Goal: Task Accomplishment & Management: Manage account settings

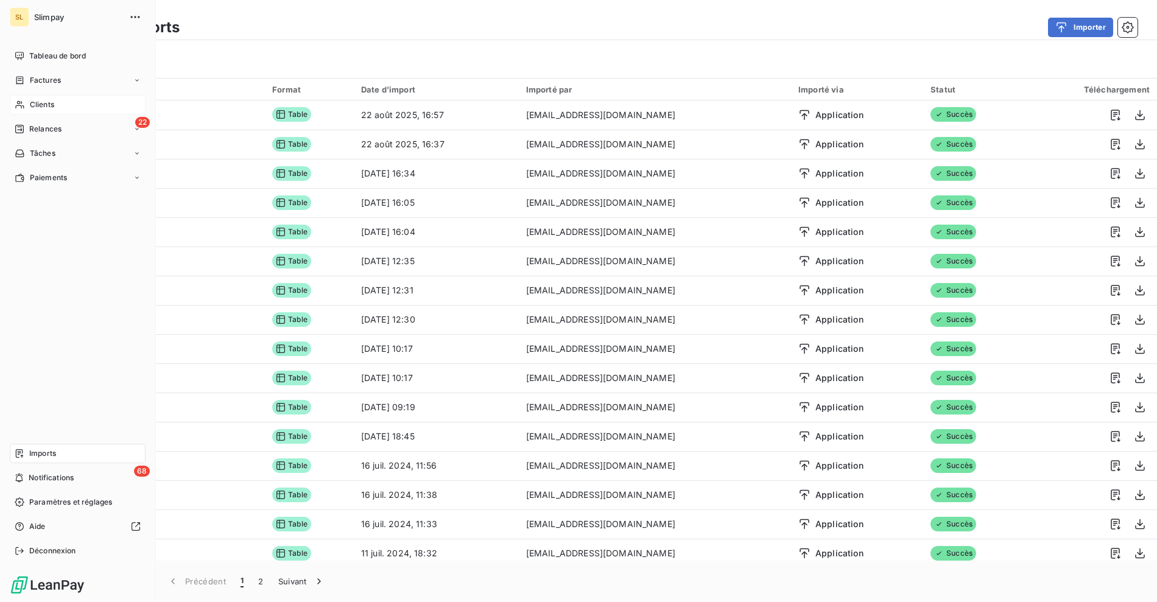
click at [29, 111] on div "Clients" at bounding box center [78, 104] width 136 height 19
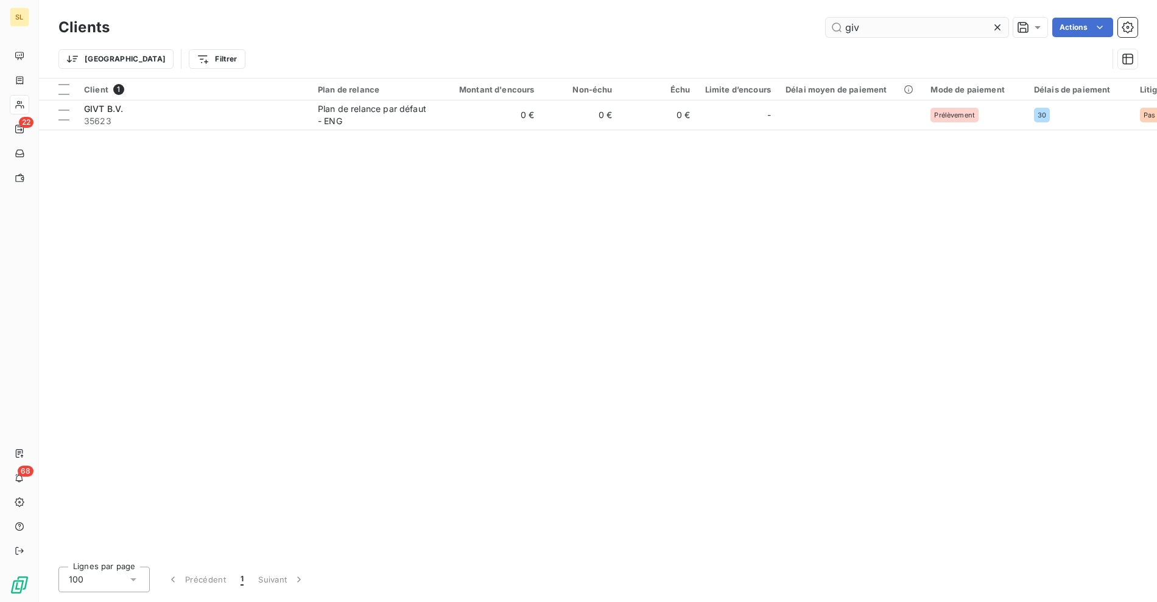
click at [908, 27] on input "giv" at bounding box center [916, 27] width 183 height 19
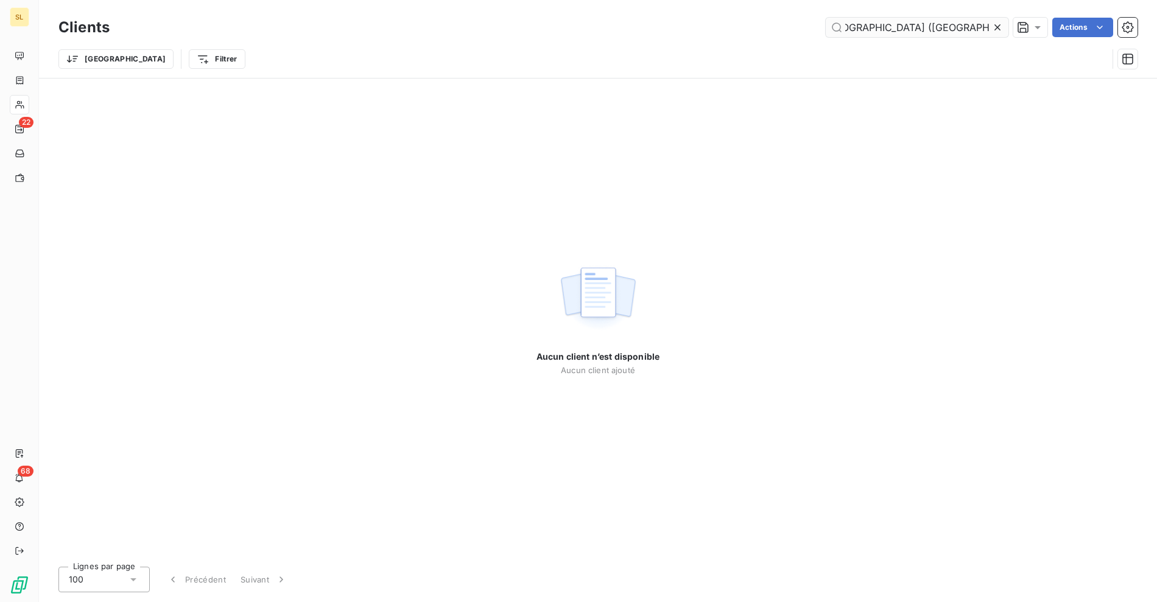
click at [959, 31] on input "EasyGym [GEOGRAPHIC_DATA] ([GEOGRAPHIC_DATA])" at bounding box center [916, 27] width 183 height 19
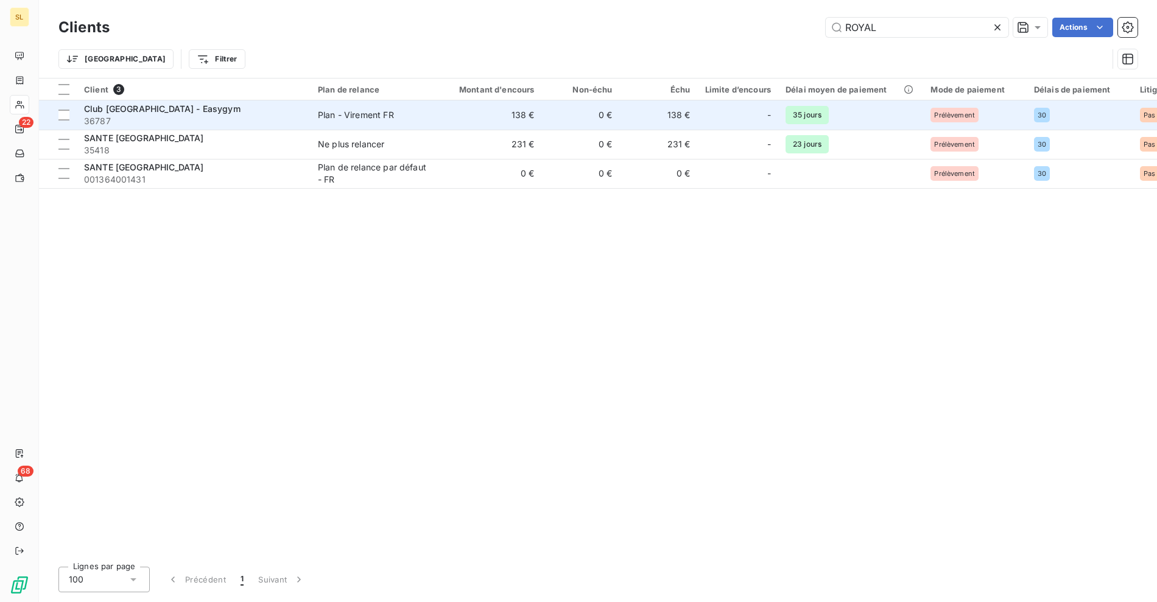
type input "ROYAL"
click at [259, 115] on span "36787" at bounding box center [193, 121] width 219 height 12
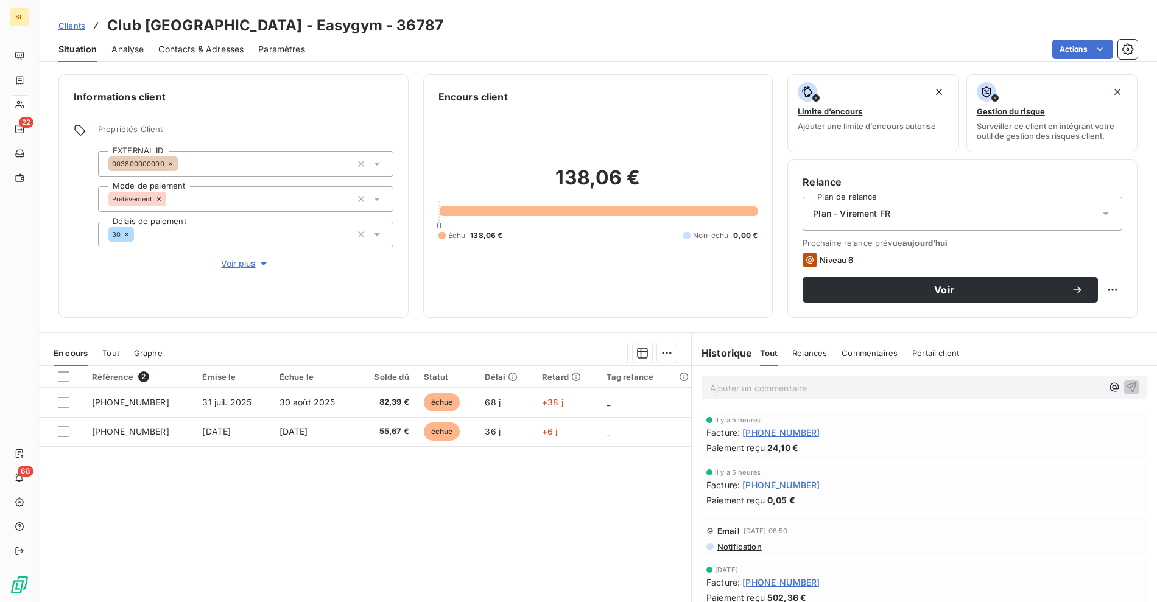
click at [382, 504] on div "Référence 2 Émise le Échue le Solde dû Statut Délai Retard Tag relance [PHONE_N…" at bounding box center [365, 483] width 652 height 234
drag, startPoint x: 542, startPoint y: 166, endPoint x: 676, endPoint y: 169, distance: 133.9
click at [676, 169] on h2 "138,06 €" at bounding box center [598, 184] width 320 height 37
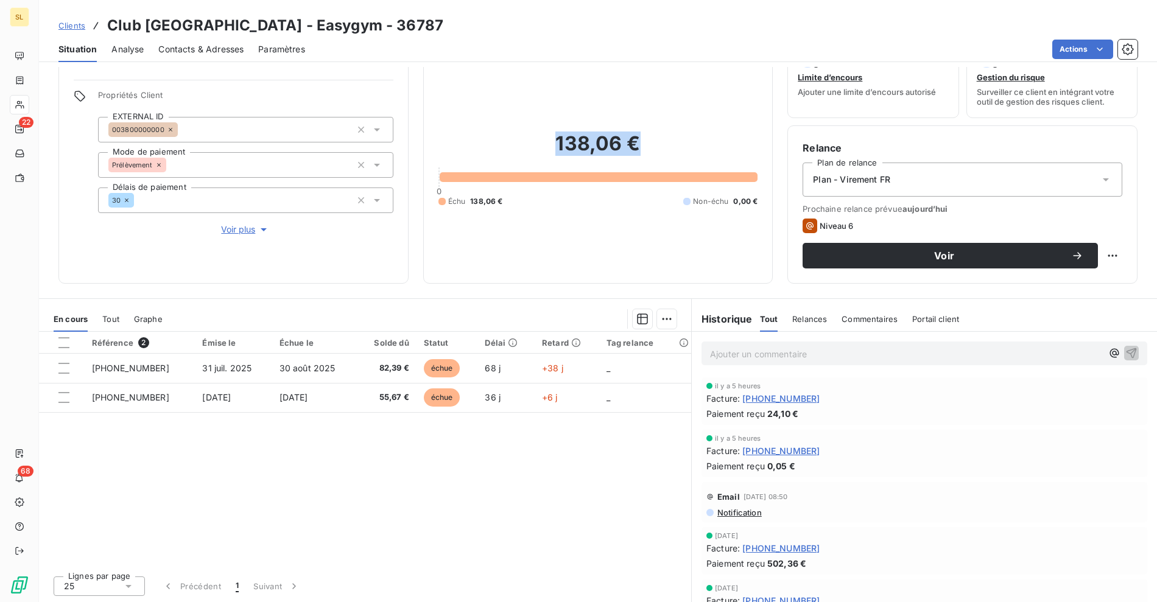
click at [765, 320] on span "Tout" at bounding box center [769, 319] width 18 height 10
click at [792, 318] on span "Relances" at bounding box center [809, 319] width 35 height 10
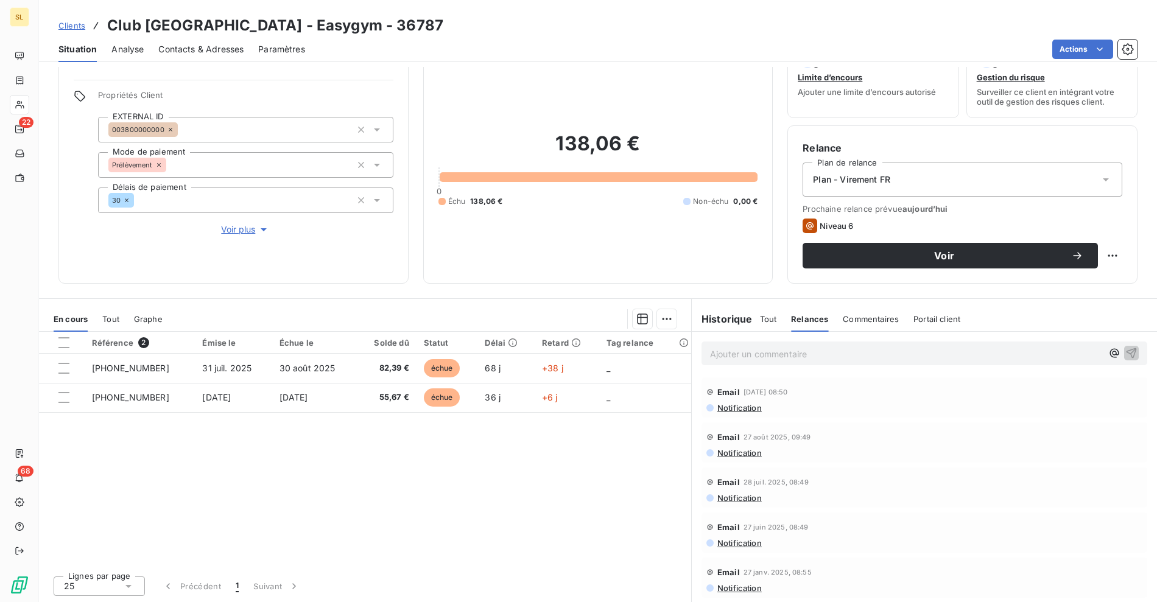
click at [719, 312] on h6 "Historique" at bounding box center [721, 319] width 61 height 15
click at [724, 317] on h6 "Historique" at bounding box center [721, 319] width 61 height 15
click at [718, 318] on h6 "Historique" at bounding box center [721, 319] width 61 height 15
click at [760, 319] on span "Tout" at bounding box center [768, 319] width 17 height 10
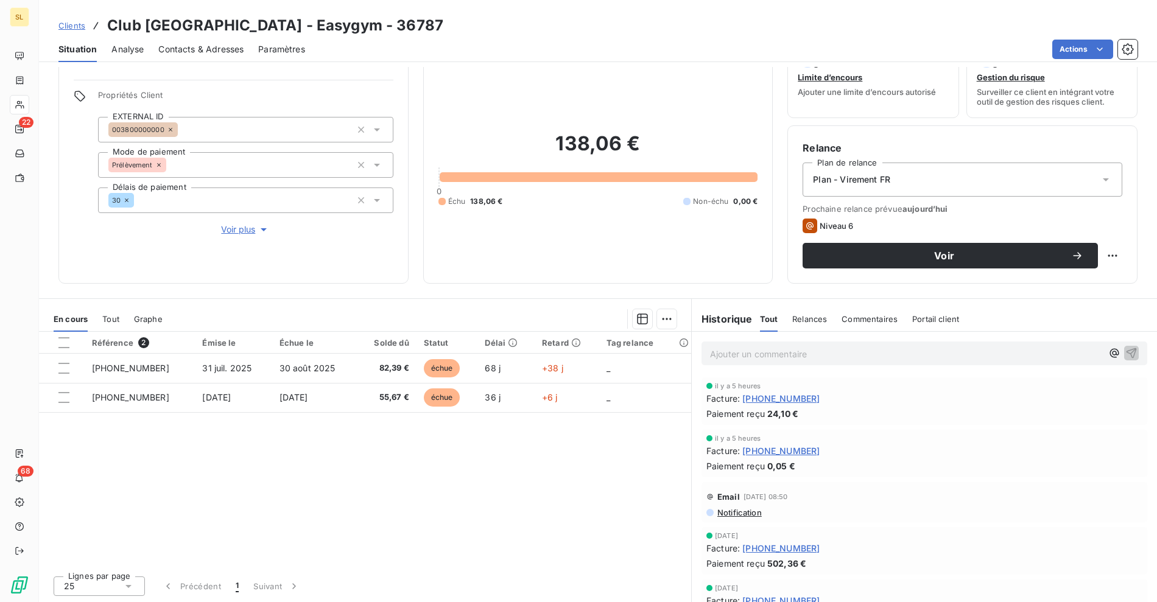
drag, startPoint x: 873, startPoint y: 178, endPoint x: 867, endPoint y: 184, distance: 8.7
click at [873, 178] on span "Plan - Virement FR" at bounding box center [851, 179] width 77 height 12
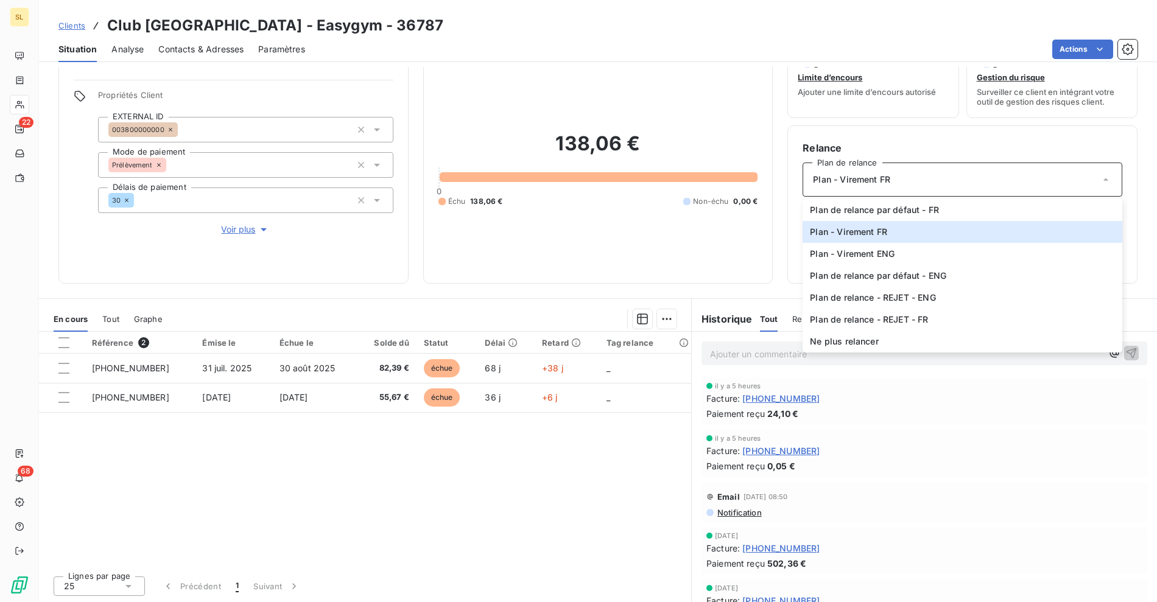
click at [862, 181] on span "Plan - Virement FR" at bounding box center [851, 179] width 77 height 12
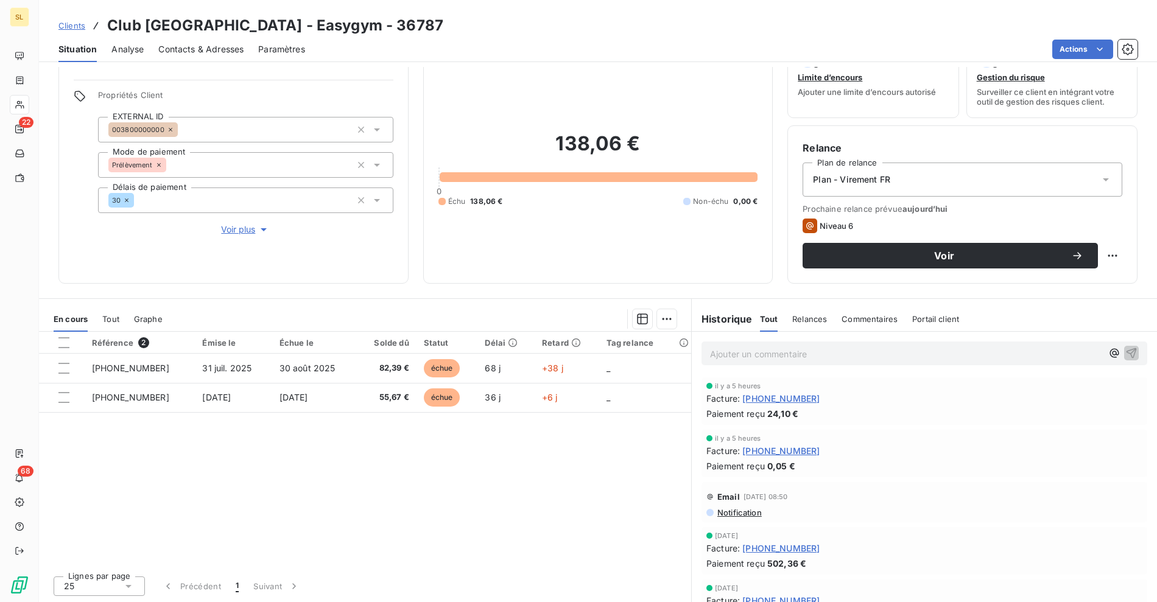
click at [666, 256] on div "138,06 € 0 Échu 138,06 € Non-échu 0,00 €" at bounding box center [598, 169] width 320 height 198
click at [146, 23] on h3 "Club [GEOGRAPHIC_DATA] - Easygym - 36787" at bounding box center [275, 26] width 336 height 22
click at [123, 24] on h3 "Club [GEOGRAPHIC_DATA] - Easygym - 36787" at bounding box center [275, 26] width 336 height 22
click at [211, 20] on h3 "Club [GEOGRAPHIC_DATA] - Easygym - 36787" at bounding box center [275, 26] width 336 height 22
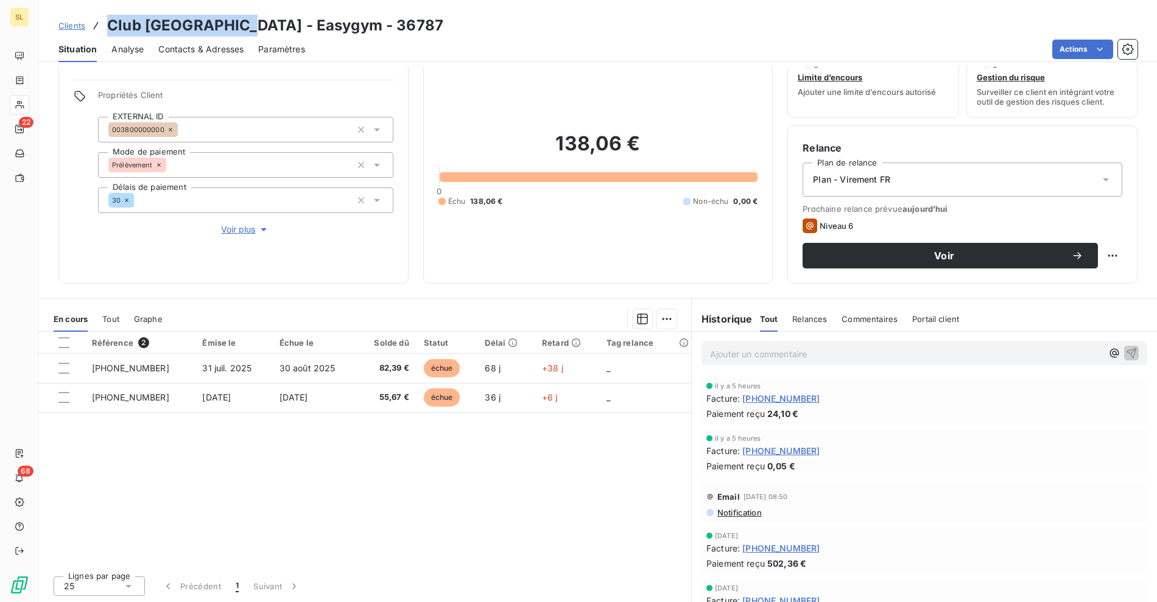
copy h3 "Club [GEOGRAPHIC_DATA]"
click at [865, 187] on div "Plan - Virement FR" at bounding box center [962, 180] width 320 height 34
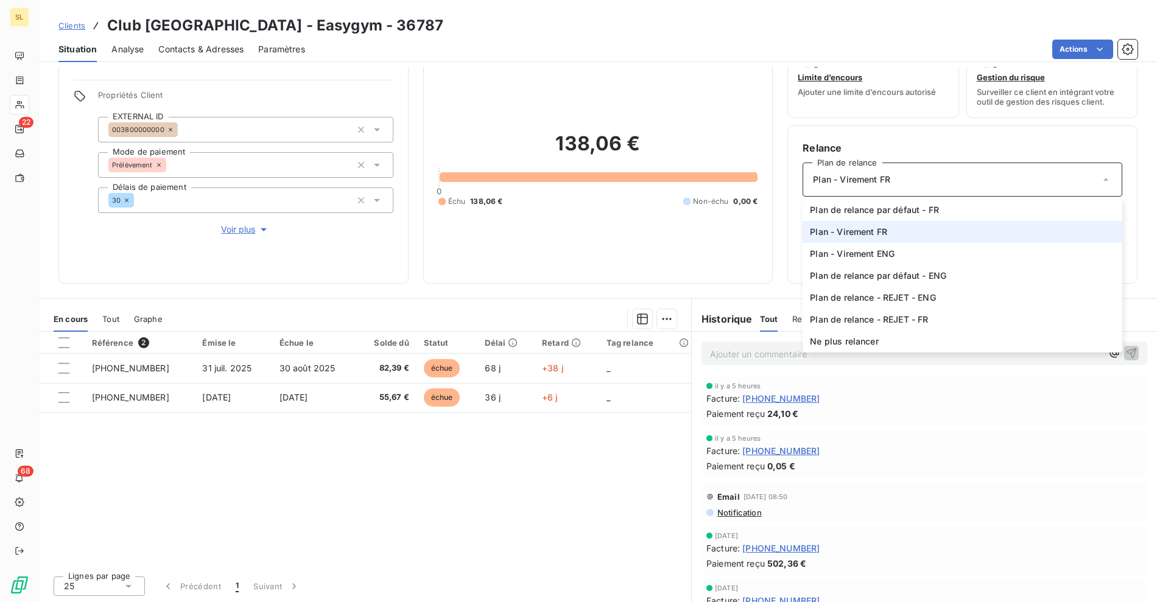
click at [863, 183] on span "Plan - Virement FR" at bounding box center [851, 179] width 77 height 12
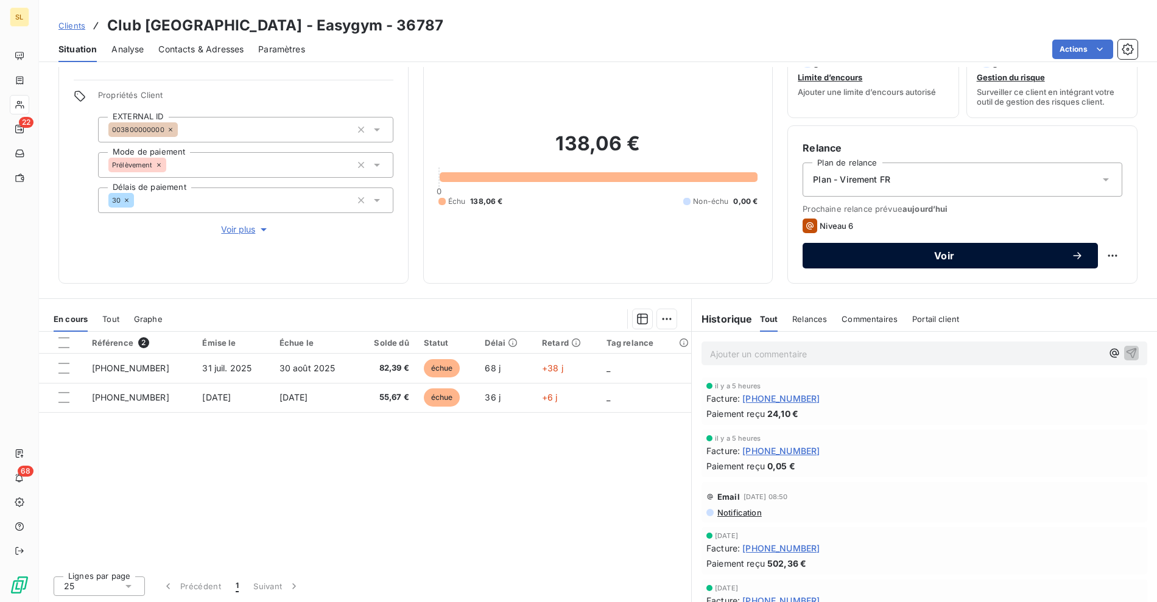
click at [849, 258] on span "Voir" at bounding box center [944, 256] width 254 height 10
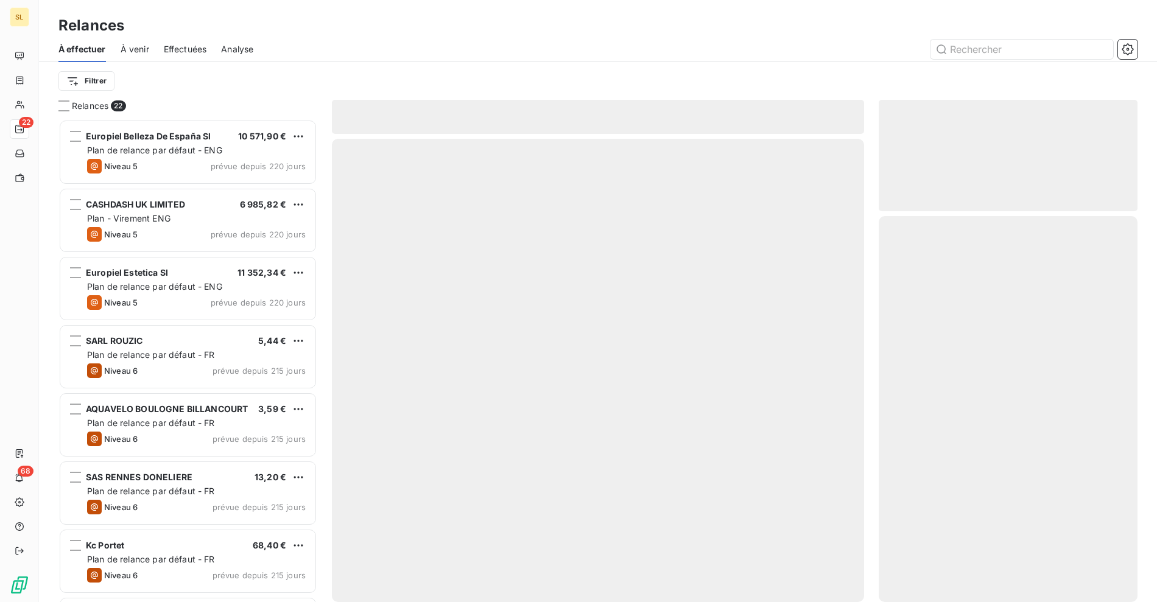
scroll to position [472, 248]
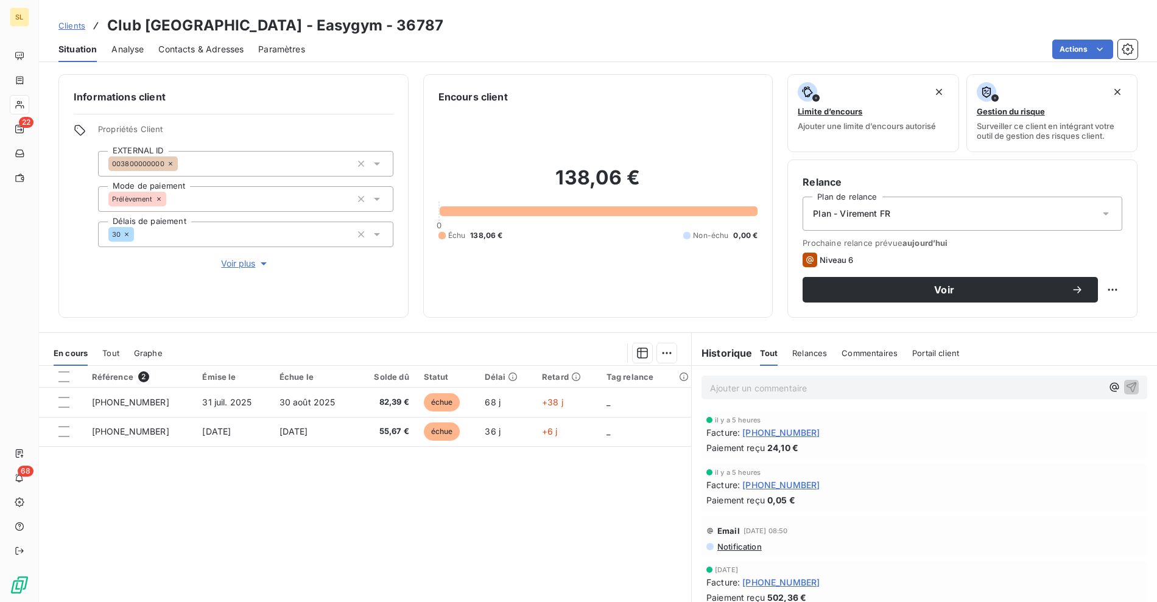
click at [467, 509] on div "Référence 2 Émise le Échue le Solde dû Statut Délai Retard Tag relance [PHONE_N…" at bounding box center [365, 483] width 652 height 234
click at [809, 355] on span "Relances" at bounding box center [809, 353] width 35 height 10
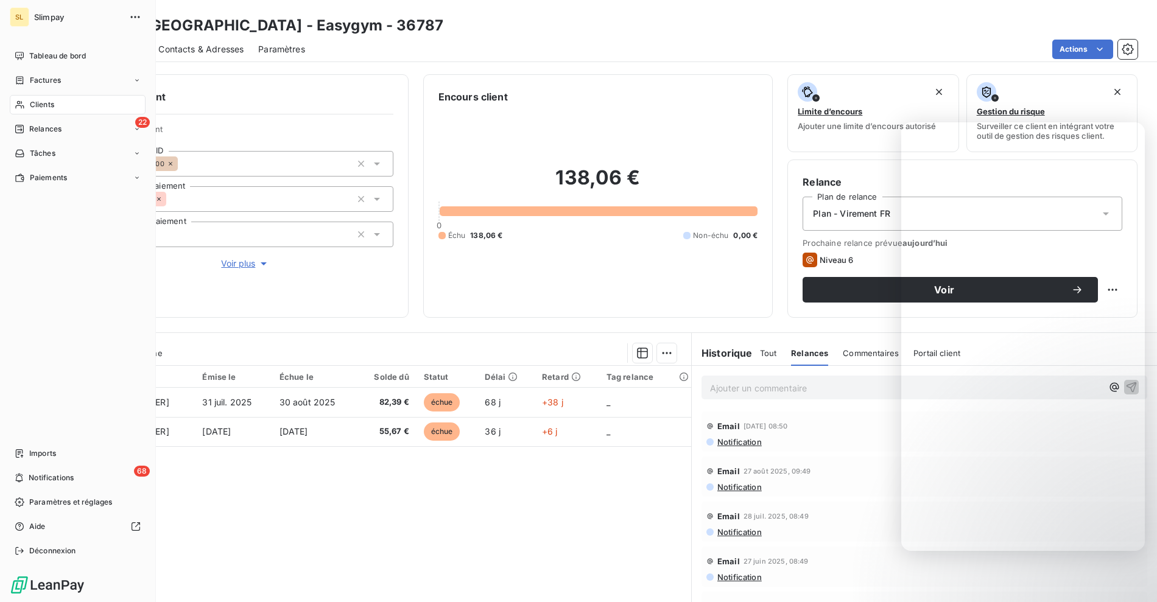
drag, startPoint x: 51, startPoint y: 133, endPoint x: 87, endPoint y: 111, distance: 41.8
click at [51, 133] on span "Relances" at bounding box center [45, 129] width 32 height 11
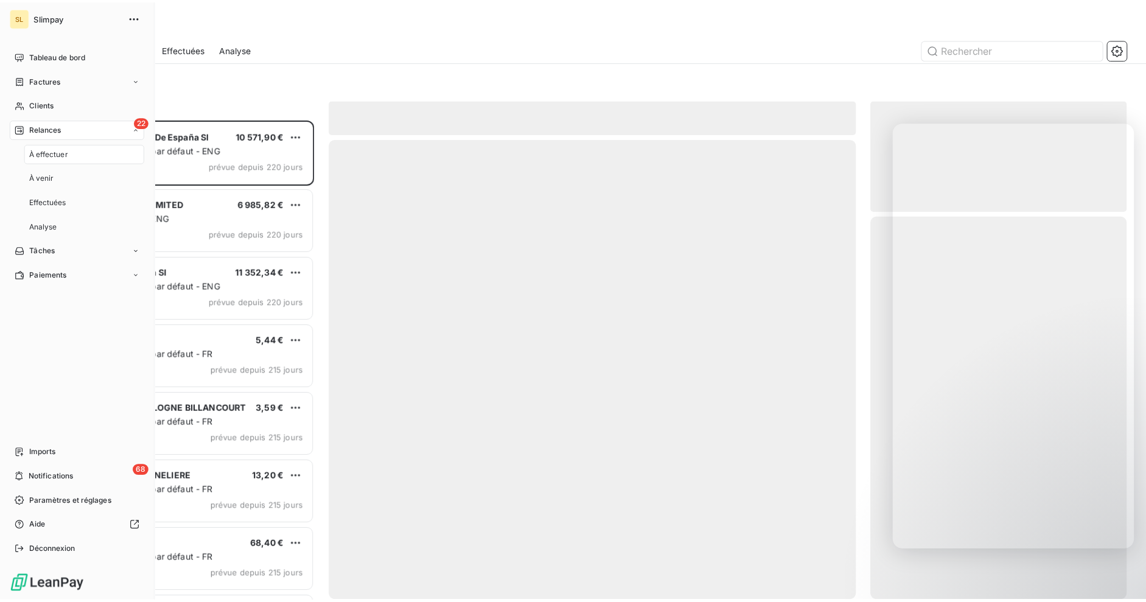
scroll to position [472, 248]
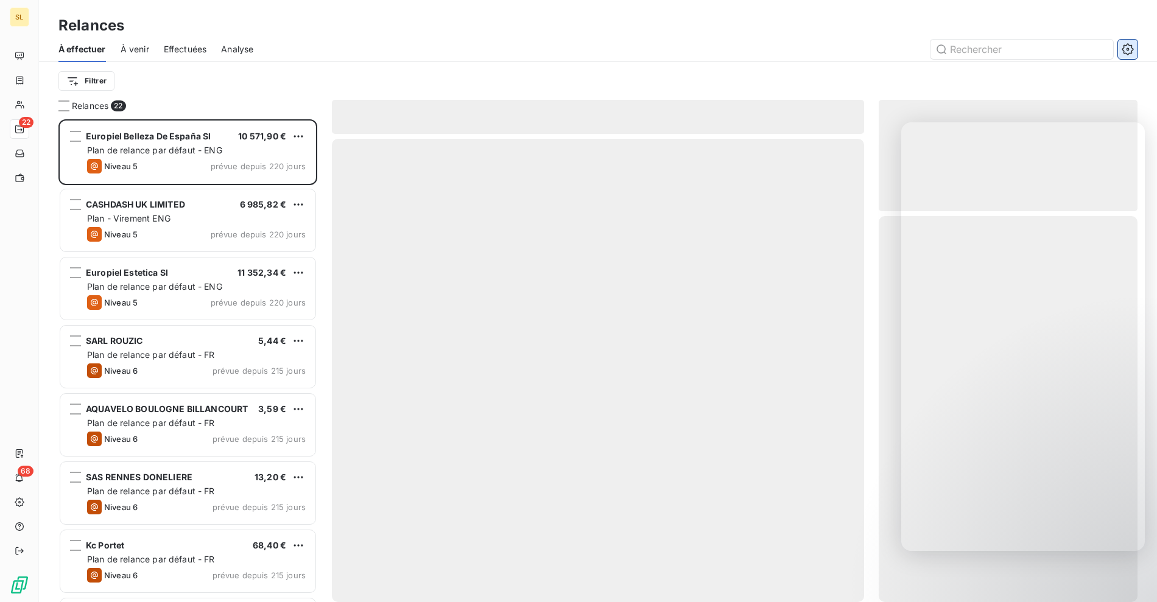
click at [1130, 48] on icon "button" at bounding box center [1127, 49] width 12 height 12
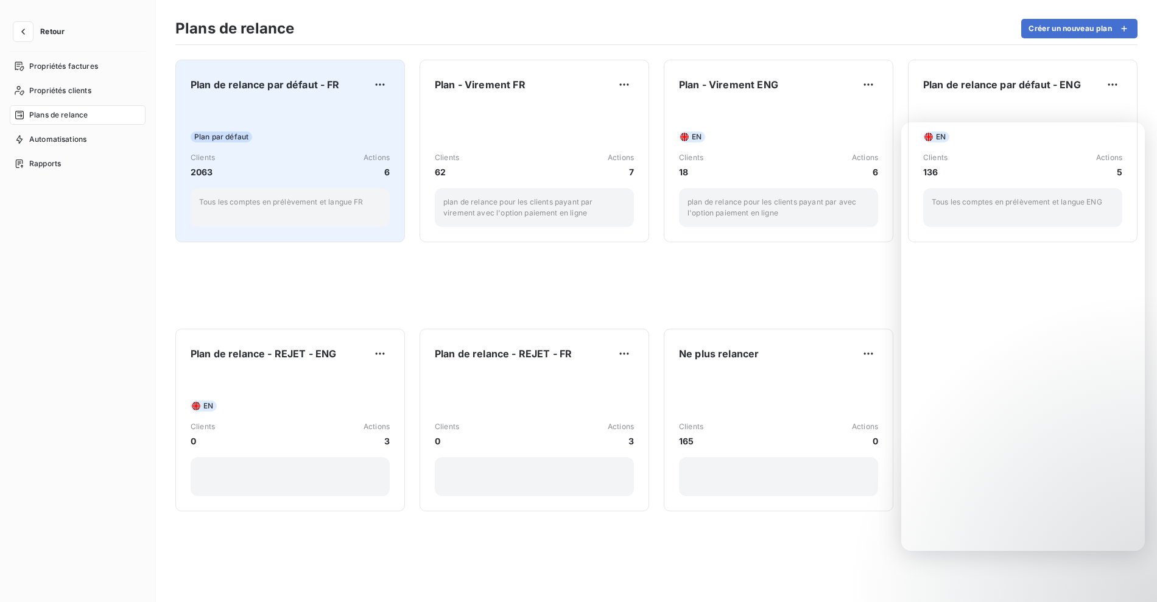
click at [376, 100] on div "Plan de relance par défaut - FR Plan par défaut Clients 2063 Actions 6 Tous les…" at bounding box center [290, 151] width 199 height 152
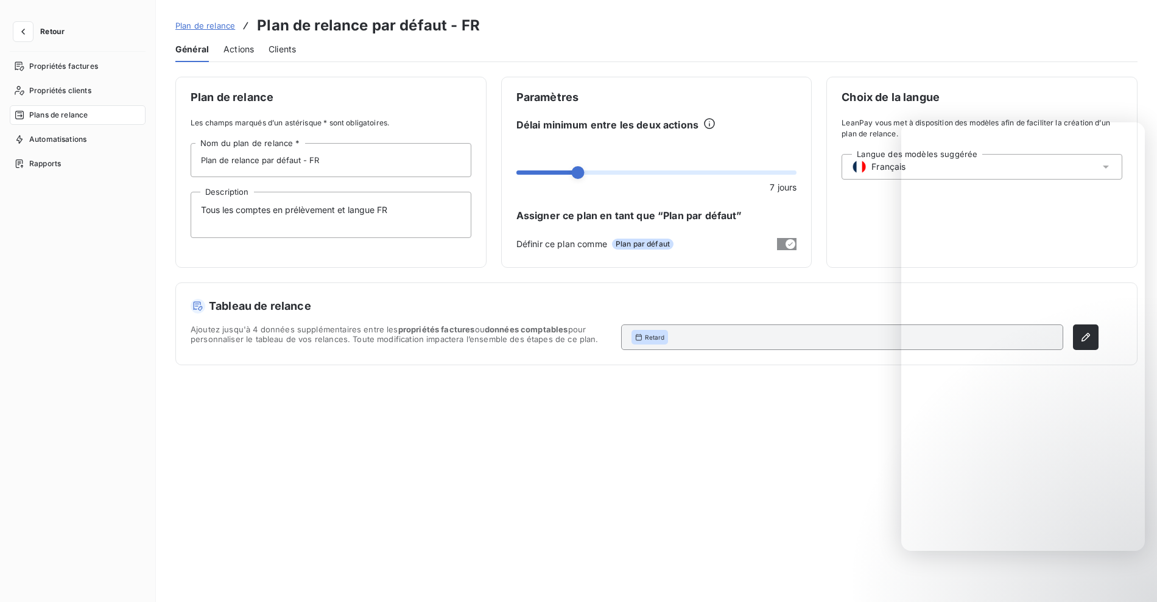
click at [223, 44] on span "Actions" at bounding box center [238, 49] width 30 height 12
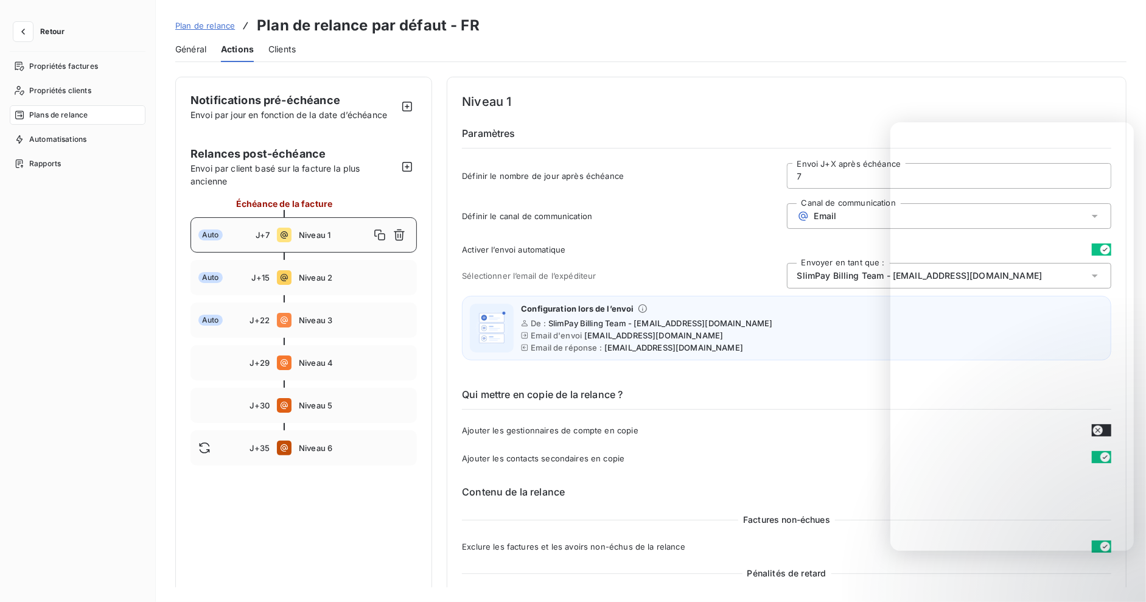
click at [200, 27] on span "Plan de relance" at bounding box center [205, 26] width 60 height 10
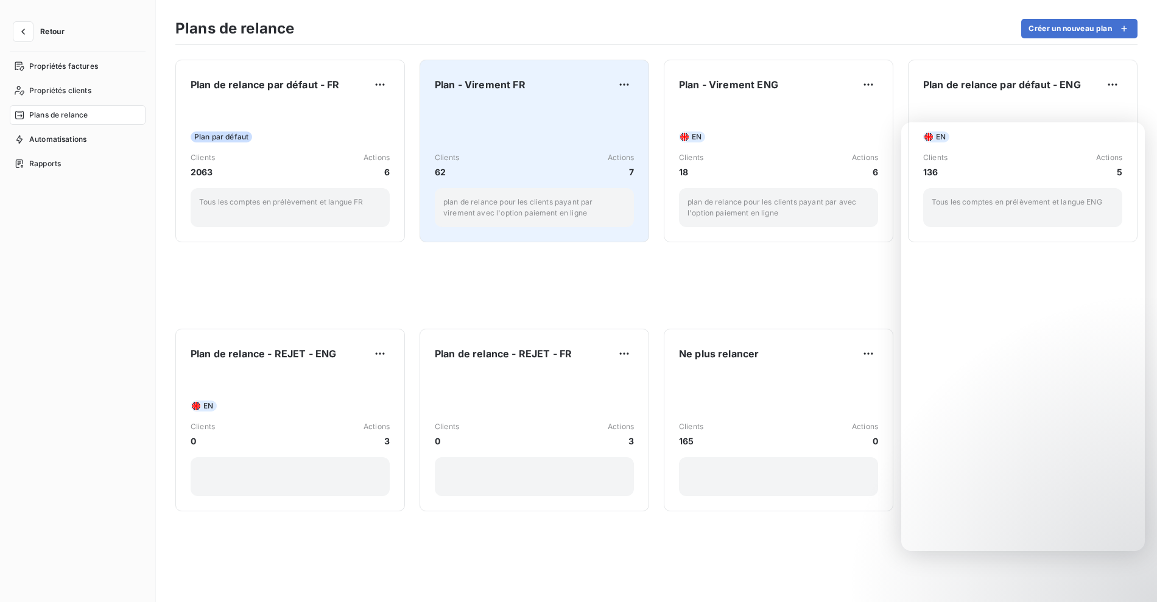
click at [488, 109] on div "Clients 62 Actions 7 plan de relance pour les clients payant par virement avec …" at bounding box center [534, 165] width 199 height 123
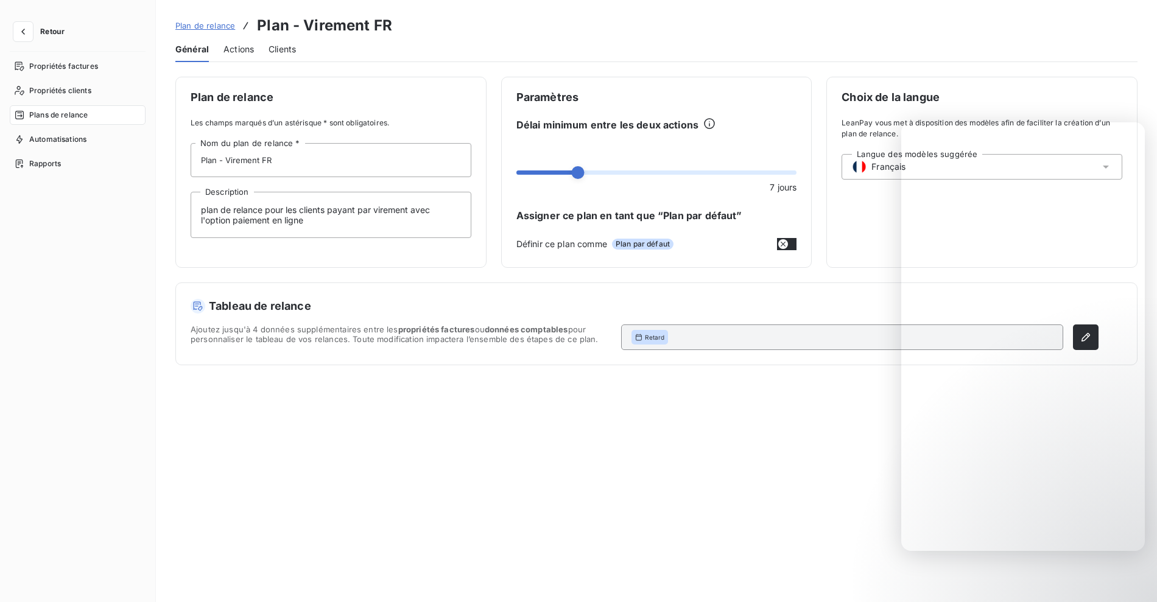
click at [240, 49] on span "Actions" at bounding box center [238, 49] width 30 height 12
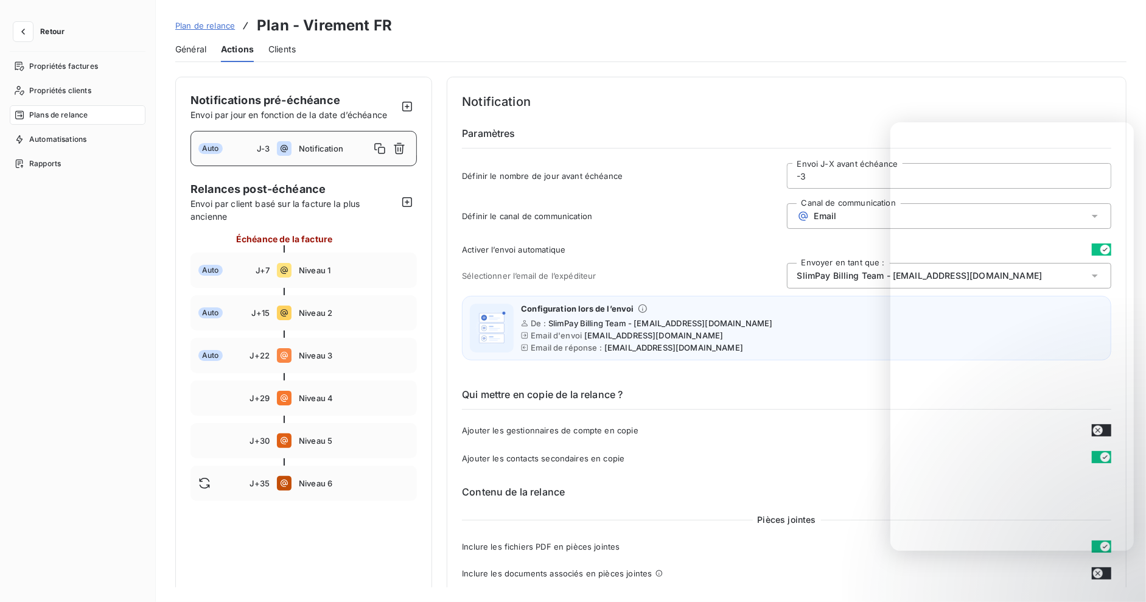
click at [192, 18] on div "Plan de relance Plan - Virement FR" at bounding box center [283, 26] width 217 height 22
click at [212, 28] on span "Plan de relance" at bounding box center [205, 26] width 60 height 10
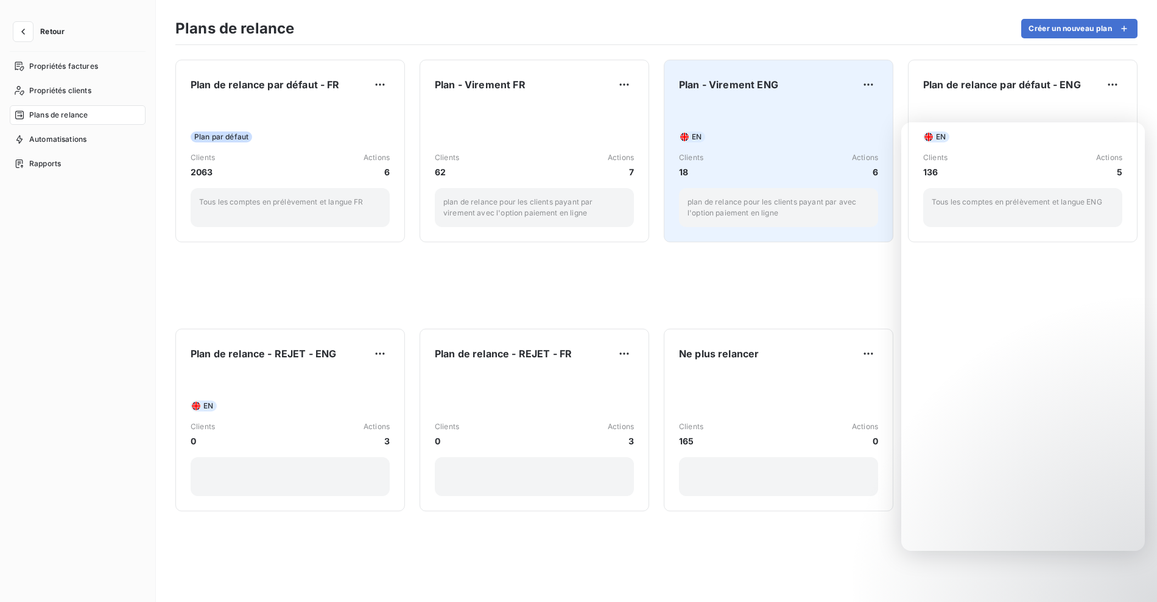
click at [762, 127] on div "EN Clients 18 Actions 6 plan de relance pour les clients payant par avec l'opti…" at bounding box center [778, 165] width 199 height 123
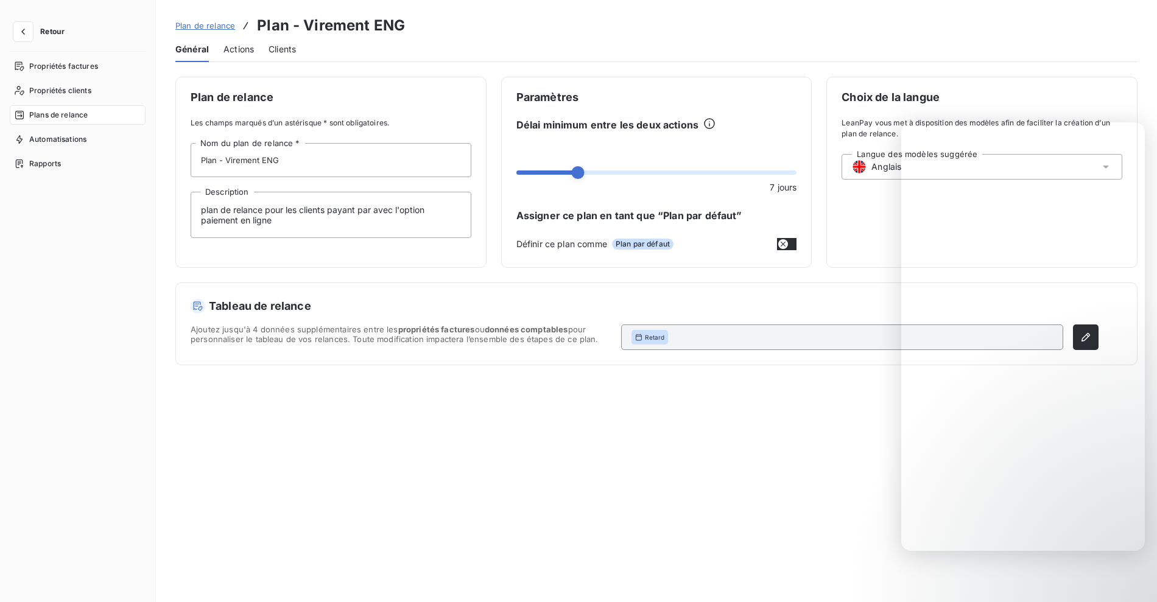
click at [237, 57] on div "Actions" at bounding box center [238, 50] width 30 height 26
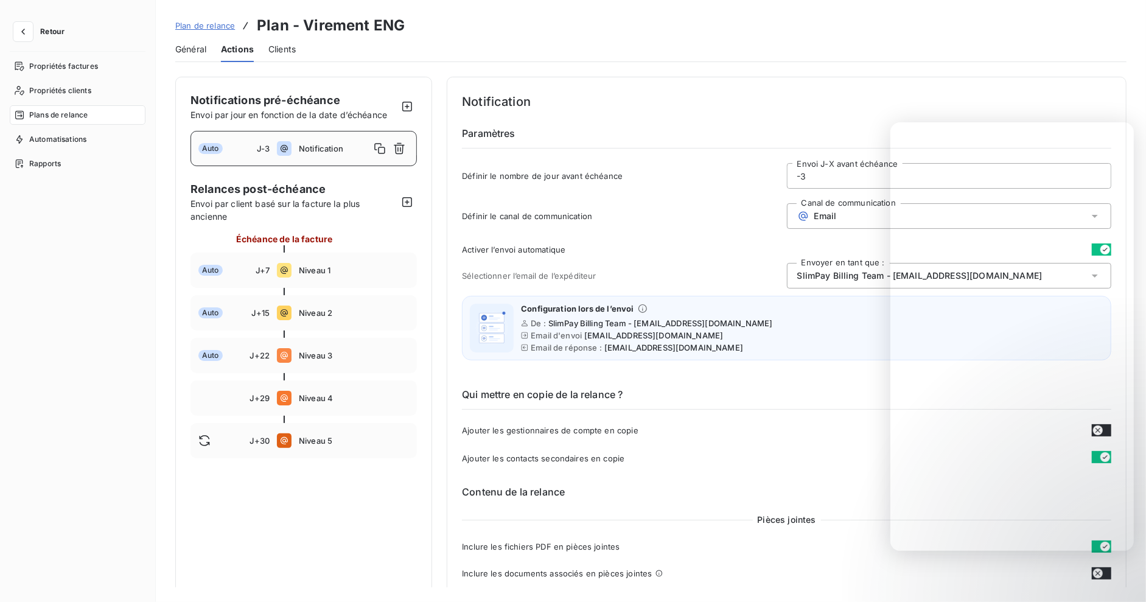
click at [203, 30] on link "Plan de relance" at bounding box center [205, 25] width 60 height 12
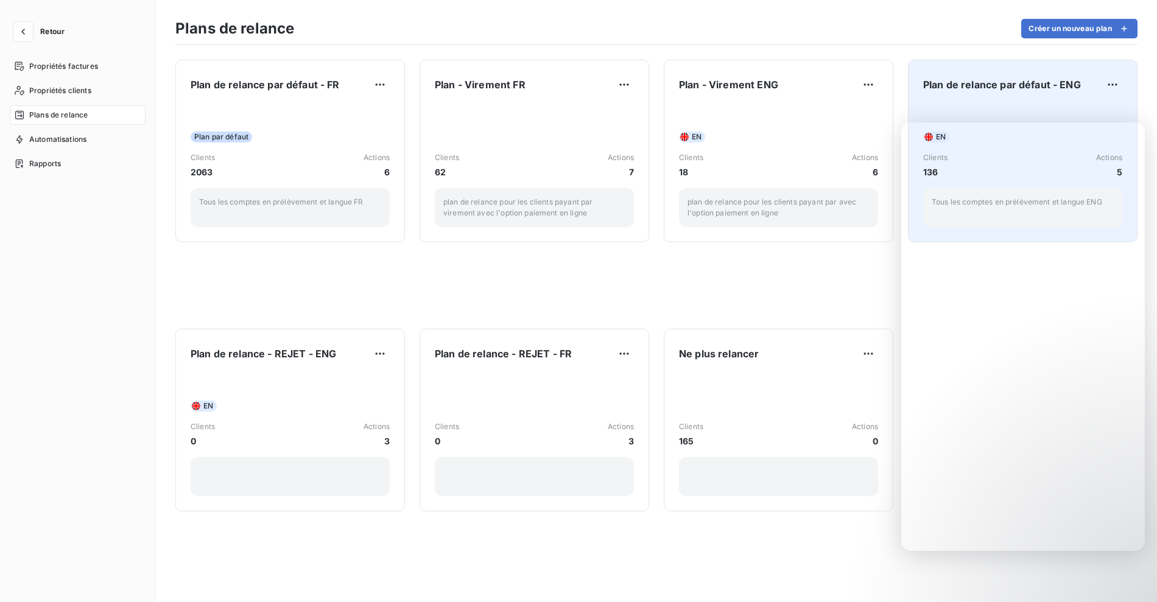
click at [1003, 85] on span "Plan de relance par défaut - ENG" at bounding box center [1002, 84] width 158 height 15
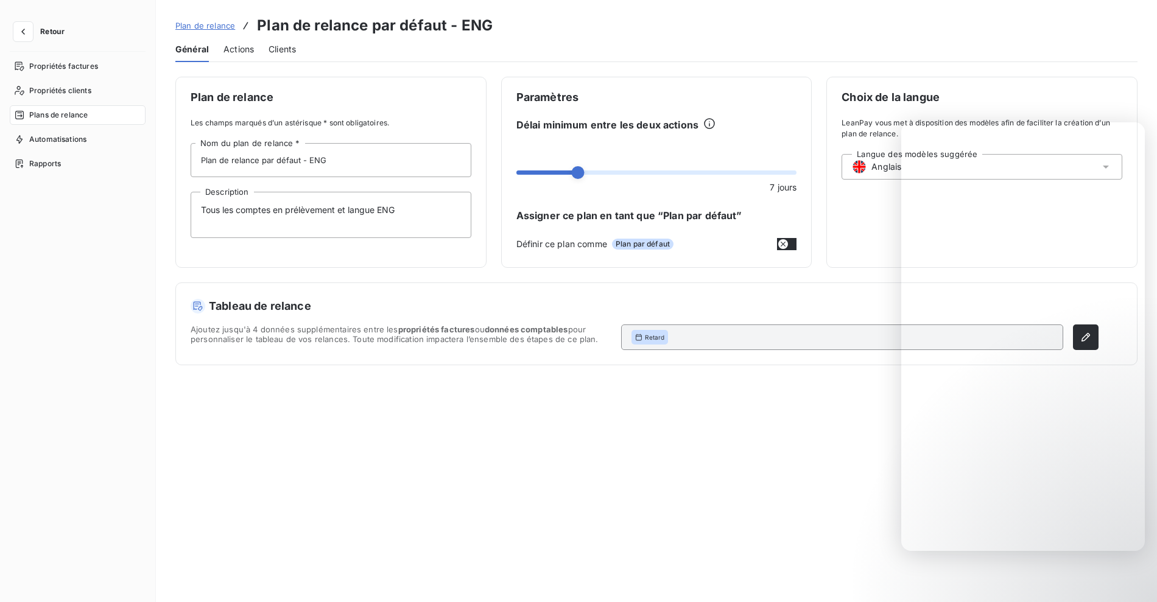
click at [243, 50] on span "Actions" at bounding box center [238, 49] width 30 height 12
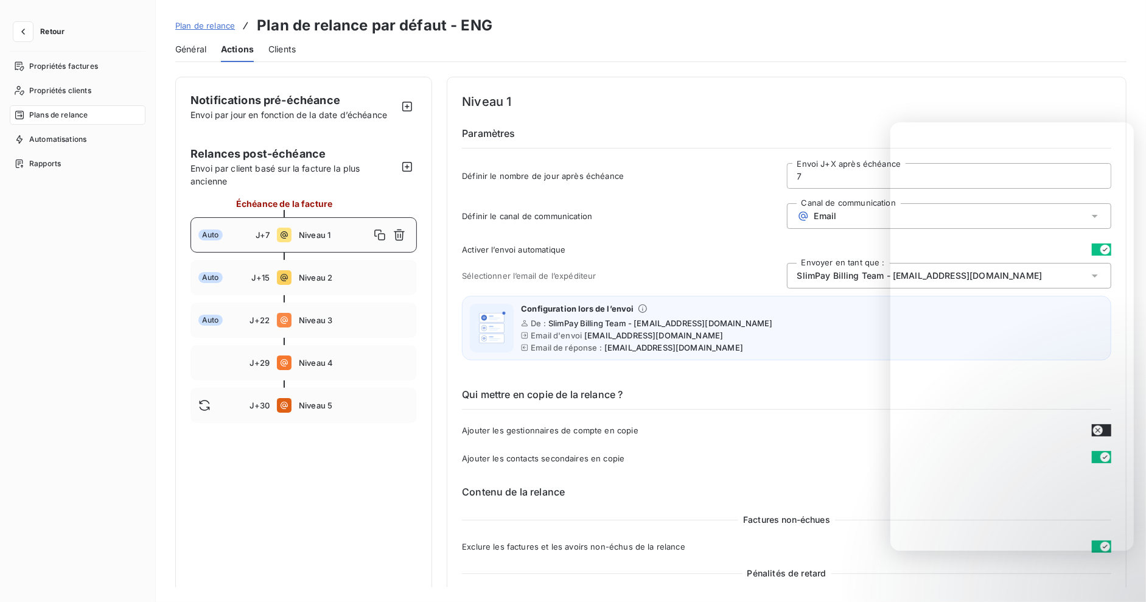
click at [189, 47] on span "Général" at bounding box center [190, 49] width 31 height 12
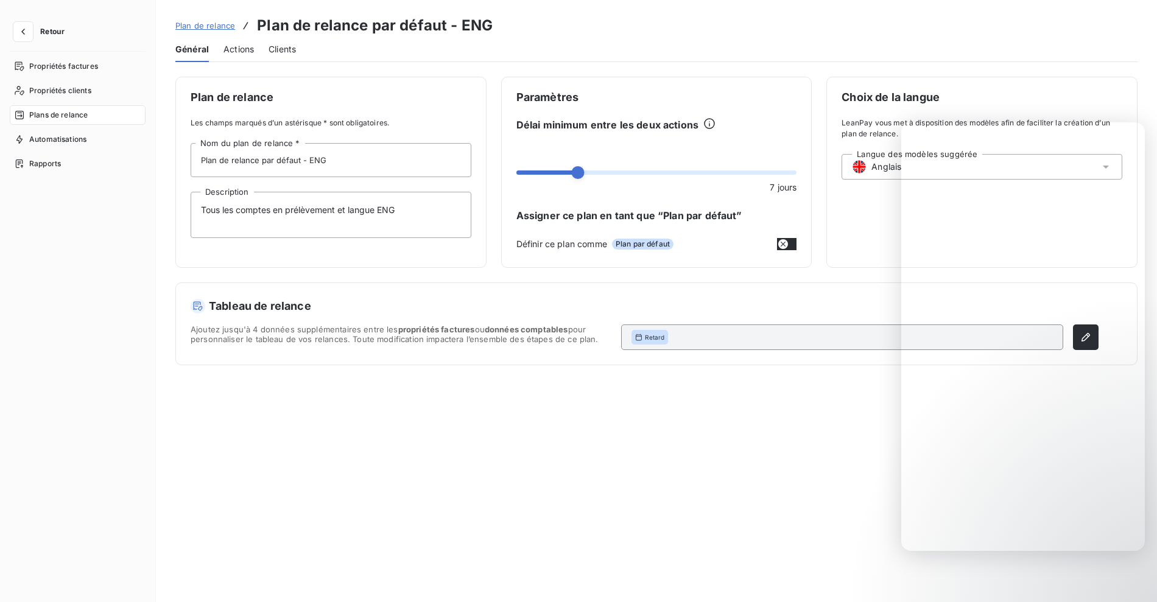
click at [215, 26] on span "Plan de relance" at bounding box center [205, 26] width 60 height 10
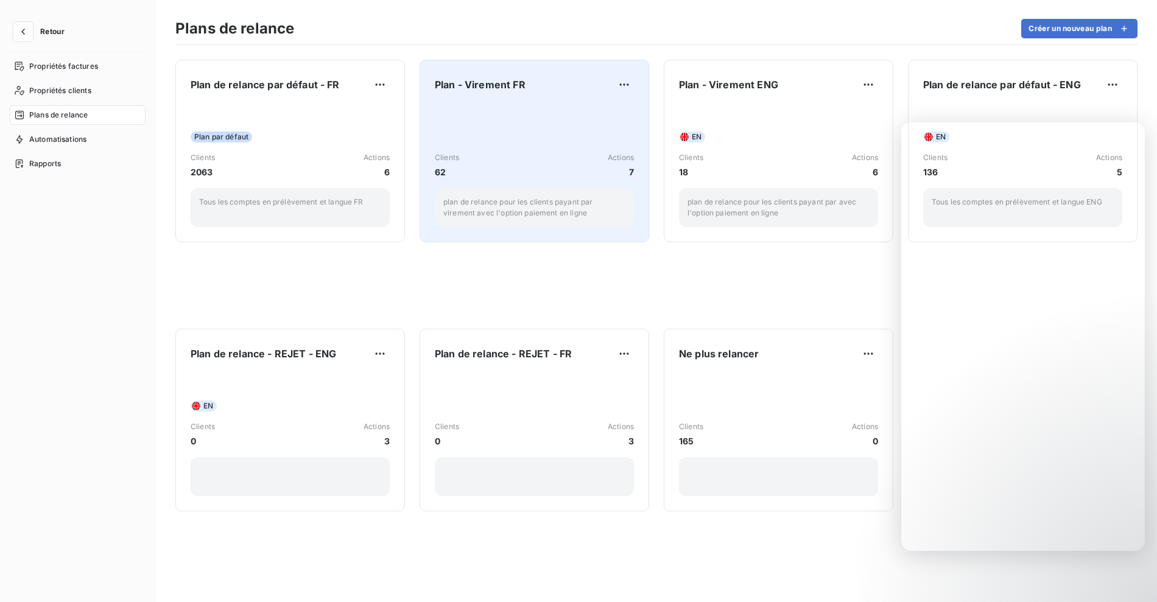
click at [539, 98] on div "Plan - Virement FR Clients 62 Actions 7 plan de relance pour les clients payant…" at bounding box center [534, 151] width 199 height 152
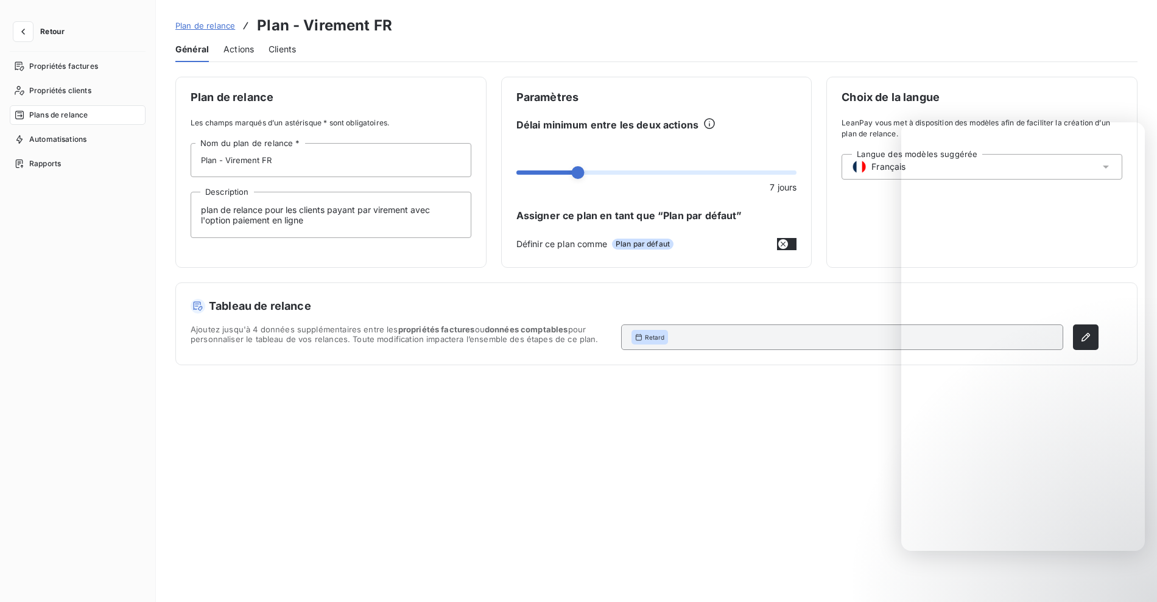
click at [231, 51] on span "Actions" at bounding box center [238, 49] width 30 height 12
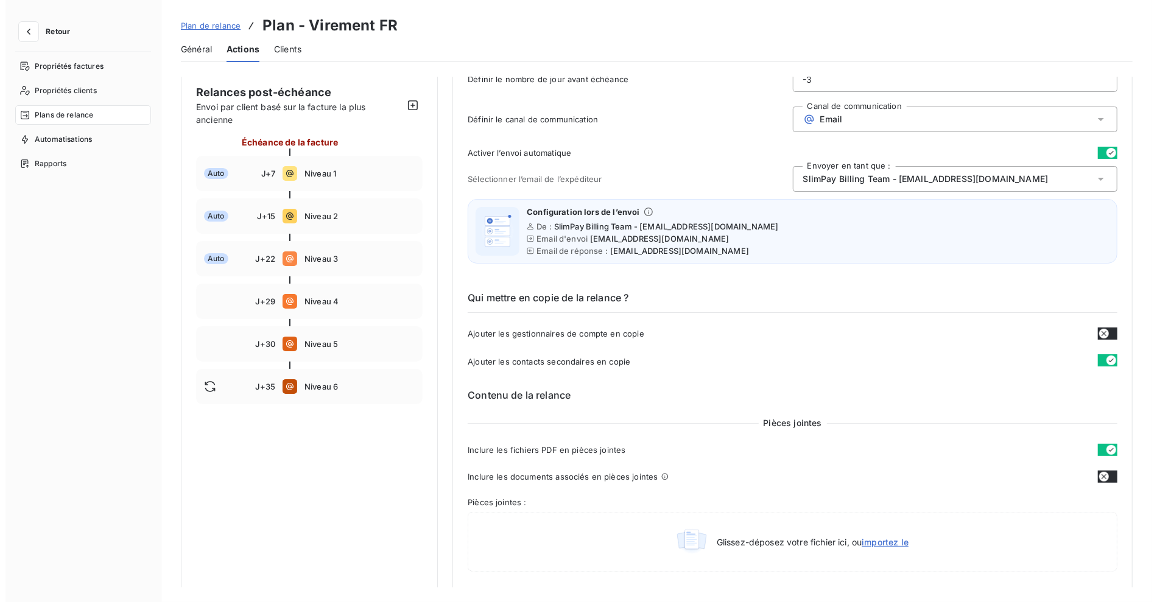
scroll to position [43, 0]
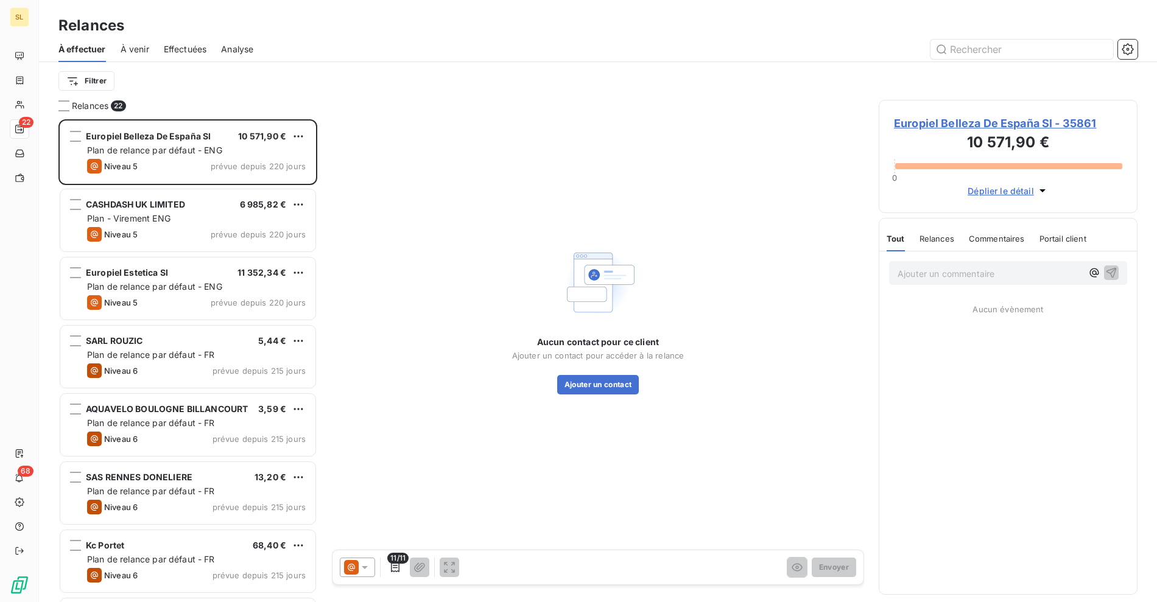
scroll to position [472, 248]
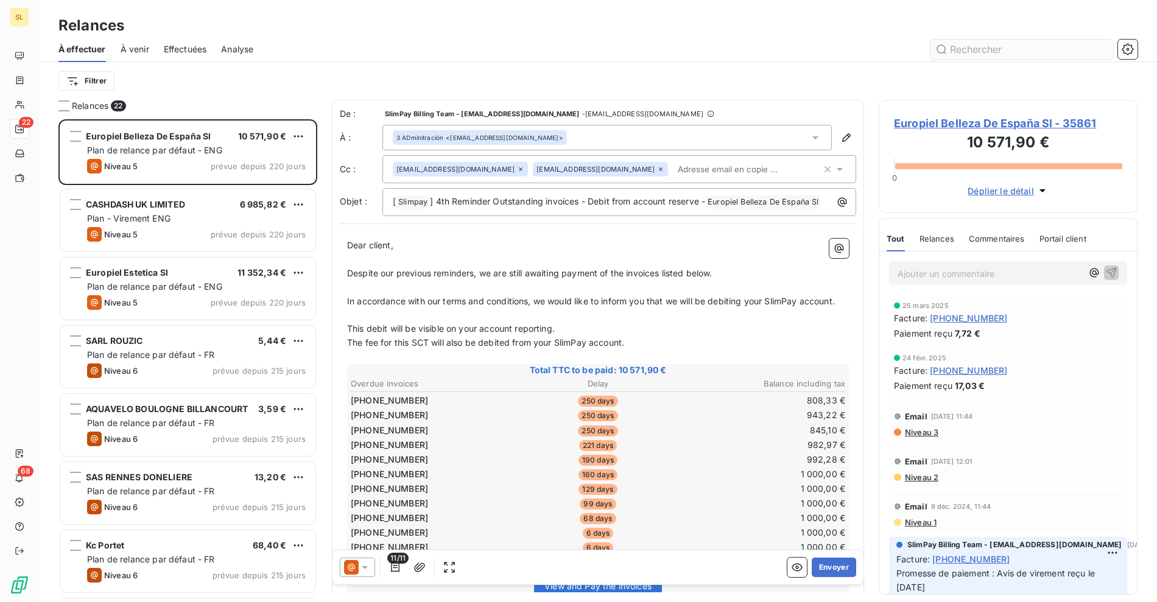
click at [959, 53] on input "text" at bounding box center [1021, 49] width 183 height 19
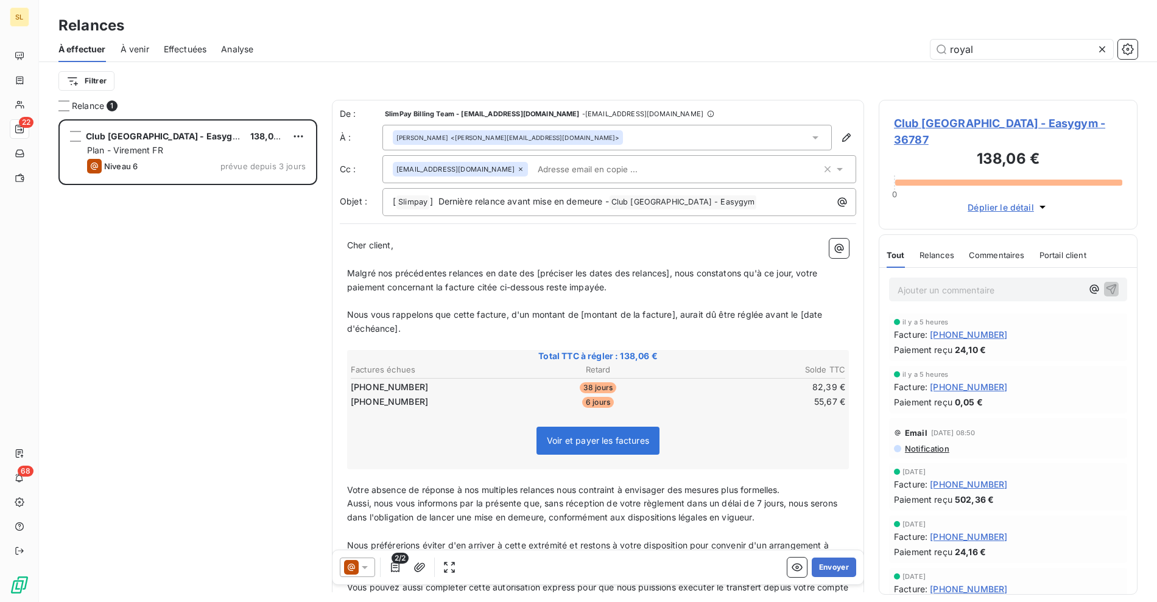
scroll to position [472, 248]
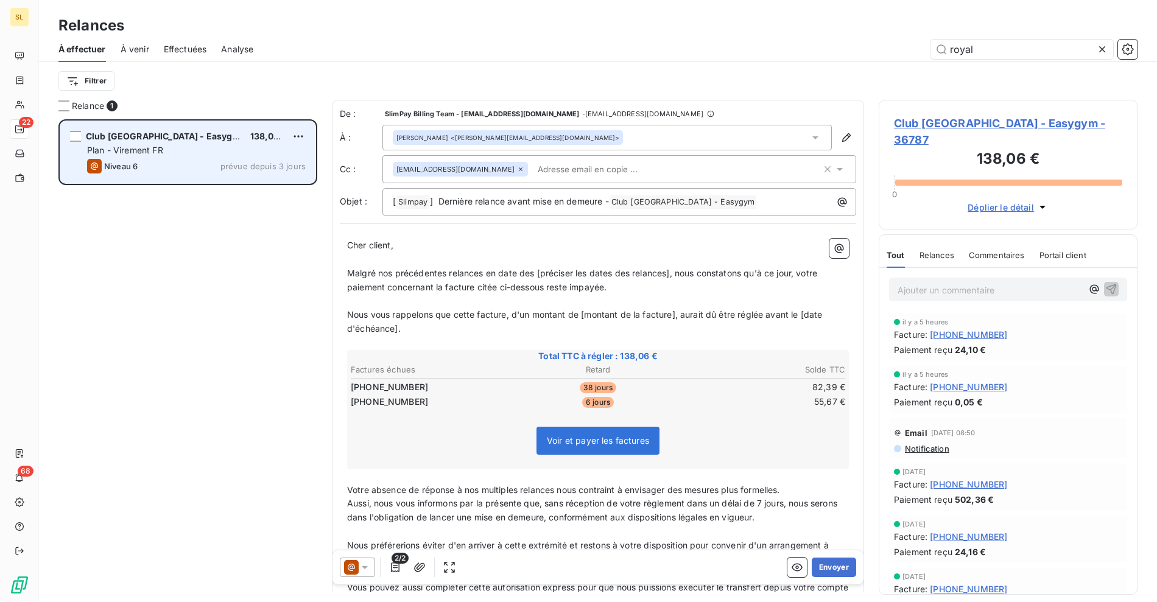
type input "royal"
click at [209, 157] on div "Club [GEOGRAPHIC_DATA] - Easygym 138,06 € Plan - Virement FR Niveau 6 prévue de…" at bounding box center [187, 152] width 255 height 62
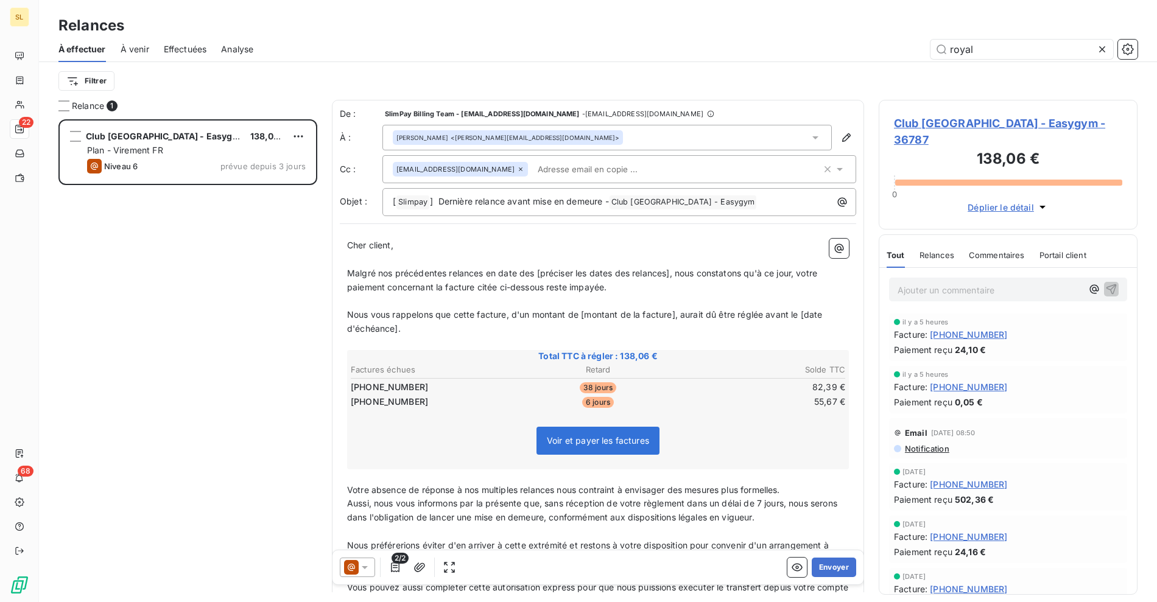
click at [976, 122] on span "Club [GEOGRAPHIC_DATA] - Easygym - 36787" at bounding box center [1008, 131] width 228 height 33
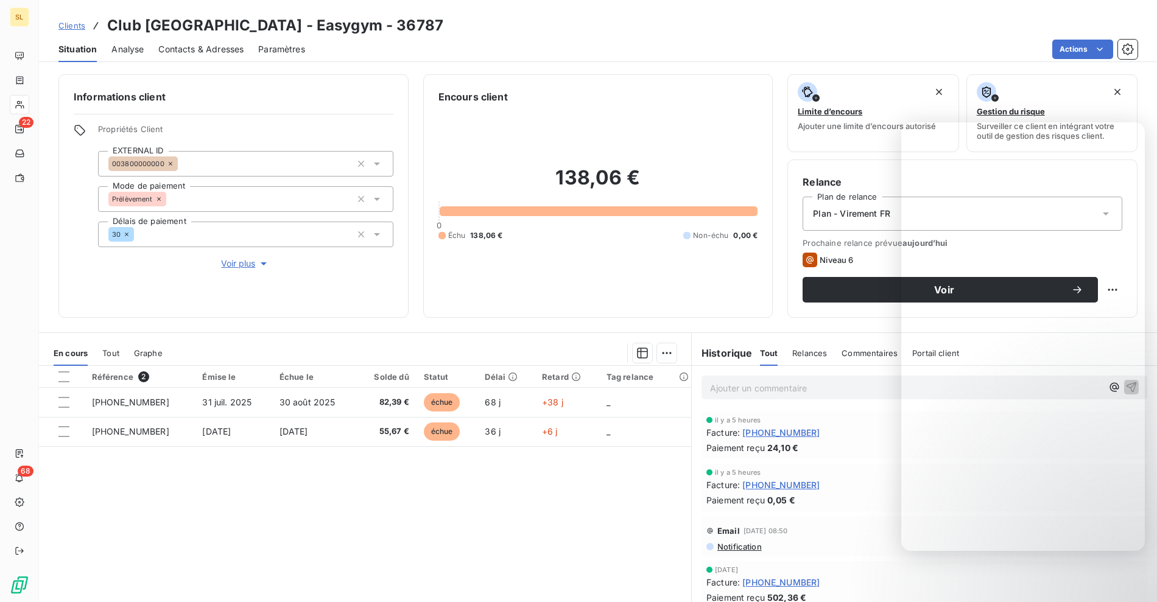
click at [841, 453] on div "Paiement reçu 24,10 €" at bounding box center [924, 447] width 436 height 13
drag, startPoint x: 729, startPoint y: 448, endPoint x: 824, endPoint y: 452, distance: 95.0
click at [824, 452] on div "Paiement reçu 24,10 €" at bounding box center [924, 447] width 436 height 13
click at [532, 54] on div "Actions" at bounding box center [728, 49] width 817 height 19
click at [529, 51] on div "Actions" at bounding box center [728, 49] width 817 height 19
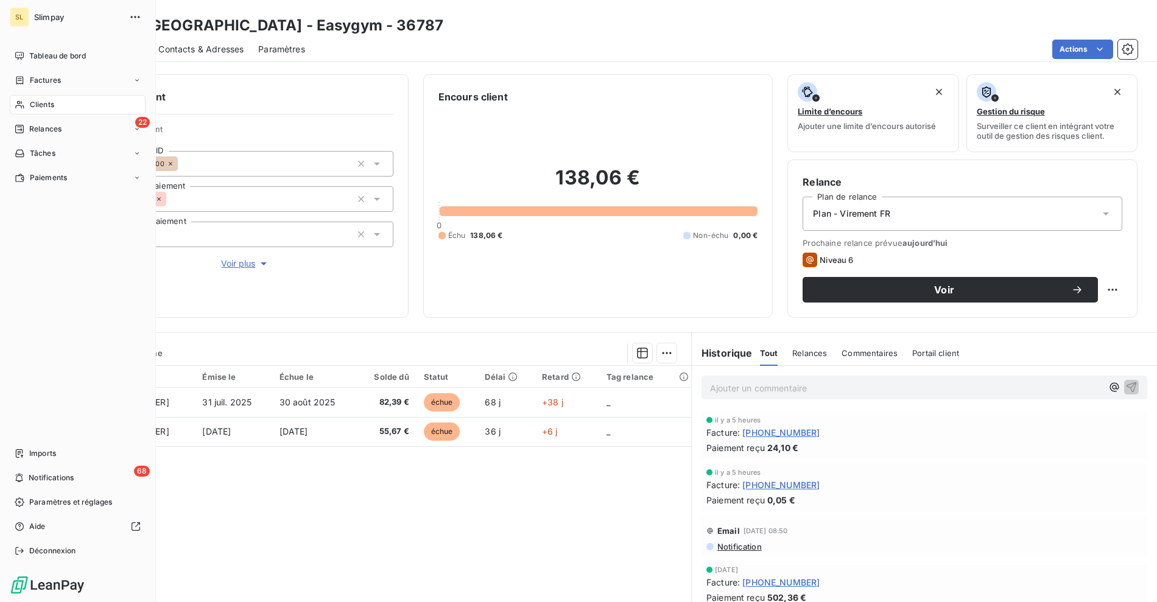
click at [38, 99] on span "Clients" at bounding box center [42, 104] width 24 height 11
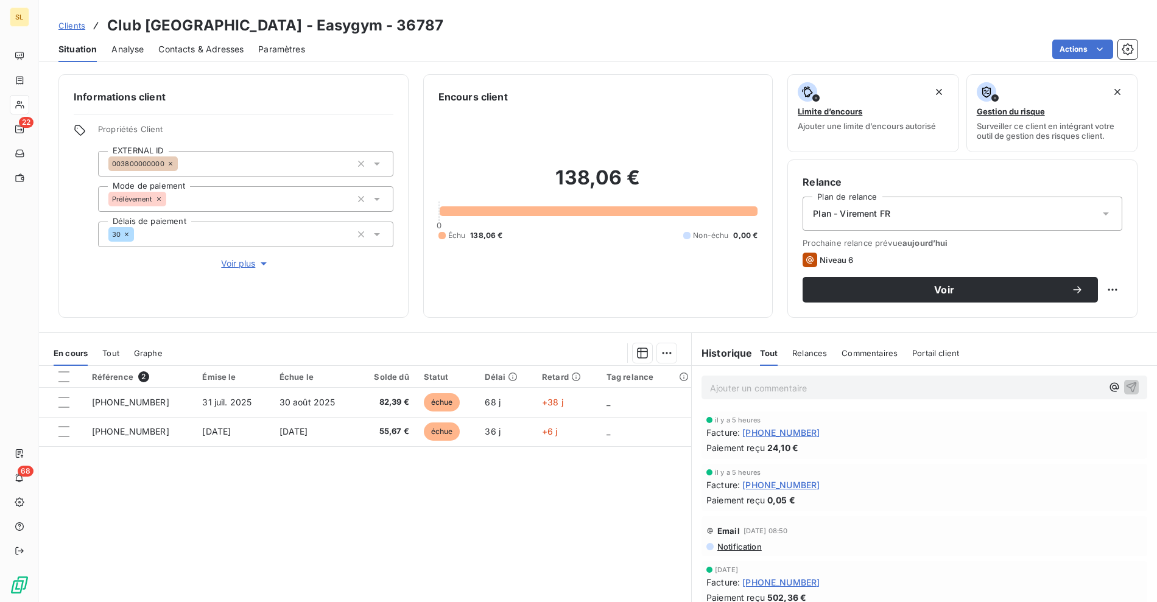
click at [333, 513] on div "Référence 2 Émise le Échue le Solde dû Statut Délai Retard Tag relance [PHONE_N…" at bounding box center [365, 483] width 652 height 234
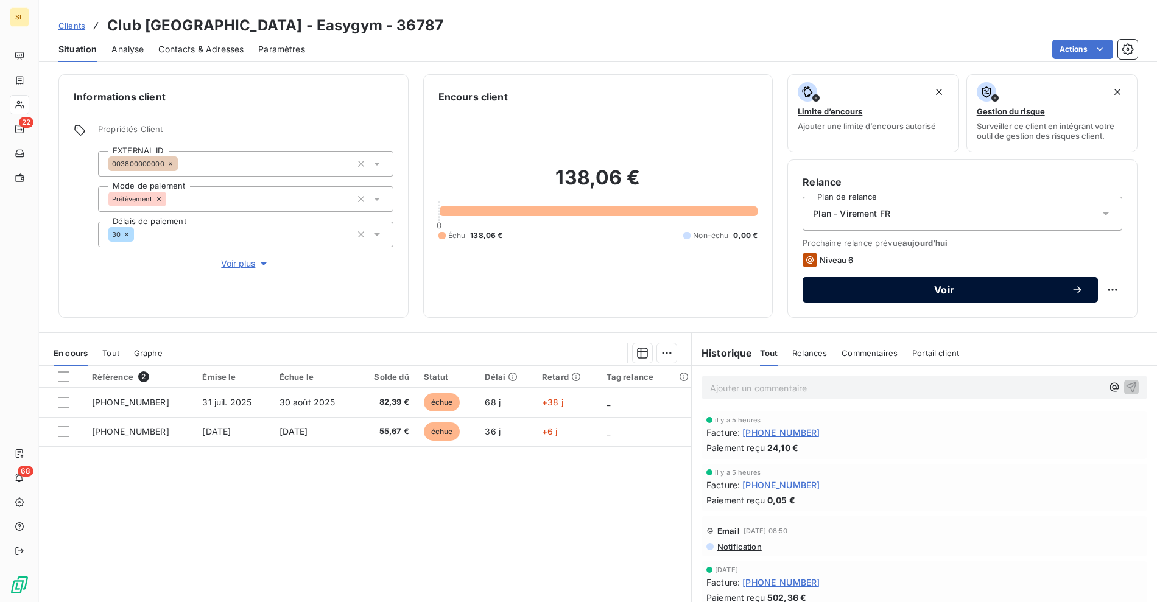
click at [867, 284] on div "Voir" at bounding box center [950, 290] width 266 height 12
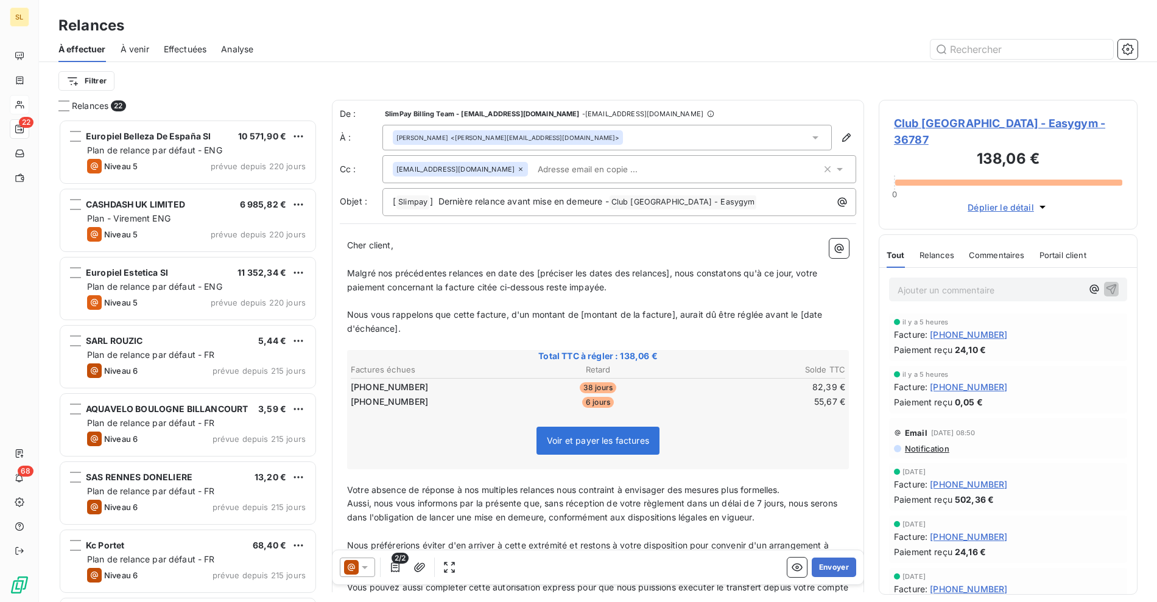
scroll to position [472, 248]
click at [357, 577] on div "2/2 Envoyer" at bounding box center [597, 567] width 531 height 34
click at [348, 564] on icon at bounding box center [351, 567] width 7 height 7
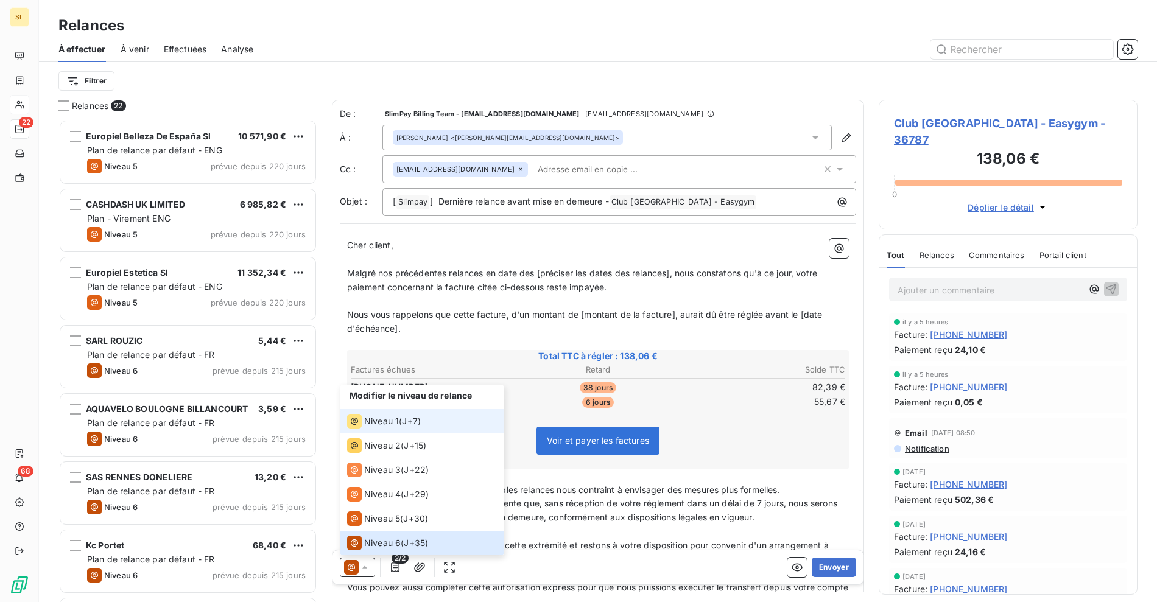
click at [393, 428] on div "Niveau 1" at bounding box center [373, 421] width 52 height 15
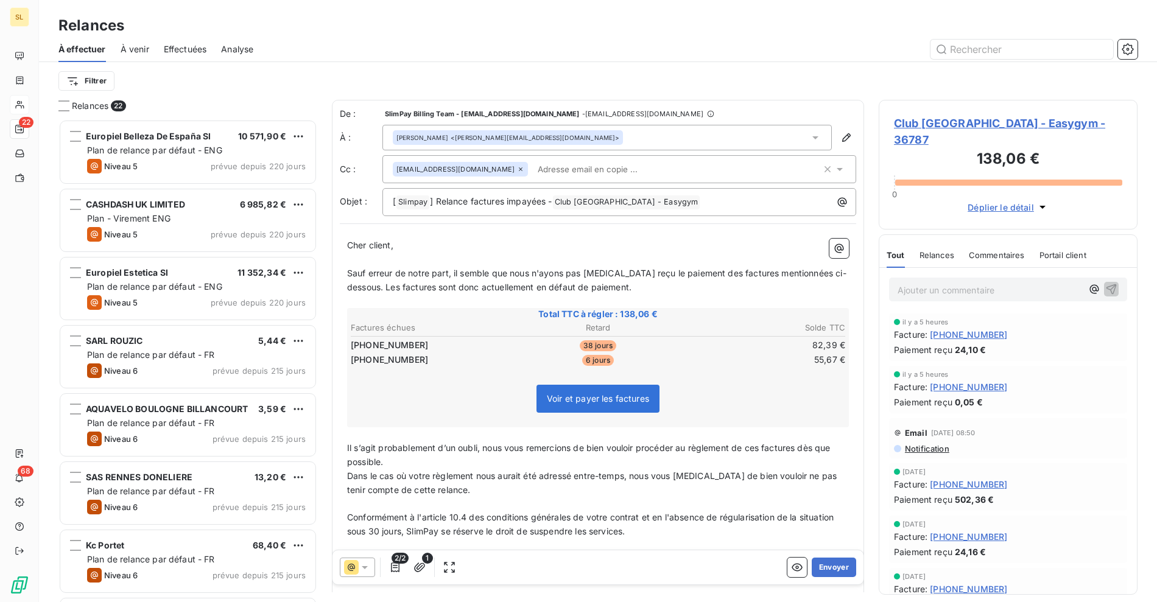
drag, startPoint x: 380, startPoint y: 260, endPoint x: 447, endPoint y: 270, distance: 67.7
click at [384, 262] on p "﻿" at bounding box center [598, 260] width 502 height 14
drag, startPoint x: 453, startPoint y: 270, endPoint x: 662, endPoint y: 268, distance: 208.8
click at [453, 270] on span "Sauf erreur de notre part, il semble que nous n'ayons pas [MEDICAL_DATA] reçu l…" at bounding box center [596, 280] width 499 height 24
click at [690, 268] on span "Sauf erreur de notre part, il semble que nous n'ayons pas [MEDICAL_DATA] reçu l…" at bounding box center [596, 280] width 499 height 24
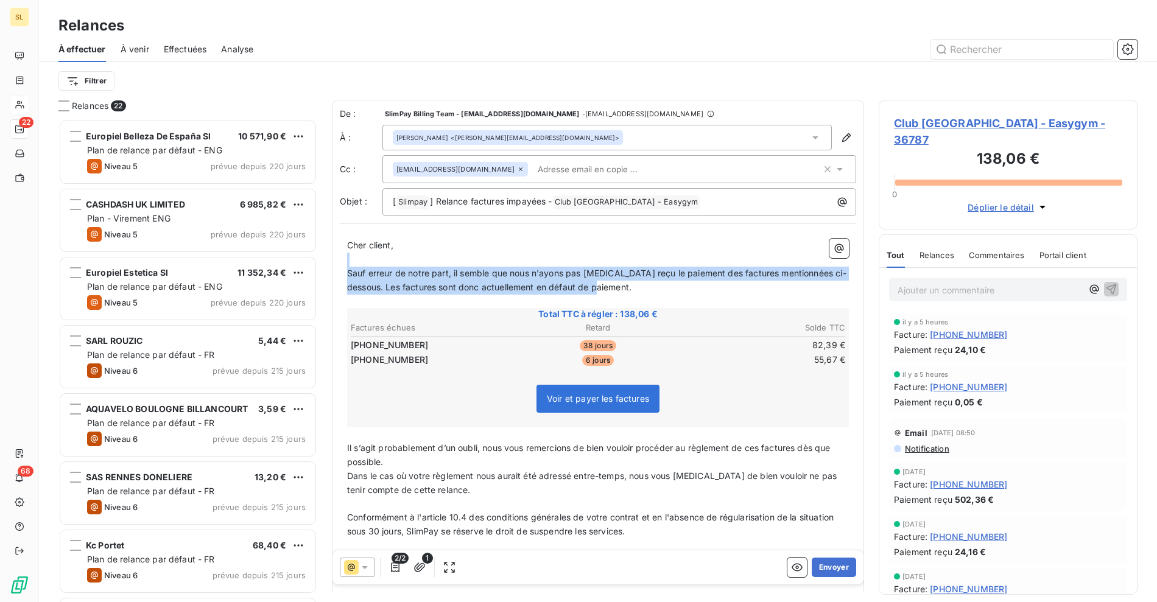
drag, startPoint x: 640, startPoint y: 284, endPoint x: 663, endPoint y: 284, distance: 23.1
click at [663, 284] on div "Cher client, ﻿ Sauf erreur de notre part, il semble que nous n'ayons pas [MEDIC…" at bounding box center [598, 430] width 502 height 383
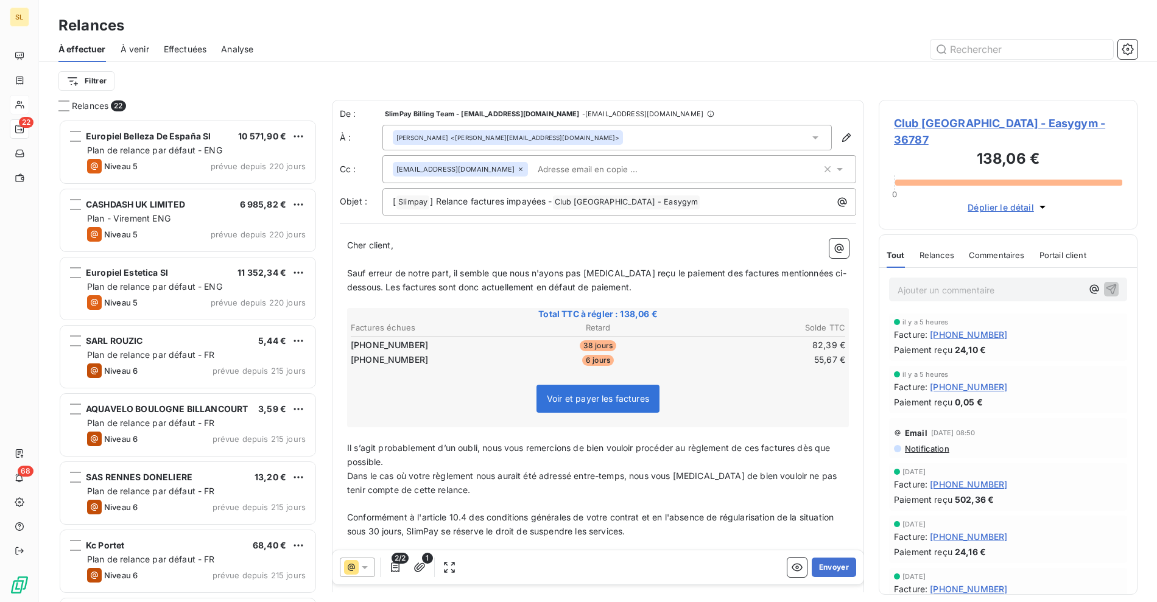
click at [730, 282] on p "Sauf erreur de notre part, il semble que nous n'ayons pas [MEDICAL_DATA] reçu l…" at bounding box center [598, 281] width 502 height 28
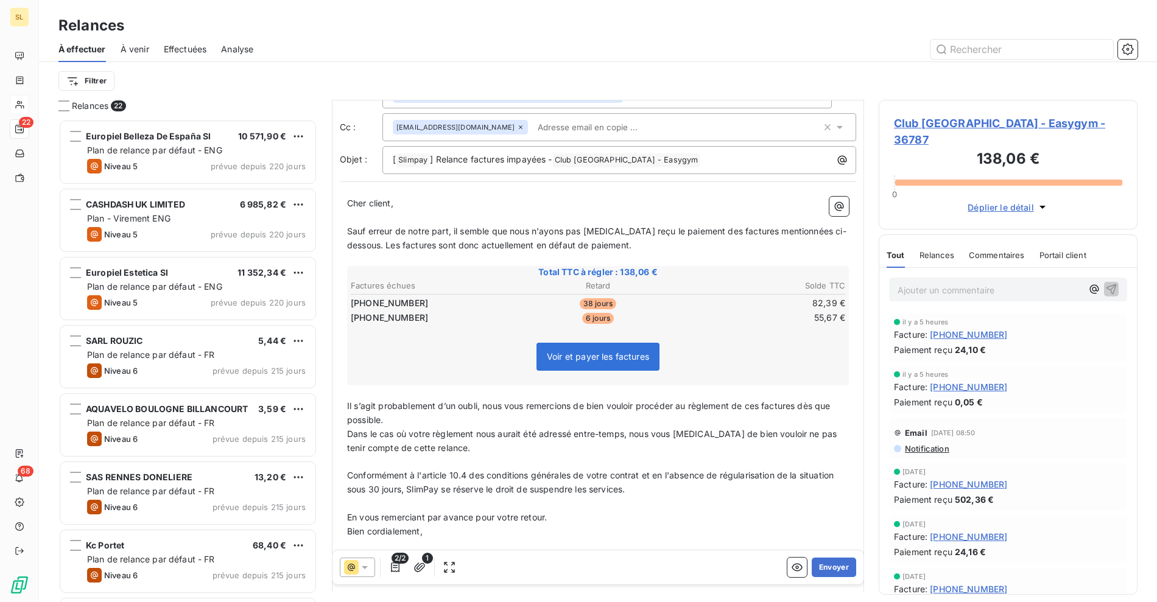
scroll to position [92, 0]
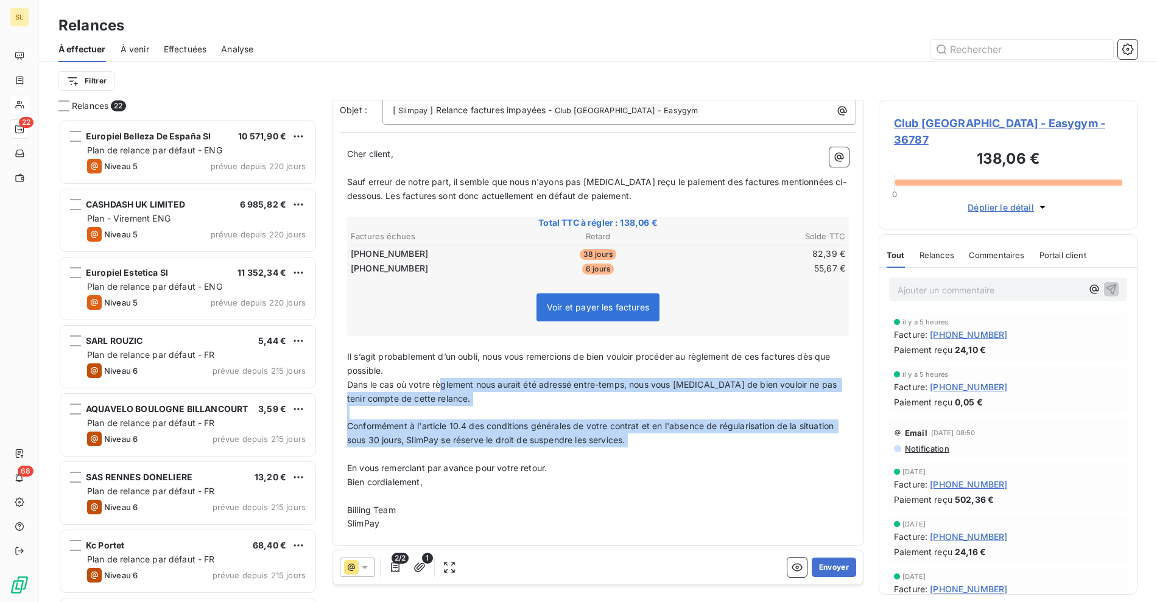
drag, startPoint x: 443, startPoint y: 384, endPoint x: 590, endPoint y: 481, distance: 175.7
click at [514, 460] on div "Cher client, ﻿ Sauf erreur de notre part, il semble que nous n'ayons pas [MEDIC…" at bounding box center [598, 338] width 502 height 383
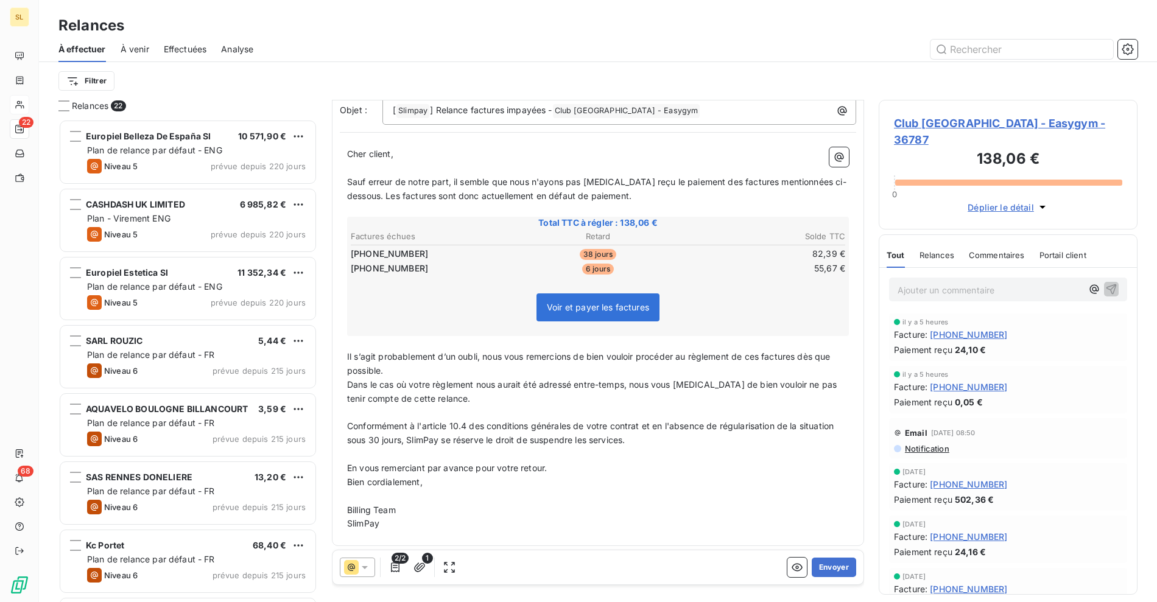
click at [673, 503] on p "Billing Team" at bounding box center [598, 510] width 502 height 14
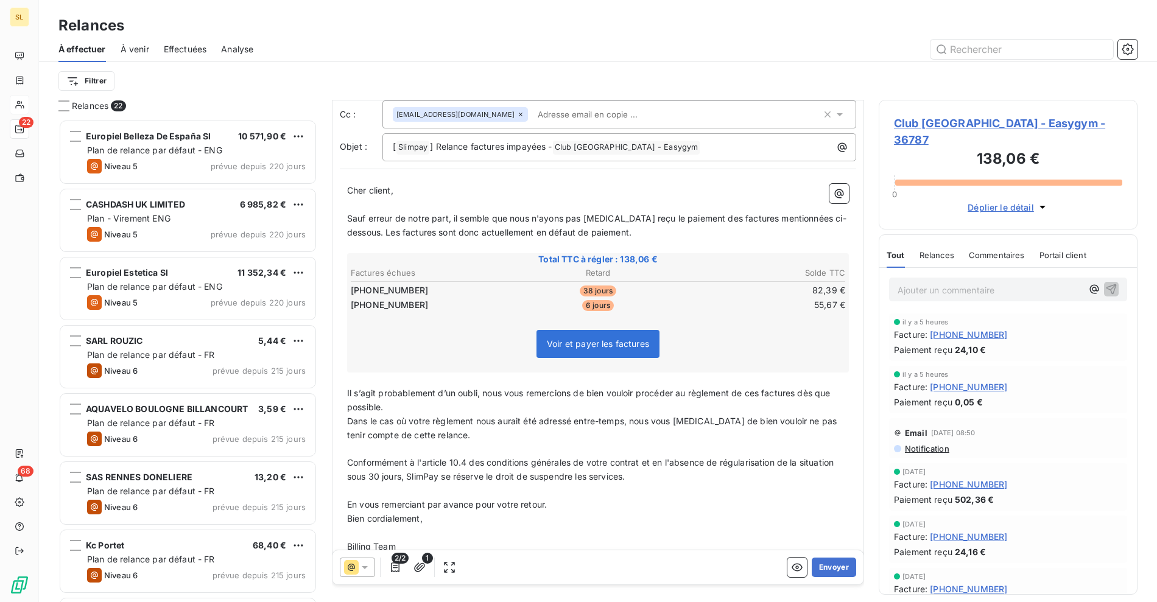
scroll to position [0, 0]
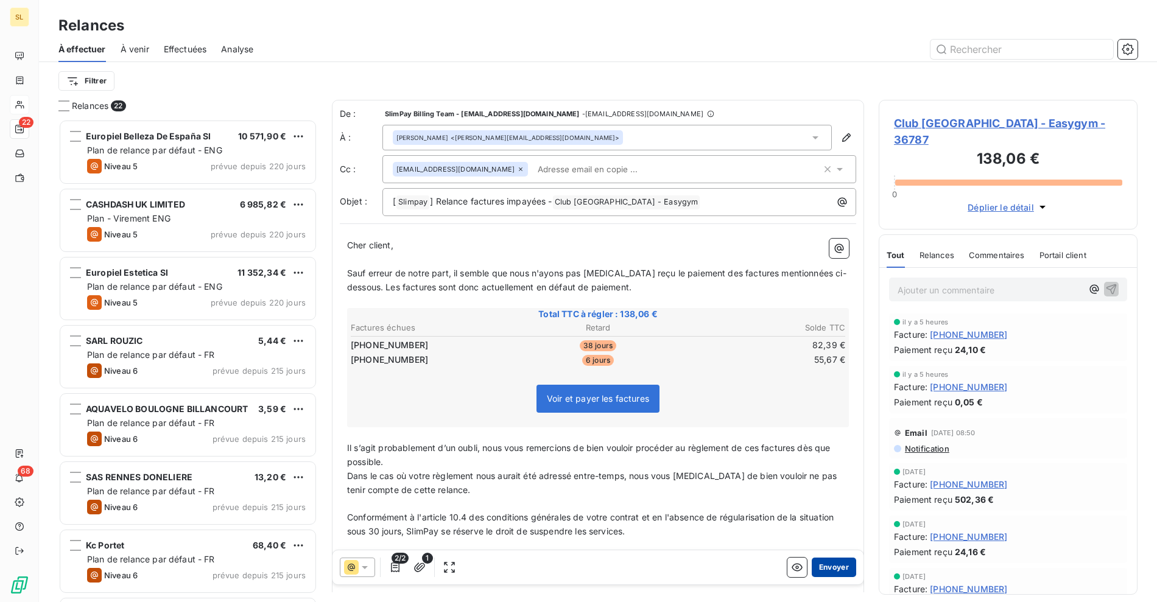
click at [825, 567] on button "Envoyer" at bounding box center [833, 567] width 44 height 19
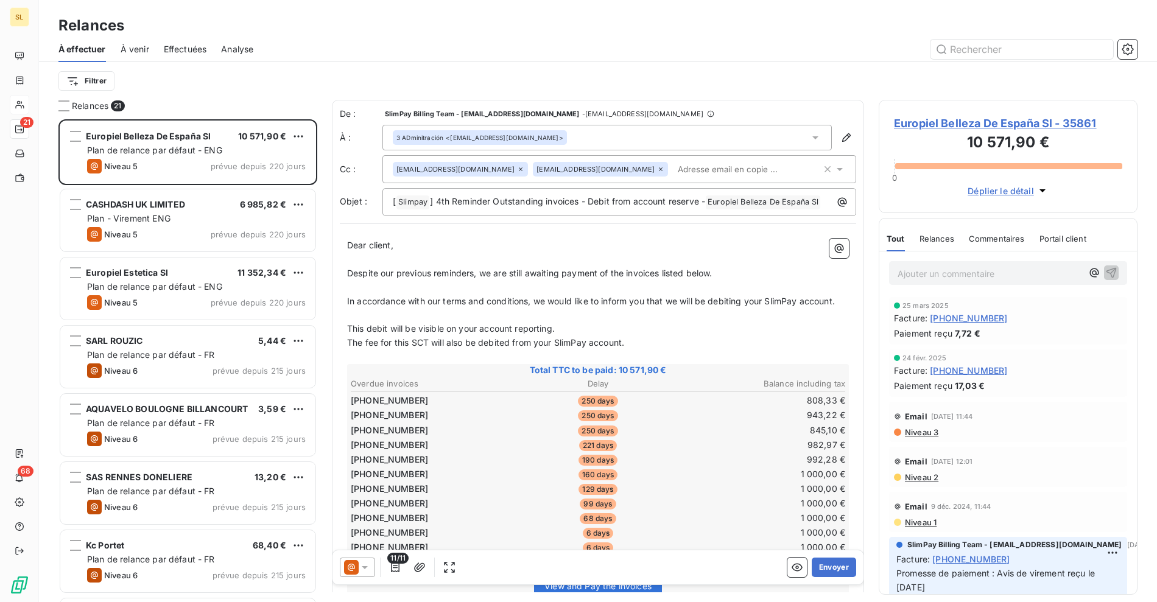
click at [371, 60] on div "À effectuer À venir Effectuées Analyse" at bounding box center [598, 50] width 1118 height 26
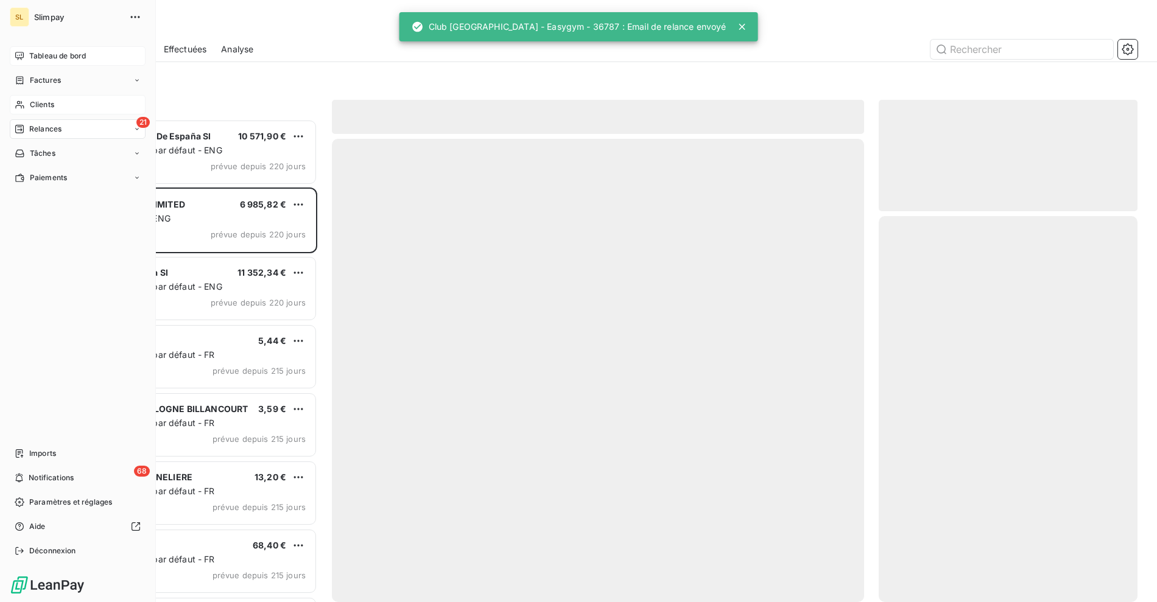
click at [23, 55] on icon at bounding box center [19, 56] width 9 height 8
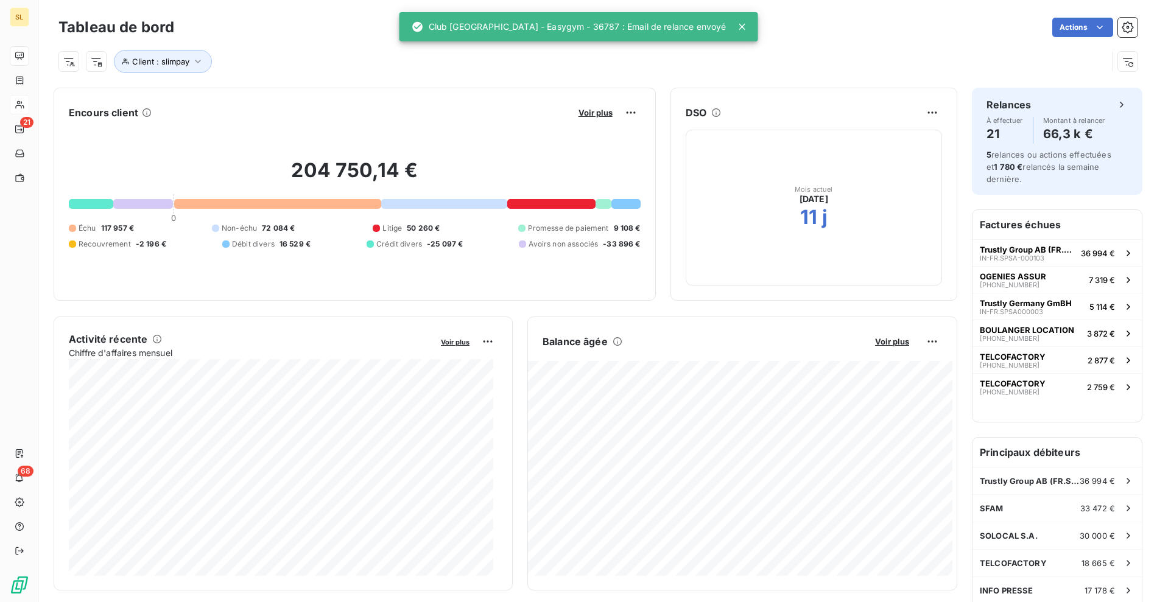
click at [580, 120] on div "Voir plus" at bounding box center [608, 112] width 66 height 19
click at [581, 109] on span "Voir plus" at bounding box center [595, 113] width 34 height 10
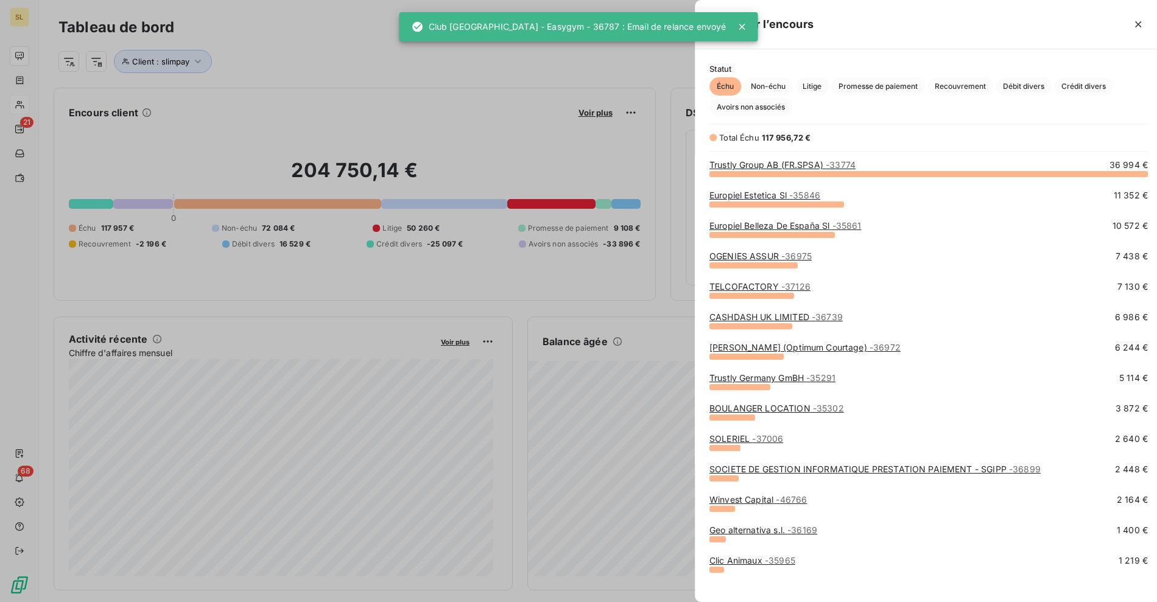
scroll to position [10, 10]
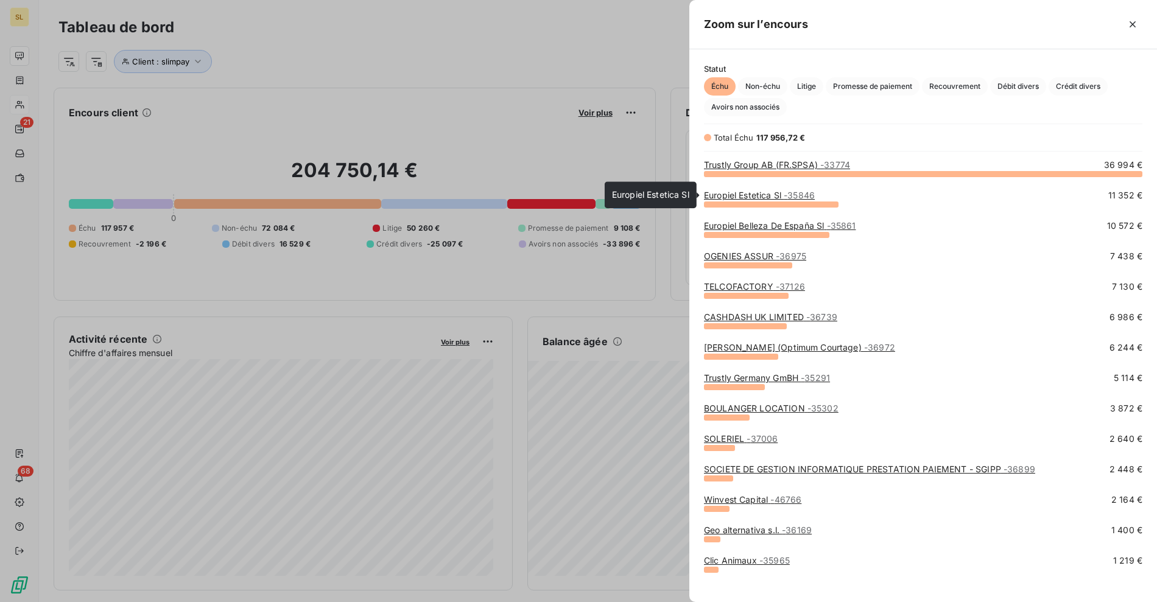
drag, startPoint x: 759, startPoint y: 194, endPoint x: 772, endPoint y: 200, distance: 14.2
click at [759, 194] on link "Europiel Estetica Sl - 35846" at bounding box center [759, 195] width 111 height 10
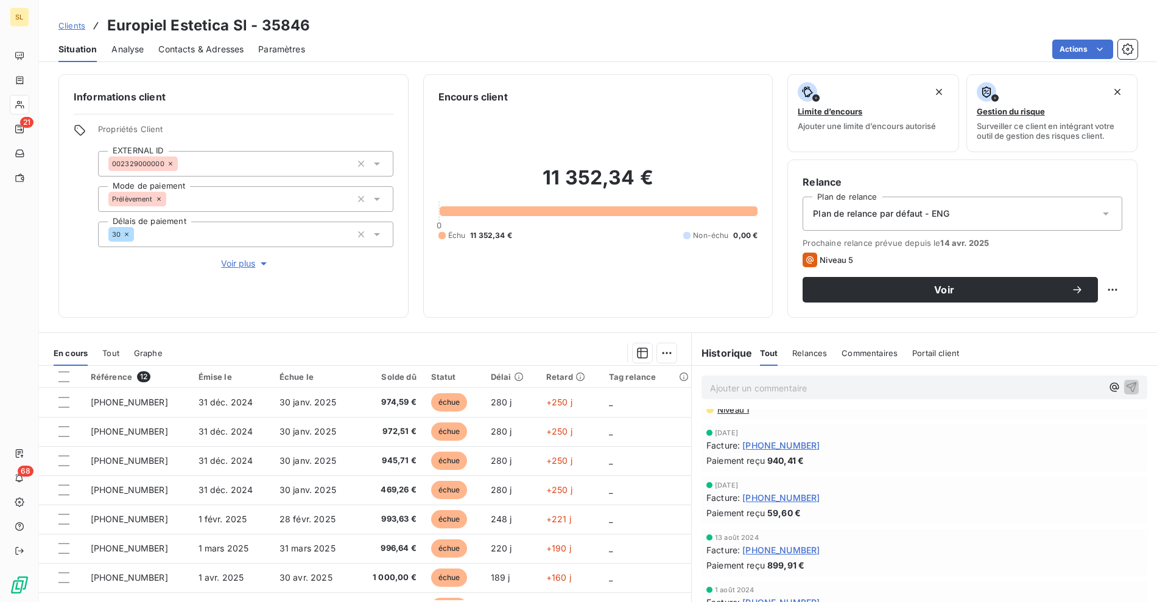
scroll to position [138, 0]
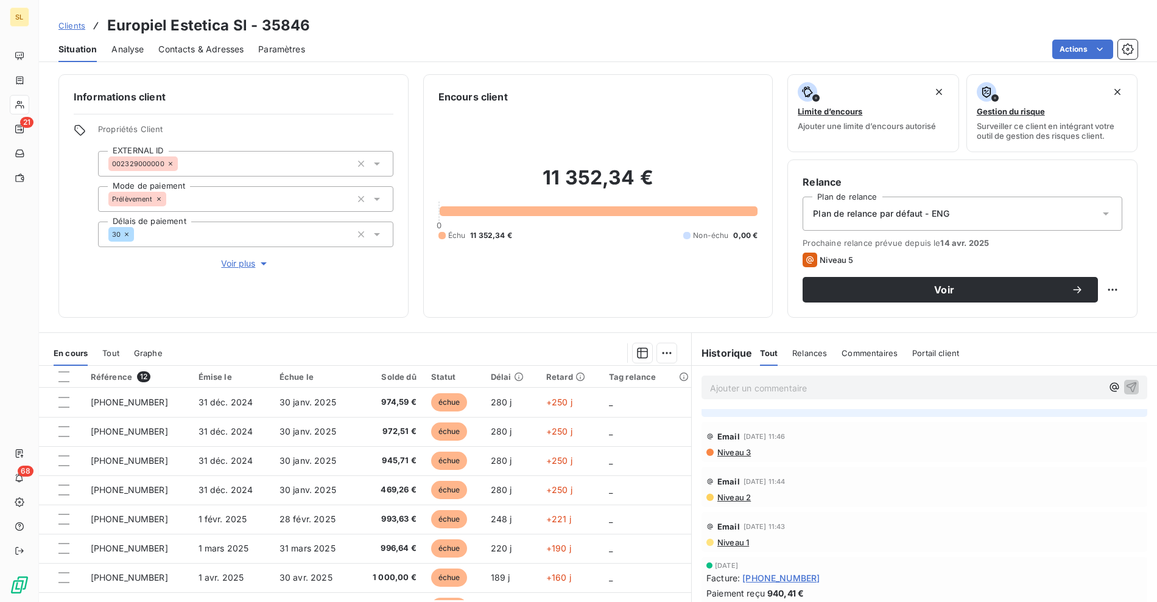
click at [730, 455] on span "Niveau 3" at bounding box center [733, 452] width 35 height 10
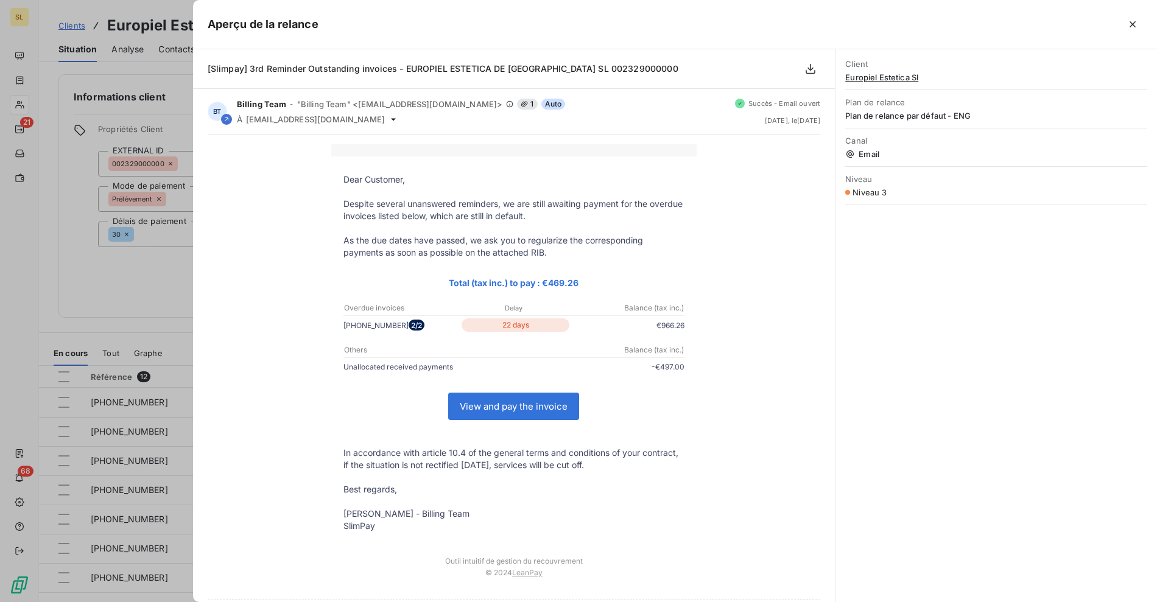
click at [146, 264] on div at bounding box center [578, 301] width 1157 height 602
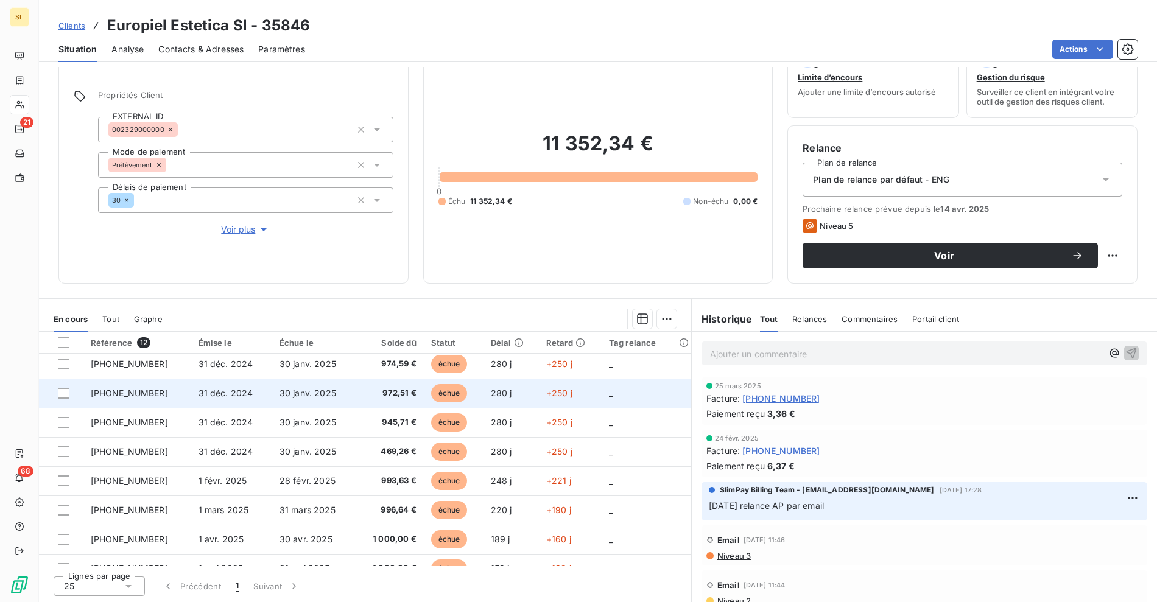
scroll to position [0, 0]
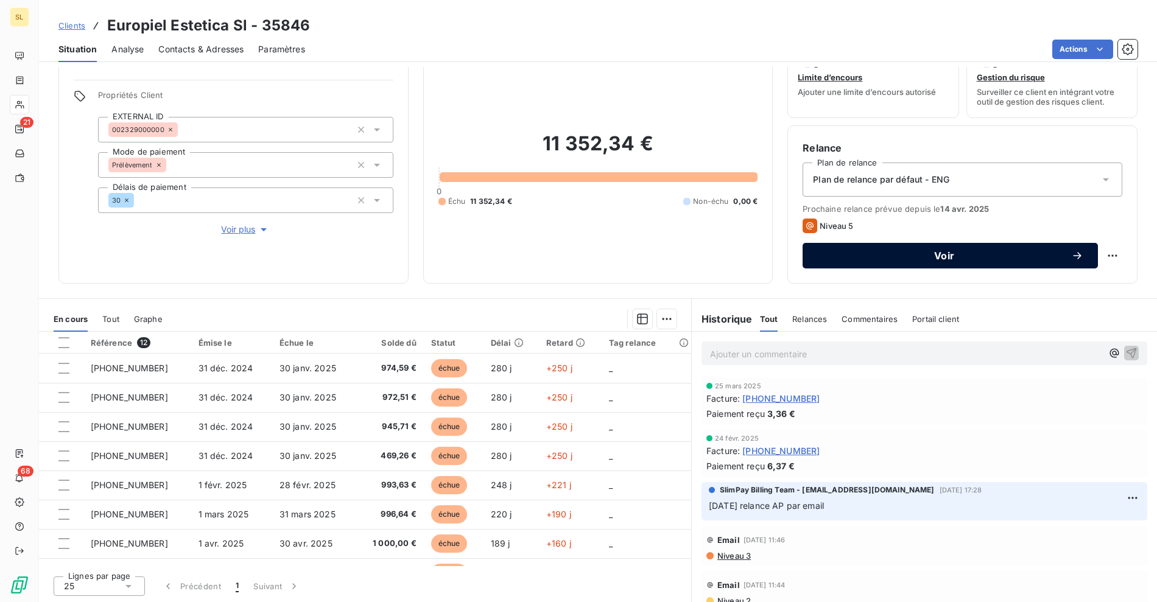
click at [900, 259] on span "Voir" at bounding box center [944, 256] width 254 height 10
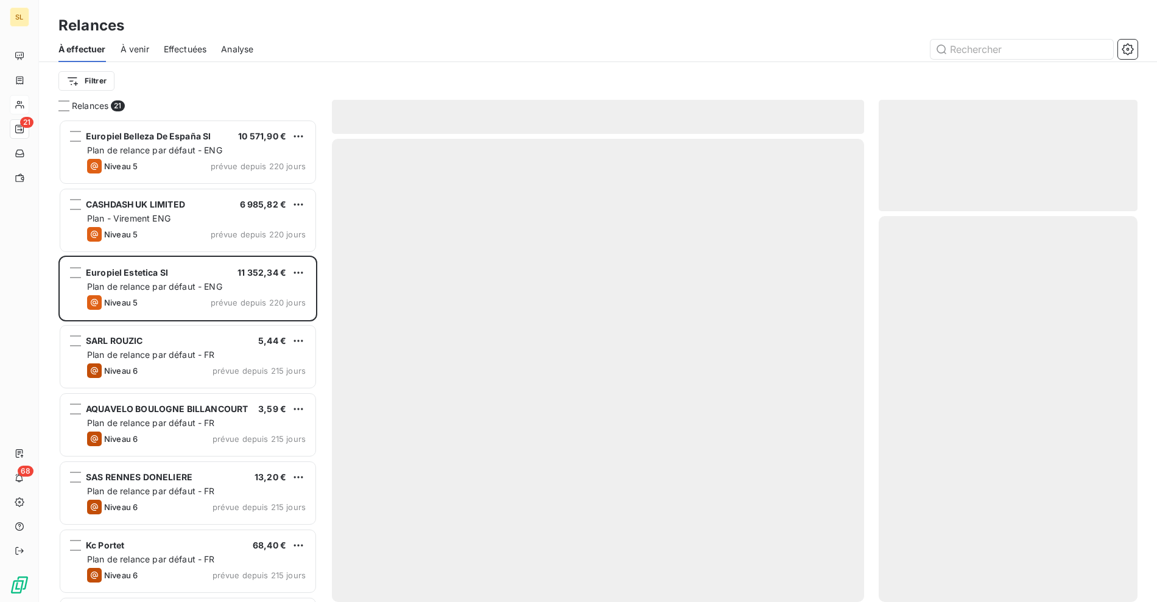
scroll to position [472, 248]
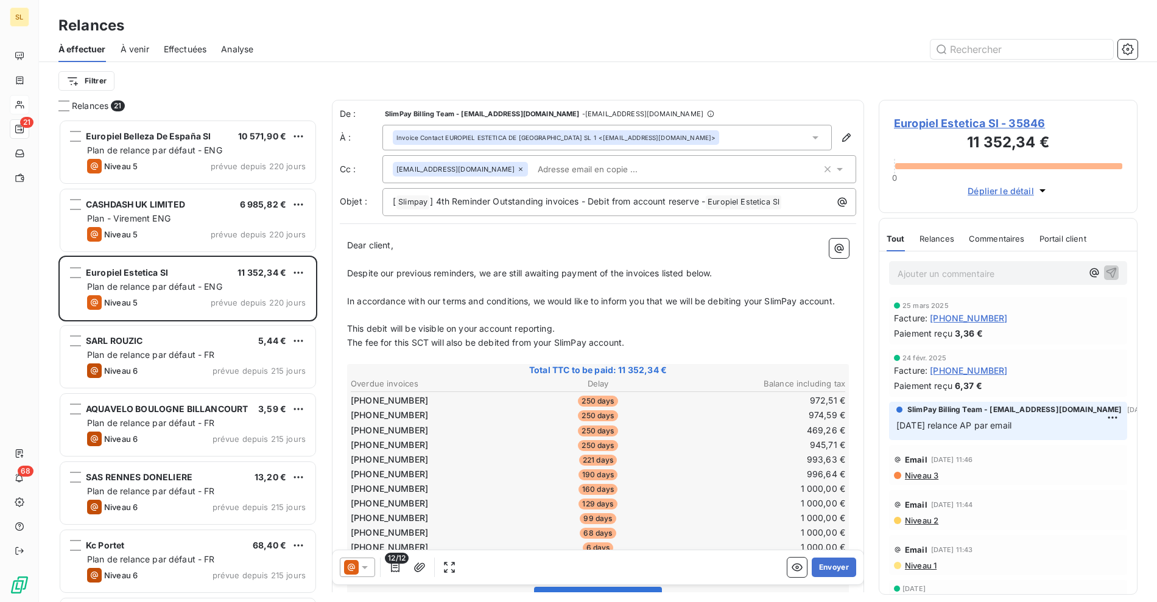
click at [352, 570] on icon at bounding box center [351, 567] width 15 height 15
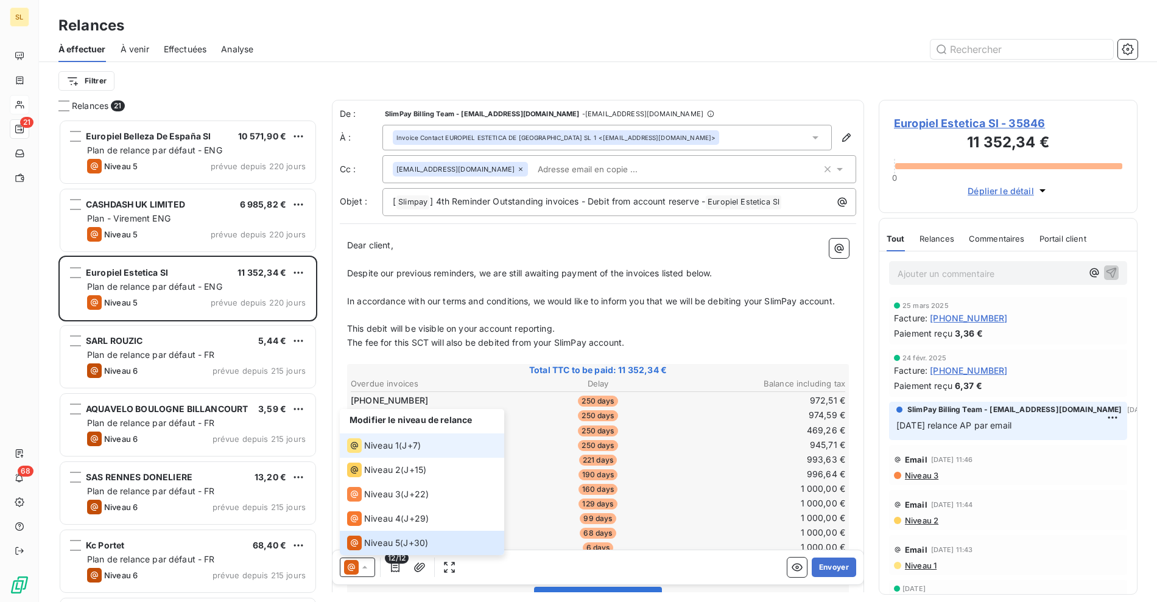
click at [379, 438] on li "Niveau 1 ( J+7 )" at bounding box center [422, 445] width 164 height 24
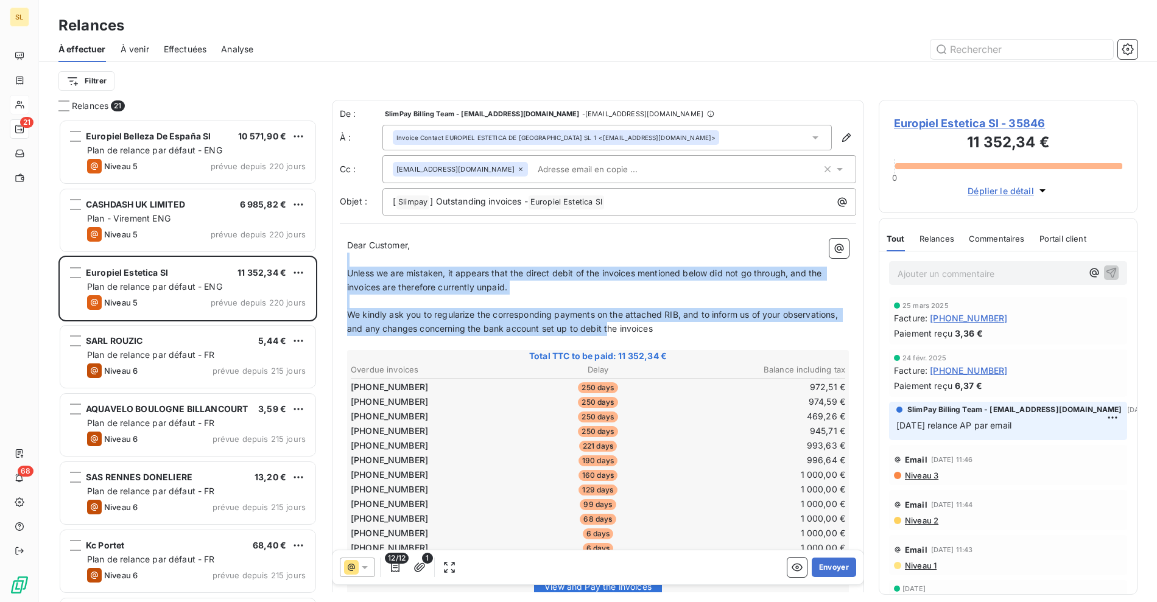
click at [667, 325] on div "Dear Customer, ﻿ Unless we are mistaken, it appears that the direct debit of th…" at bounding box center [598, 483] width 502 height 488
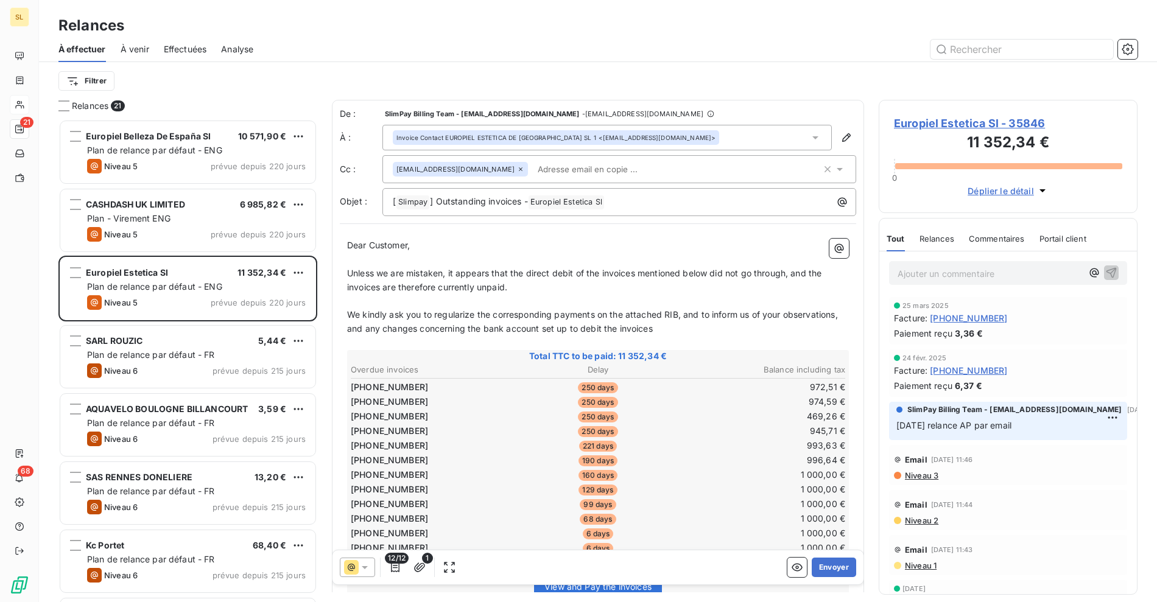
click at [757, 308] on p "We kindly ask you to regularize the corresponding payments on the attached RIB,…" at bounding box center [598, 322] width 502 height 28
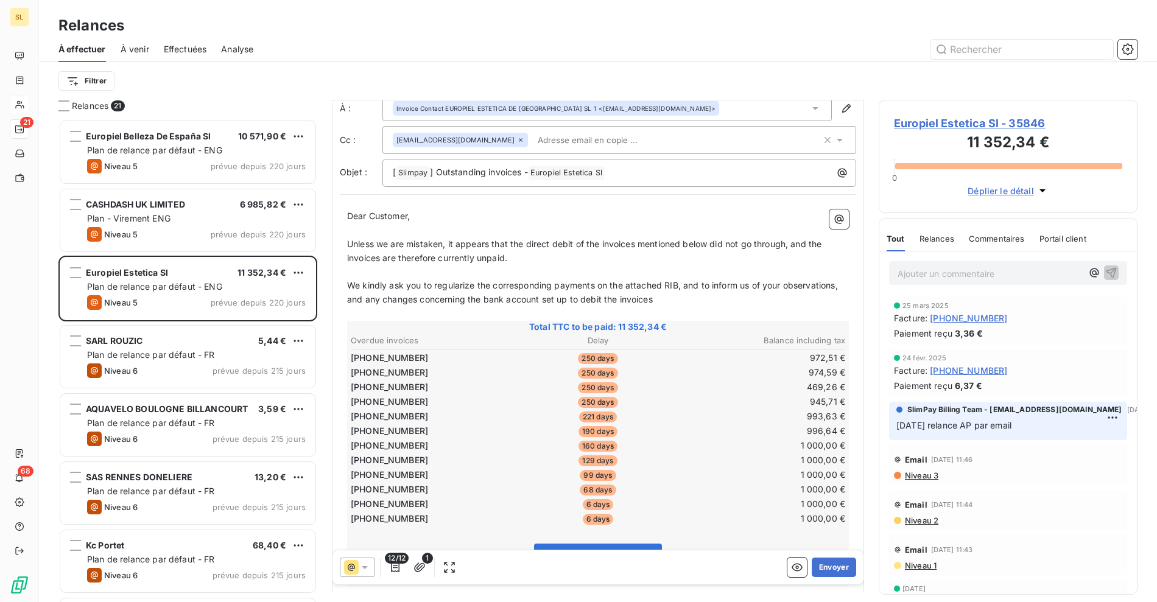
scroll to position [0, 0]
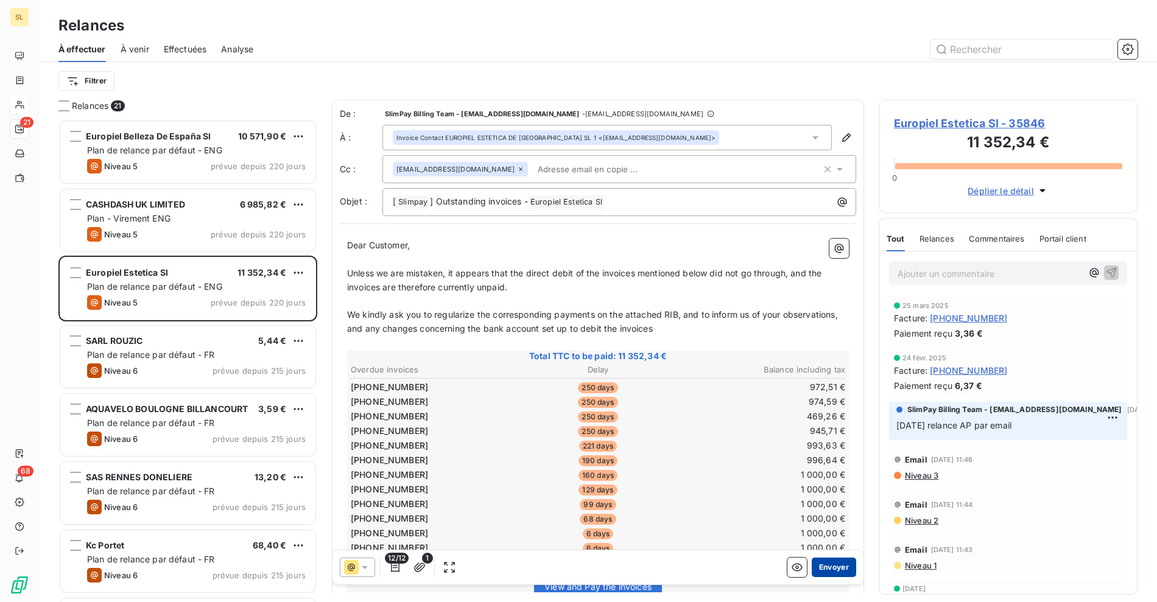
click at [825, 570] on button "Envoyer" at bounding box center [833, 567] width 44 height 19
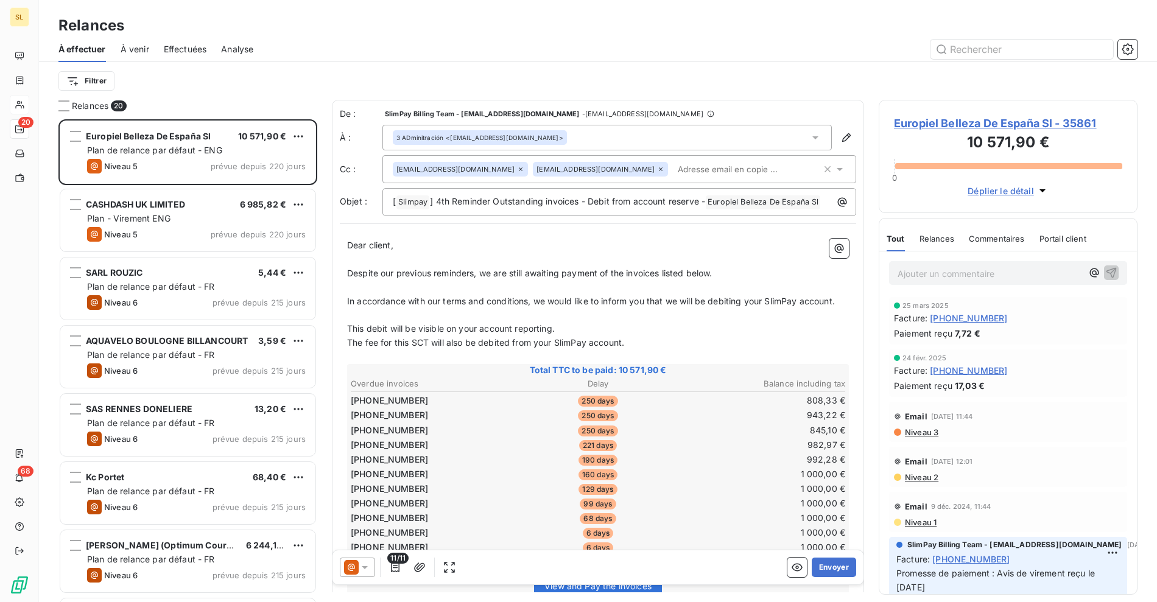
click at [385, 38] on div "À effectuer À venir Effectuées Analyse" at bounding box center [598, 50] width 1118 height 26
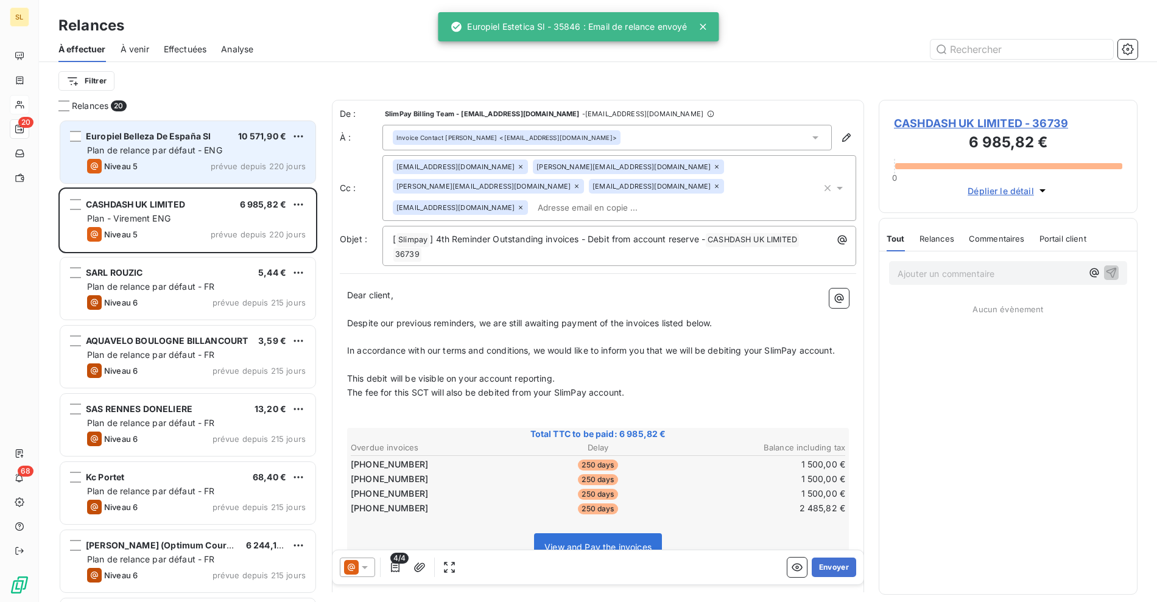
click at [196, 146] on span "Plan de relance par défaut - ENG" at bounding box center [154, 150] width 135 height 10
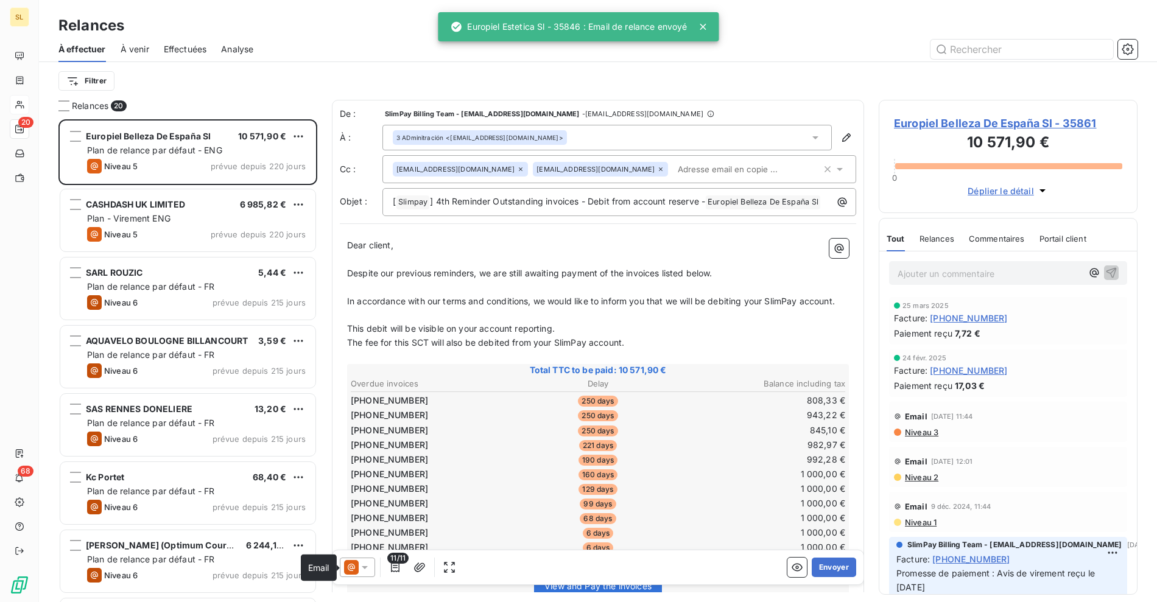
click at [355, 566] on icon at bounding box center [351, 567] width 15 height 15
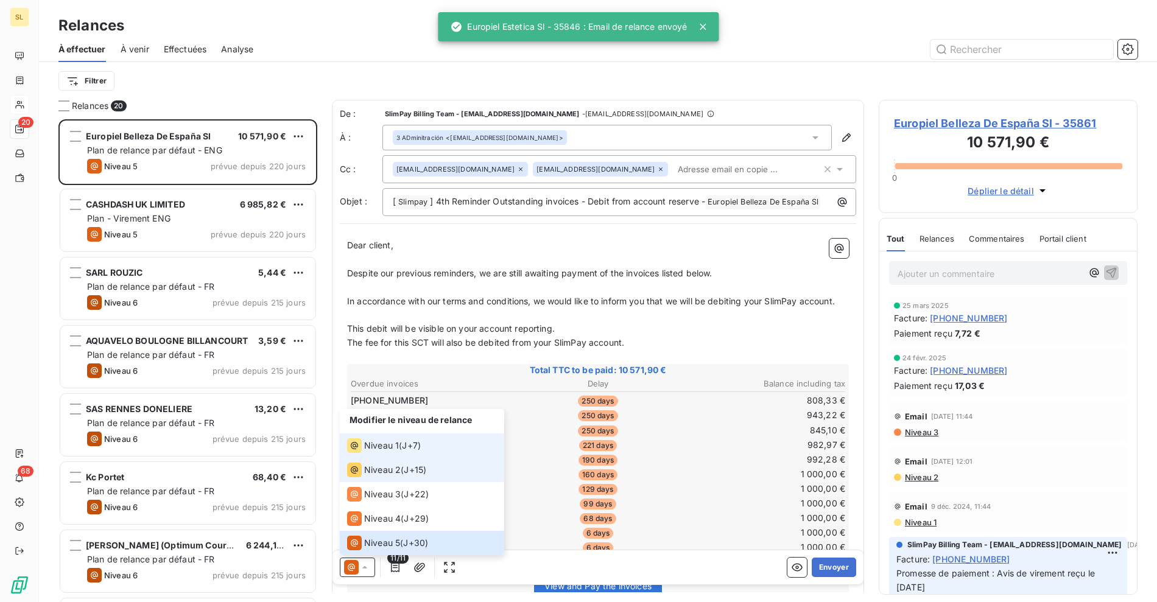
click at [381, 440] on span "Niveau 1" at bounding box center [381, 445] width 35 height 12
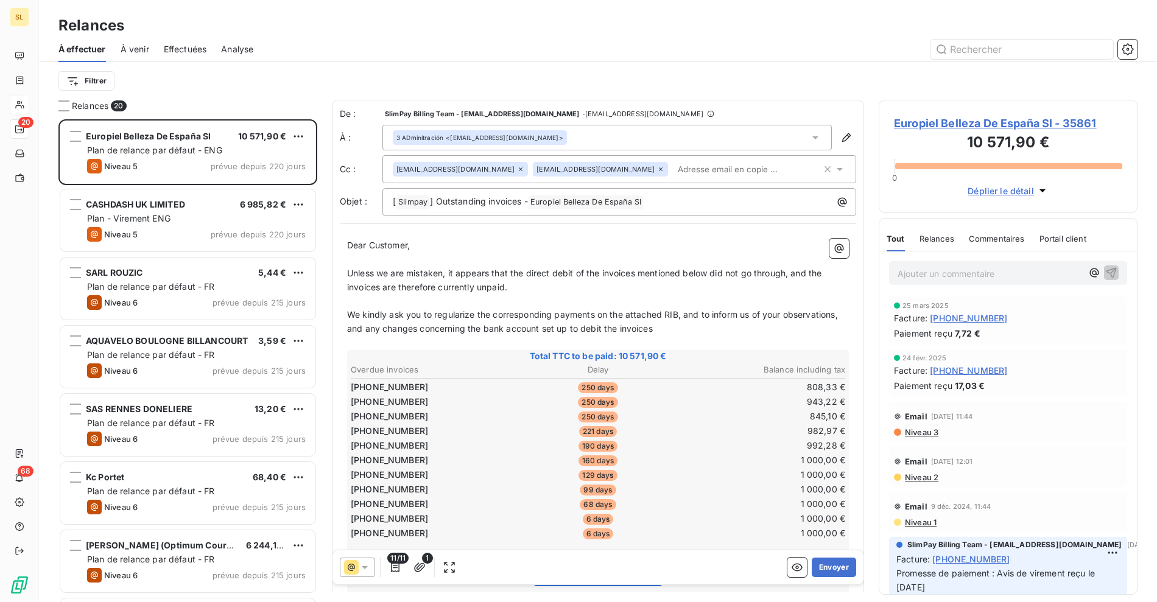
click at [945, 118] on span "Europiel Belleza De España Sl - 35861" at bounding box center [1008, 123] width 228 height 16
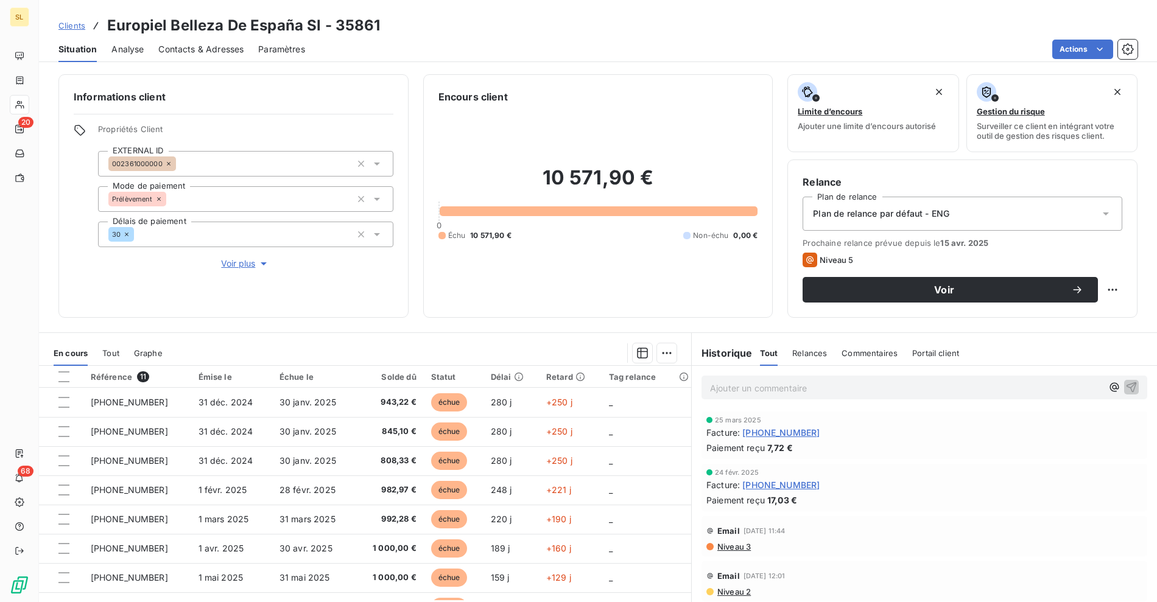
click at [735, 545] on span "Niveau 3" at bounding box center [733, 547] width 35 height 10
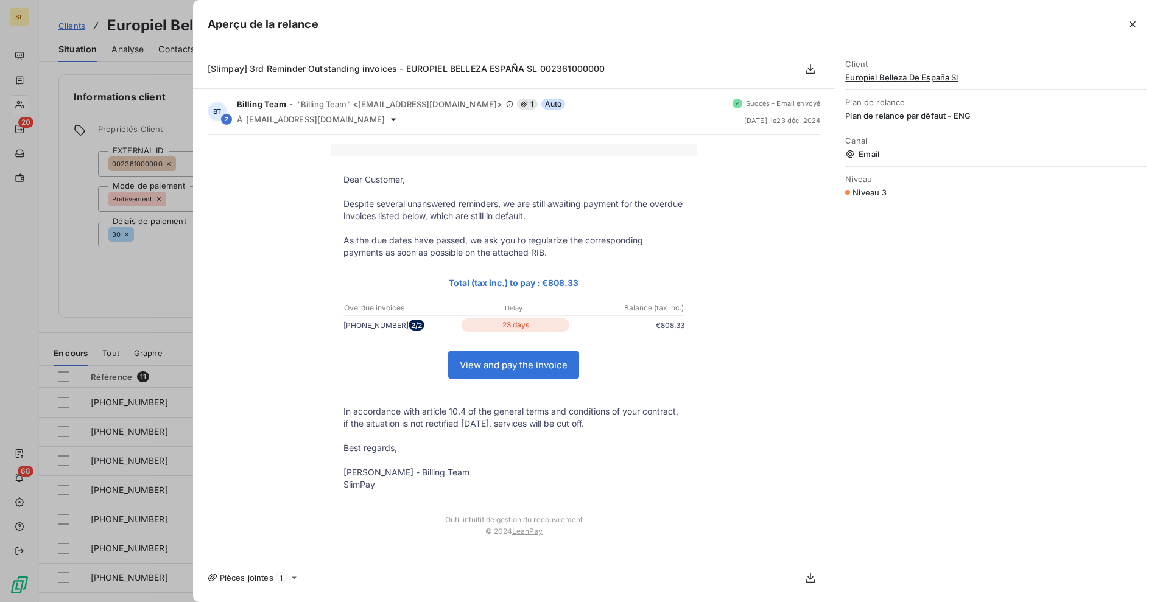
click at [145, 295] on div at bounding box center [578, 301] width 1157 height 602
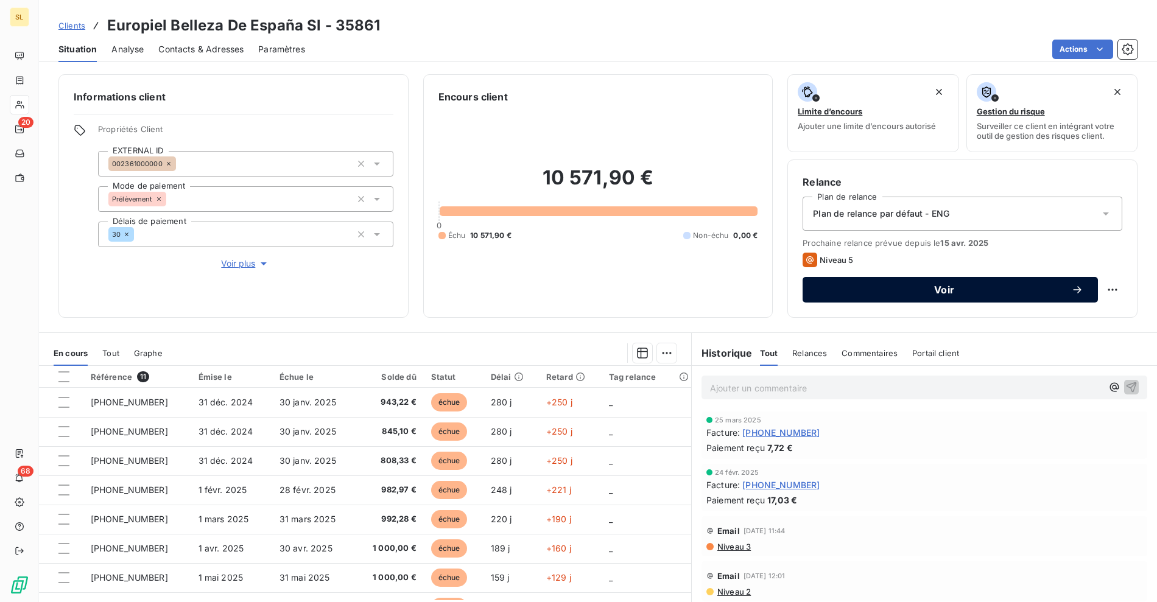
click at [889, 292] on span "Voir" at bounding box center [944, 290] width 254 height 10
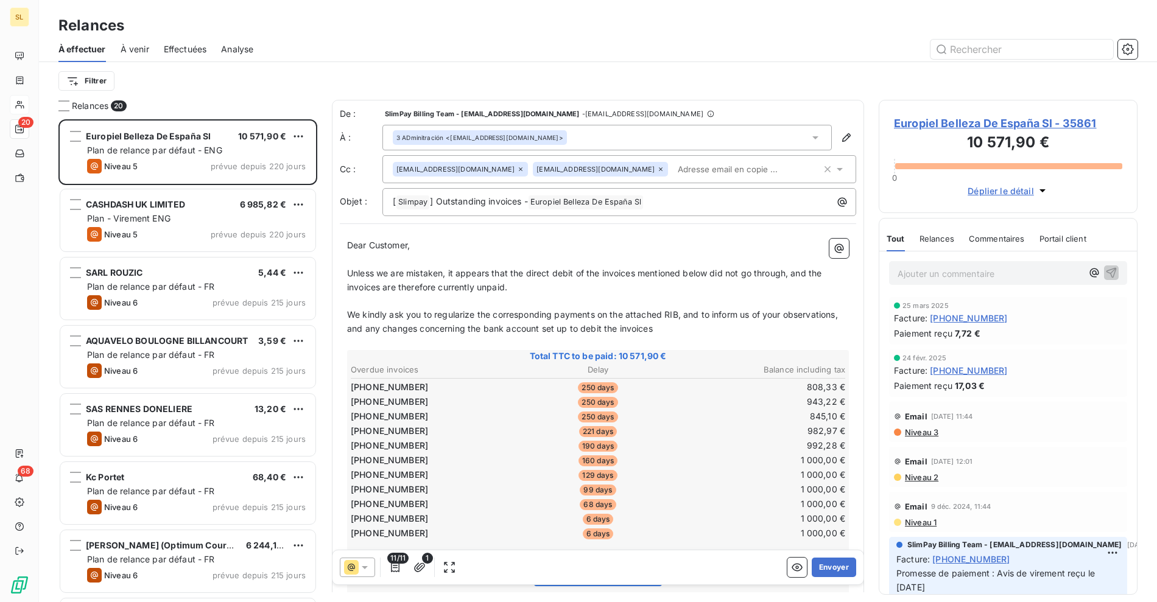
scroll to position [472, 248]
click at [363, 567] on icon at bounding box center [365, 567] width 12 height 12
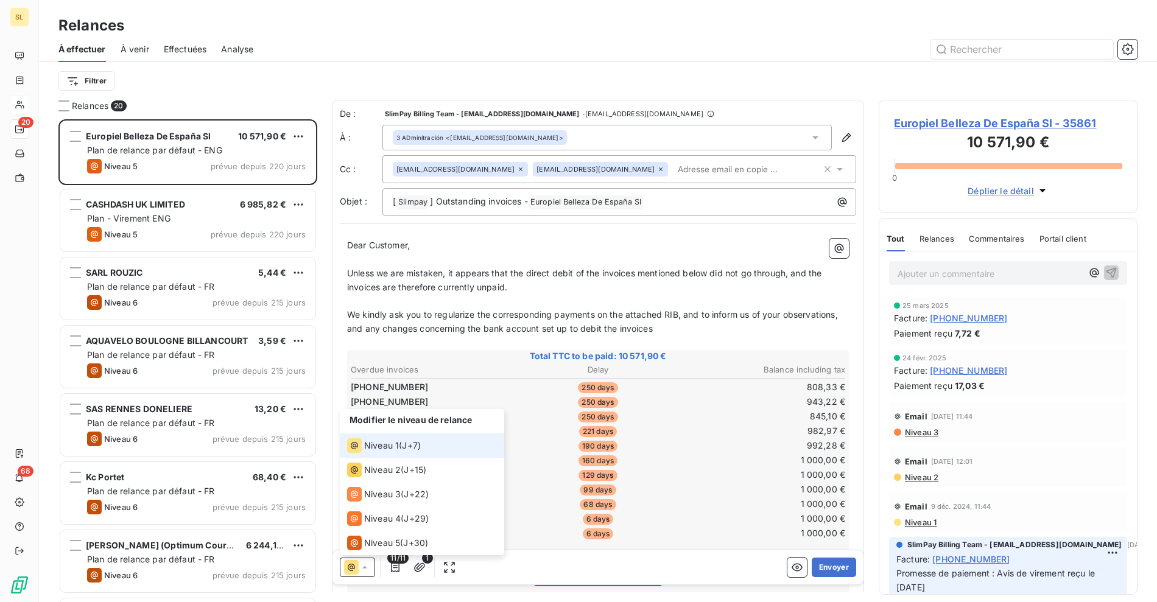
click at [377, 449] on span "Niveau 1" at bounding box center [381, 445] width 35 height 12
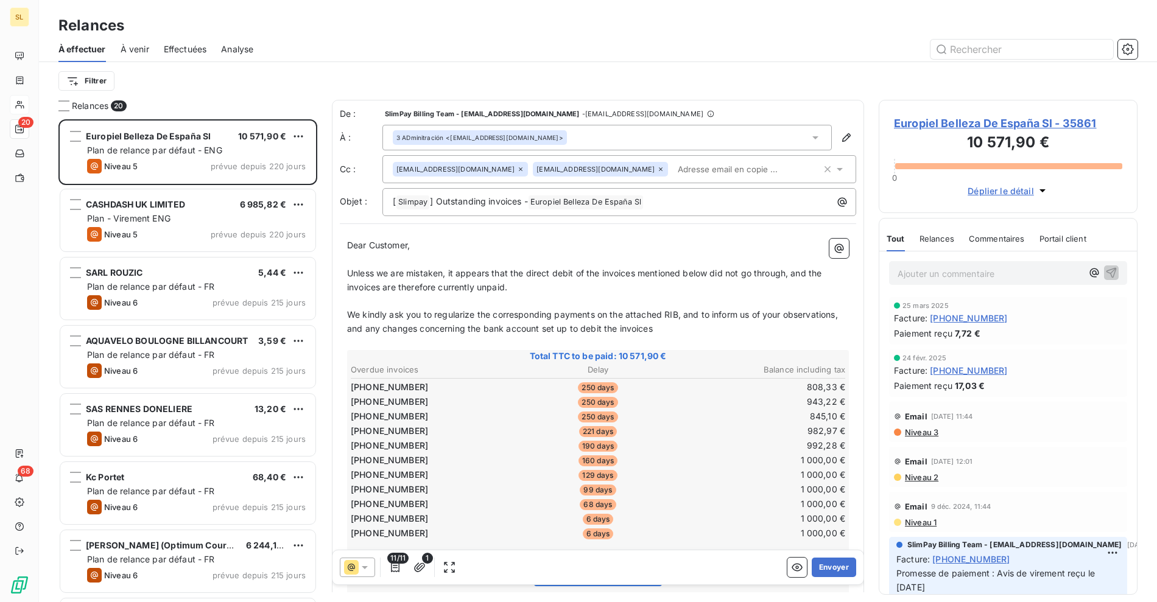
click at [643, 325] on span "We kindly ask you to regularize the corresponding payments on the attached RIB,…" at bounding box center [593, 321] width 493 height 24
drag, startPoint x: 365, startPoint y: 253, endPoint x: 522, endPoint y: 303, distance: 164.2
click at [522, 303] on div "Dear Customer, ﻿ Unless we are mistaken, it appears that the direct debit of th…" at bounding box center [598, 476] width 502 height 474
click at [726, 304] on p "﻿" at bounding box center [598, 302] width 502 height 14
click at [733, 292] on p "Unless we are mistaken, it appears that the direct debit of the invoices mentio…" at bounding box center [598, 281] width 502 height 28
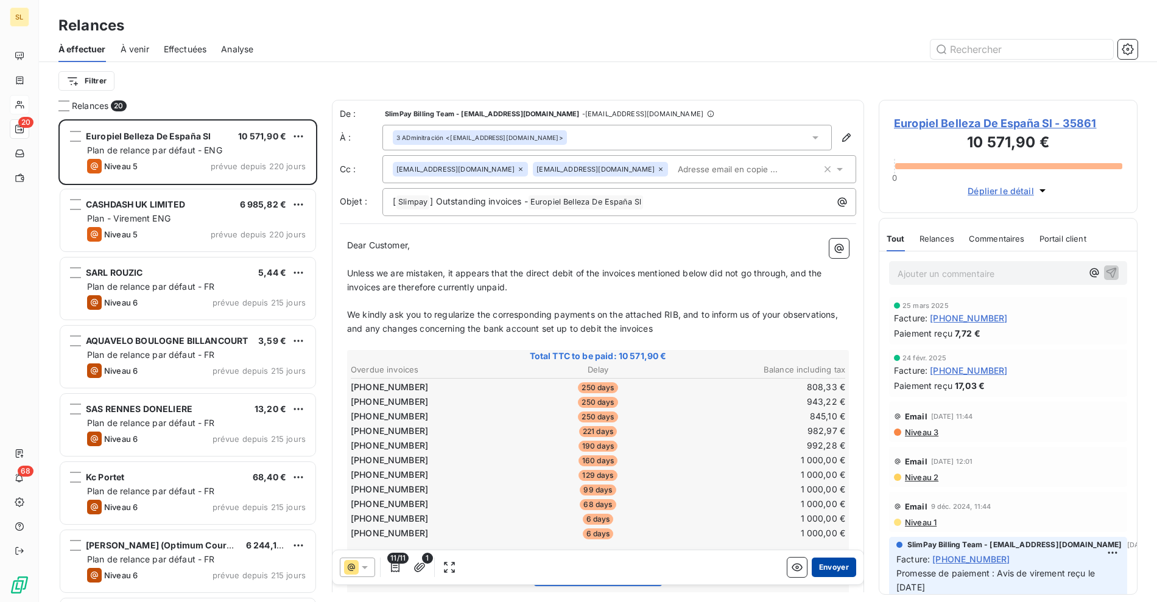
click at [815, 561] on button "Envoyer" at bounding box center [833, 567] width 44 height 19
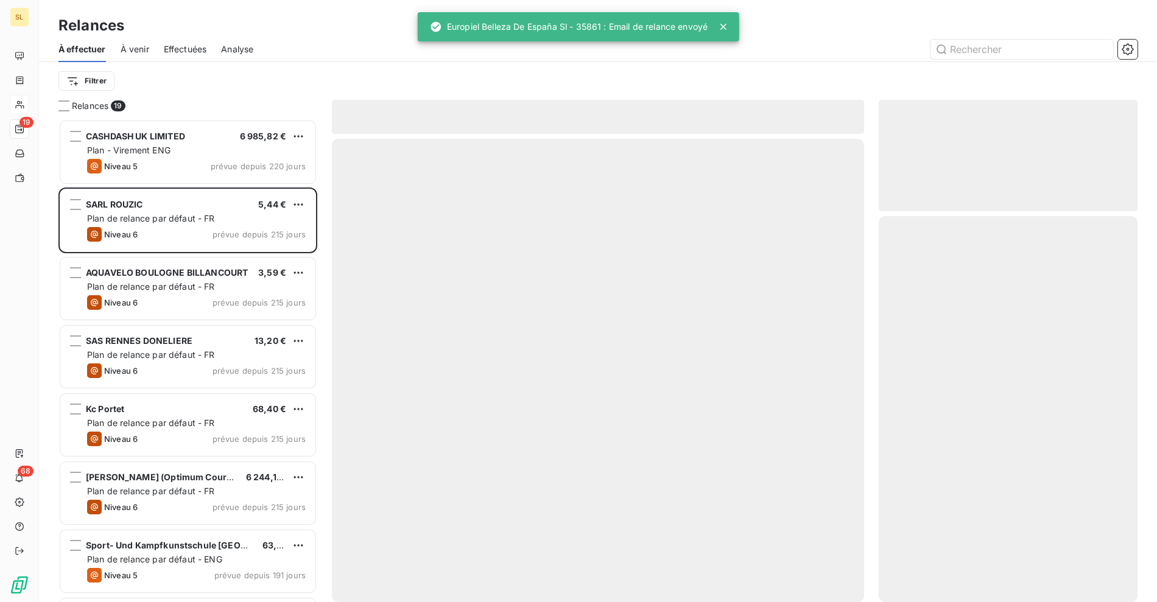
click at [374, 53] on div at bounding box center [702, 49] width 869 height 19
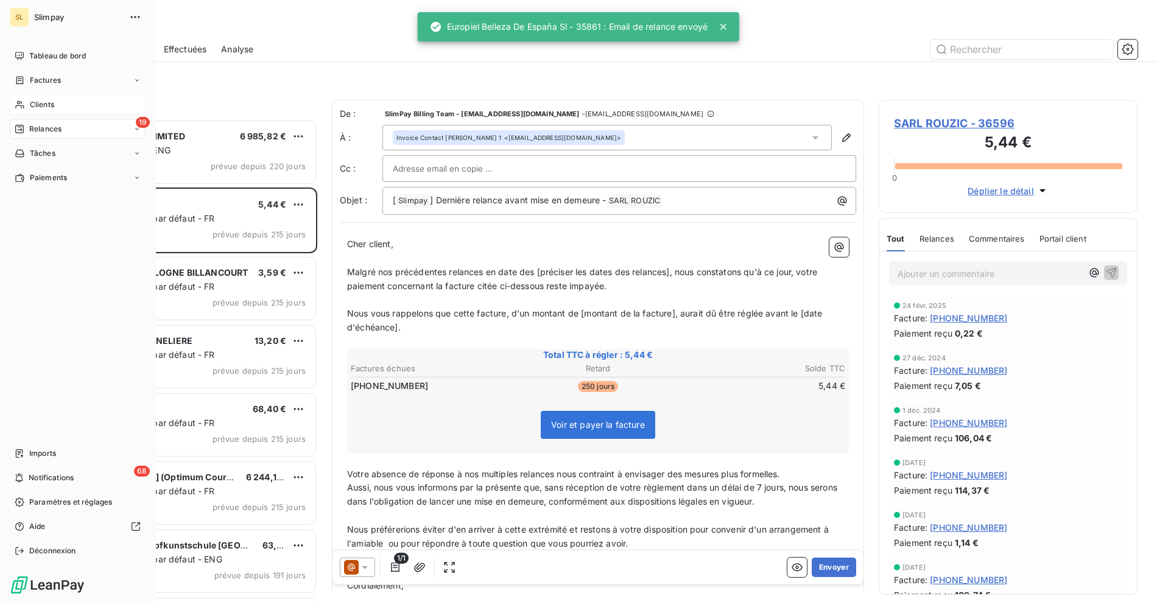
drag, startPoint x: 37, startPoint y: 104, endPoint x: 81, endPoint y: 117, distance: 46.2
click at [37, 104] on span "Clients" at bounding box center [42, 104] width 24 height 11
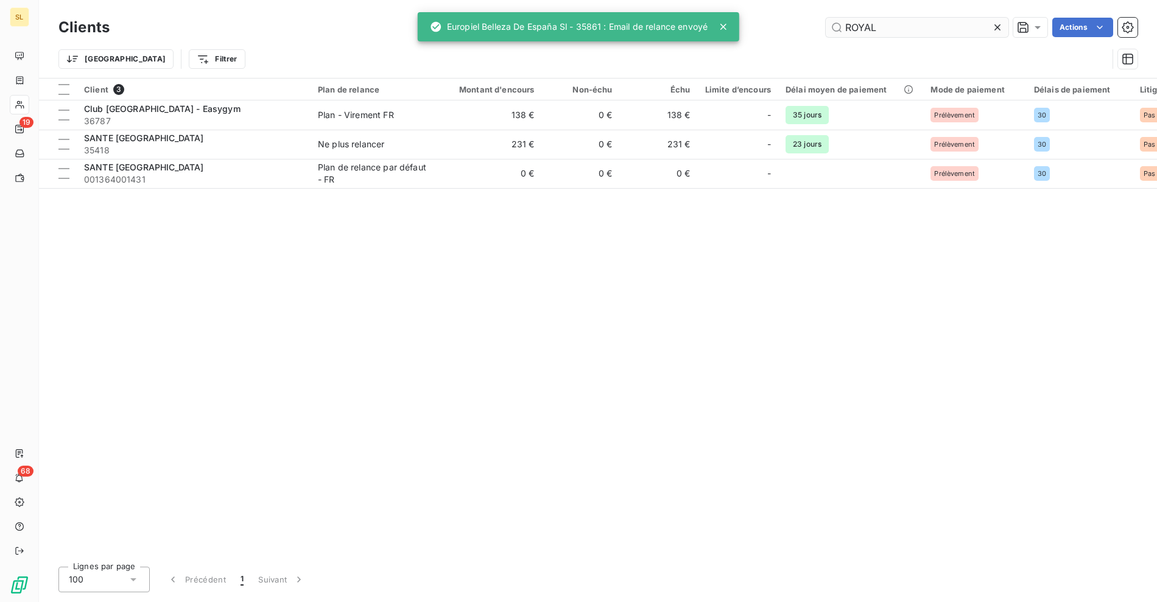
click at [831, 30] on input "ROYAL" at bounding box center [916, 27] width 183 height 19
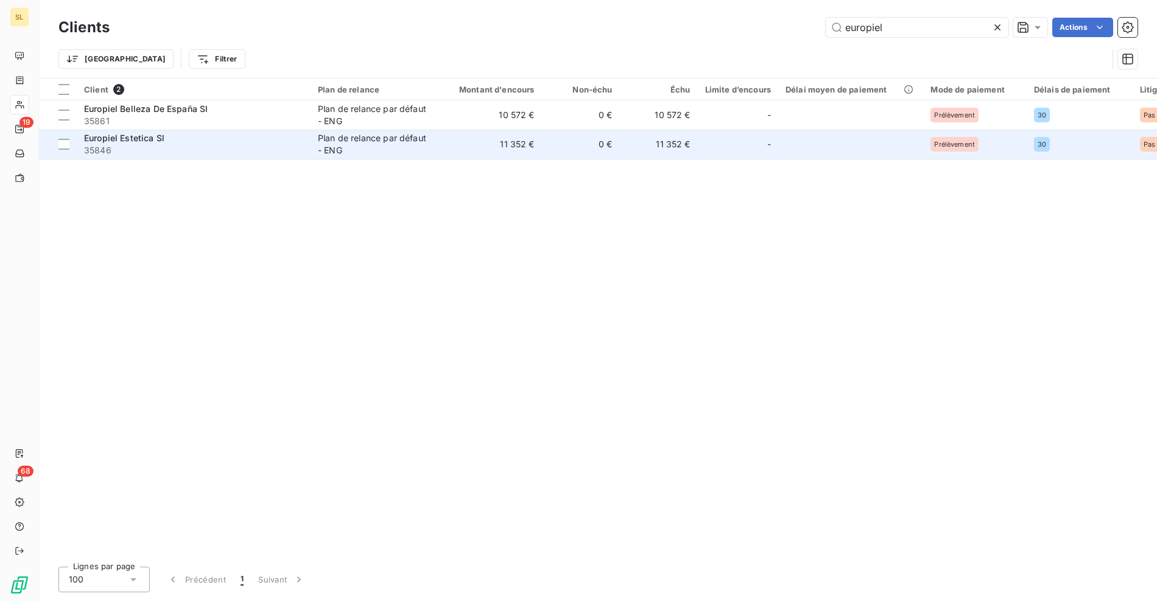
type input "europiel"
click at [221, 151] on span "35846" at bounding box center [193, 150] width 219 height 12
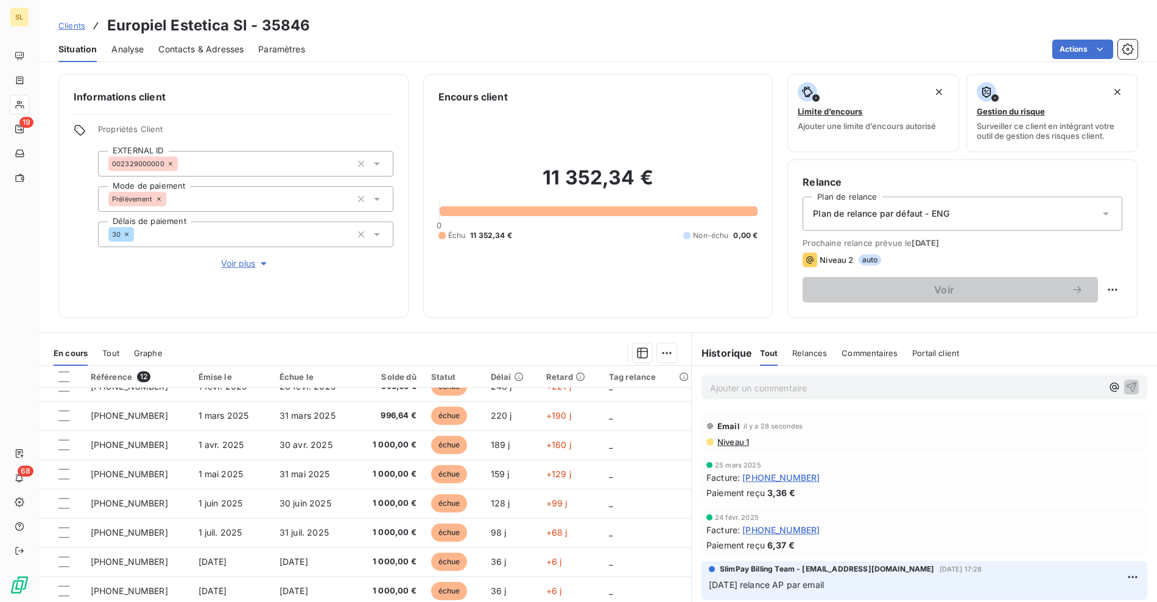
click at [441, 33] on div "Clients Europiel Estetica Sl - 35846" at bounding box center [598, 26] width 1118 height 22
drag, startPoint x: 506, startPoint y: 54, endPoint x: 447, endPoint y: 56, distance: 58.5
click at [505, 52] on div "Actions" at bounding box center [728, 49] width 817 height 19
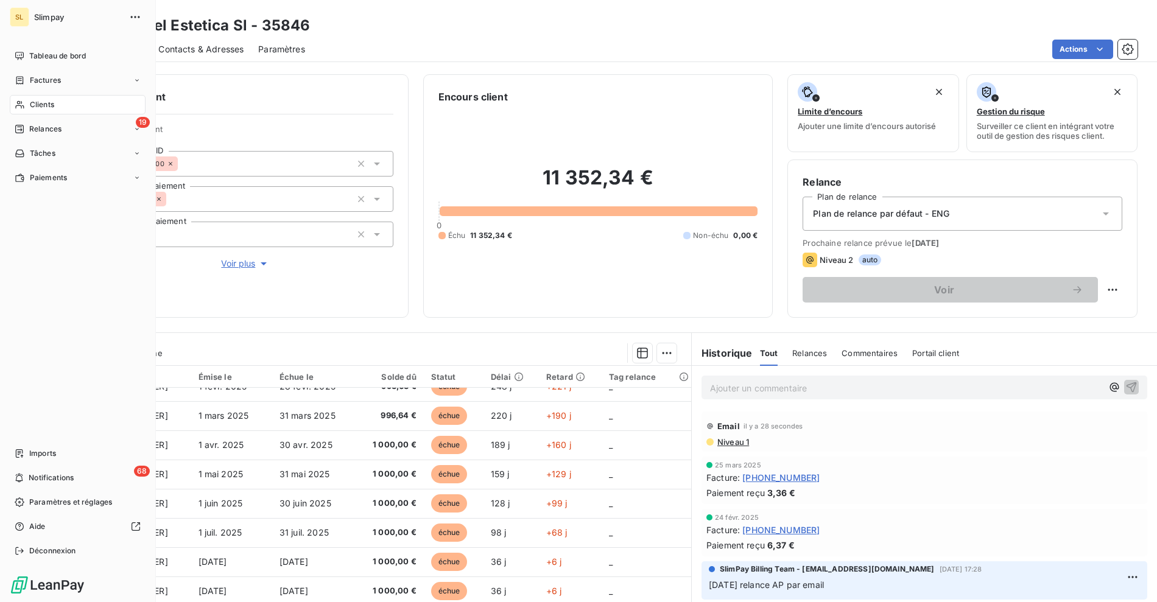
click at [15, 103] on icon at bounding box center [20, 105] width 10 height 10
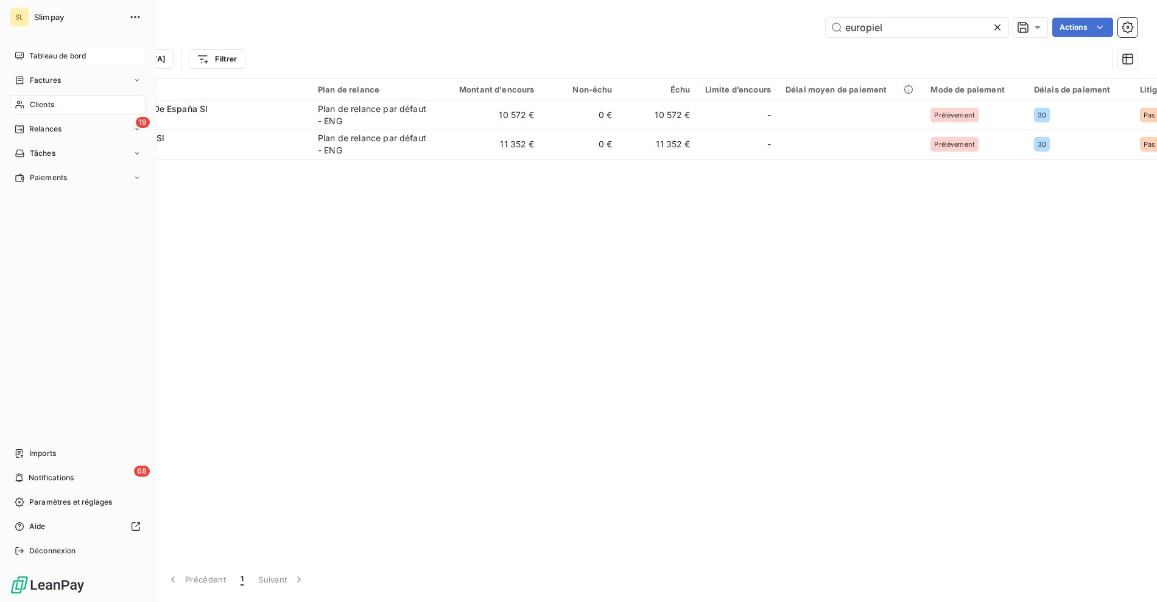
click at [52, 51] on span "Tableau de bord" at bounding box center [57, 56] width 57 height 11
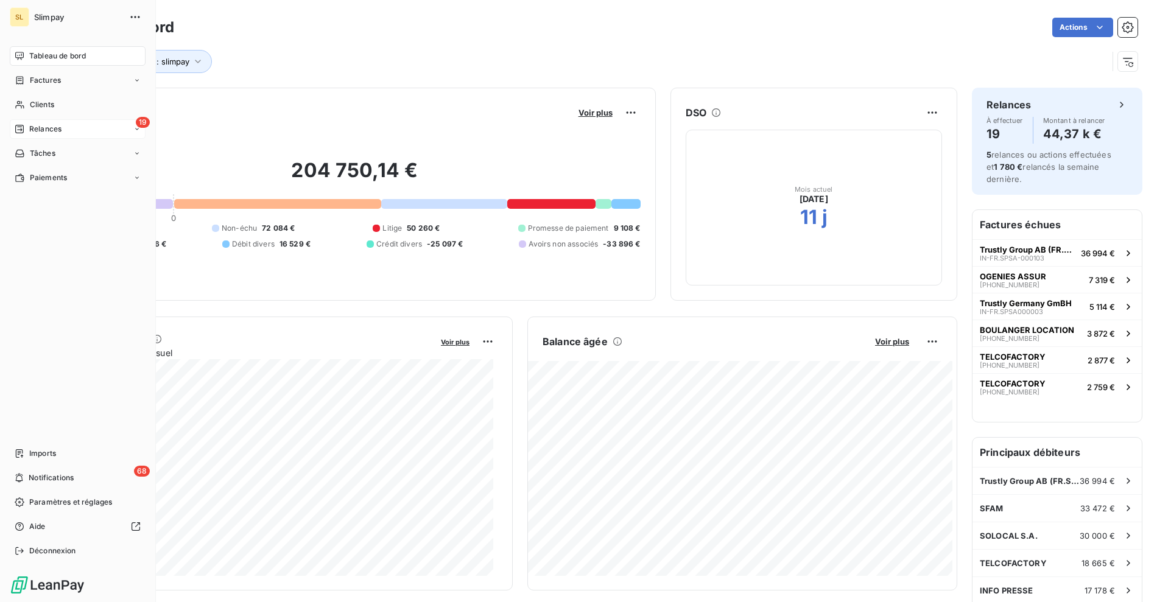
drag, startPoint x: 41, startPoint y: 127, endPoint x: 31, endPoint y: 130, distance: 10.6
click at [41, 127] on span "Relances" at bounding box center [45, 129] width 32 height 11
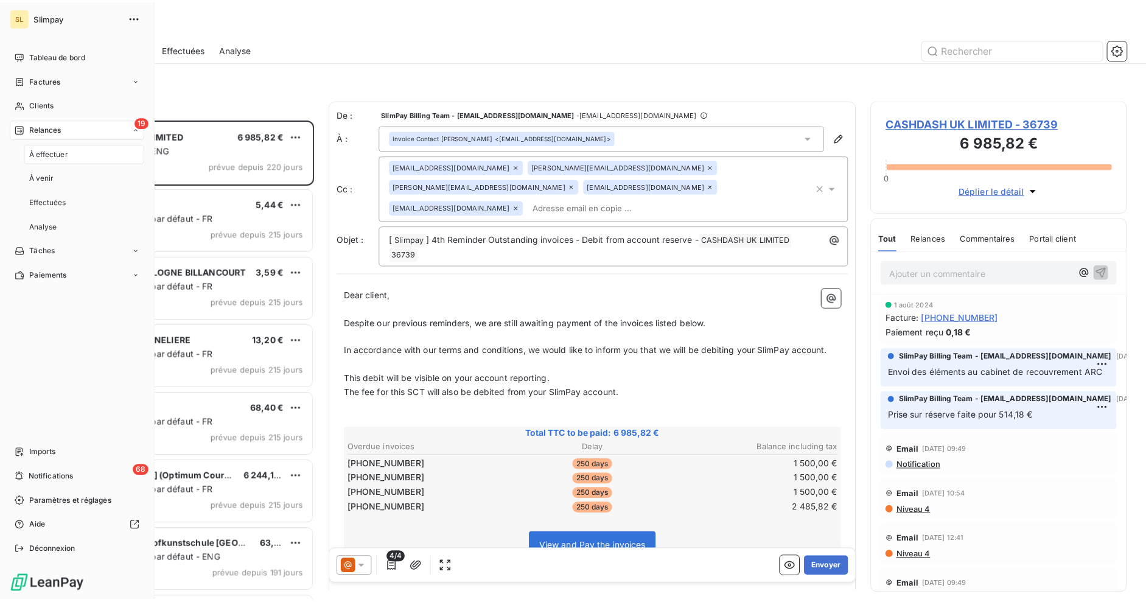
scroll to position [472, 248]
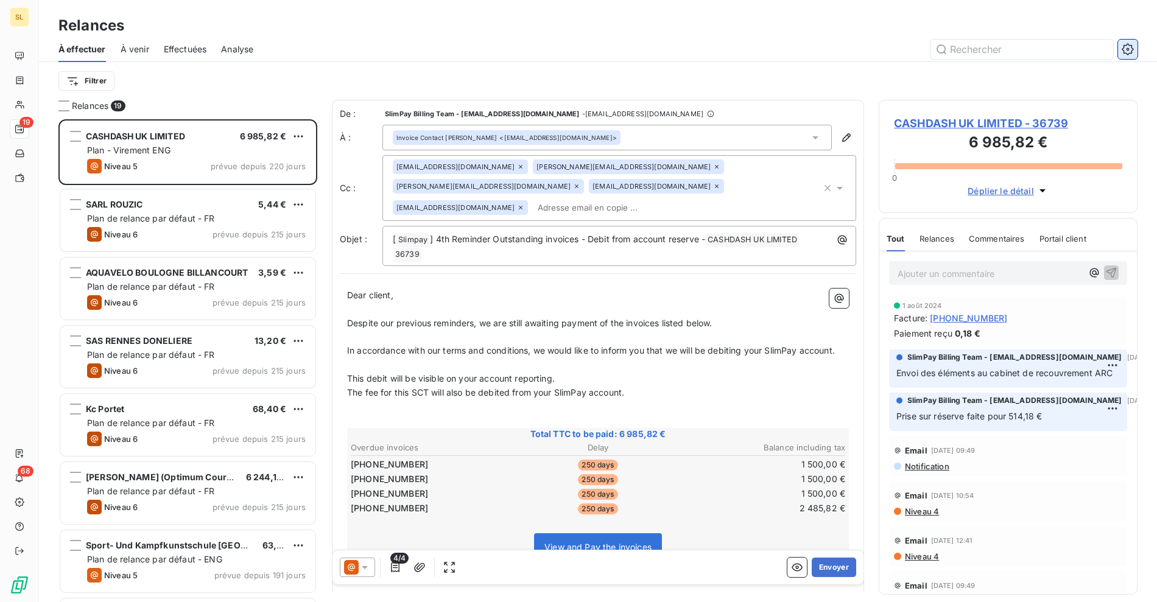
click at [1125, 53] on icon "button" at bounding box center [1127, 49] width 12 height 12
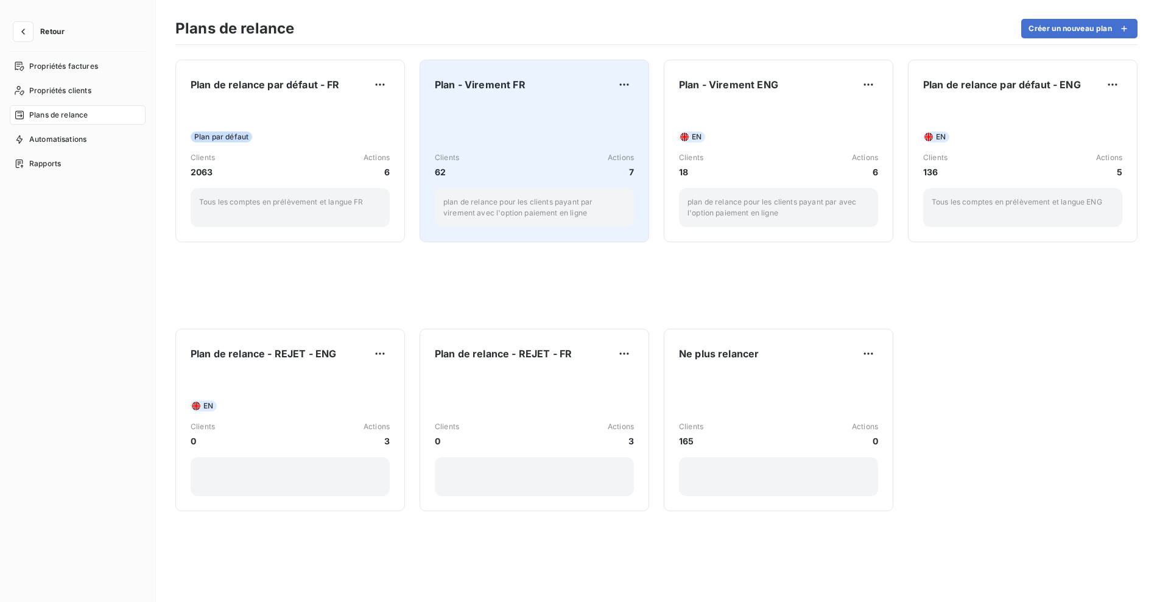
click at [452, 124] on div "Clients 62 Actions 7 plan de relance pour les clients payant par virement avec …" at bounding box center [534, 165] width 199 height 123
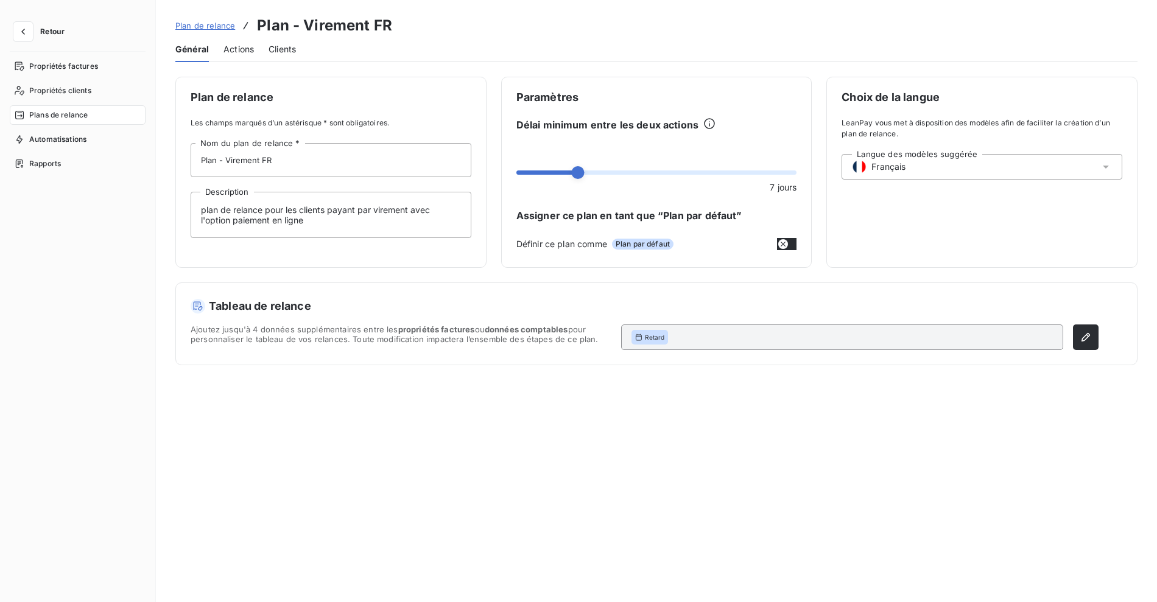
click at [253, 44] on span "Actions" at bounding box center [238, 49] width 30 height 12
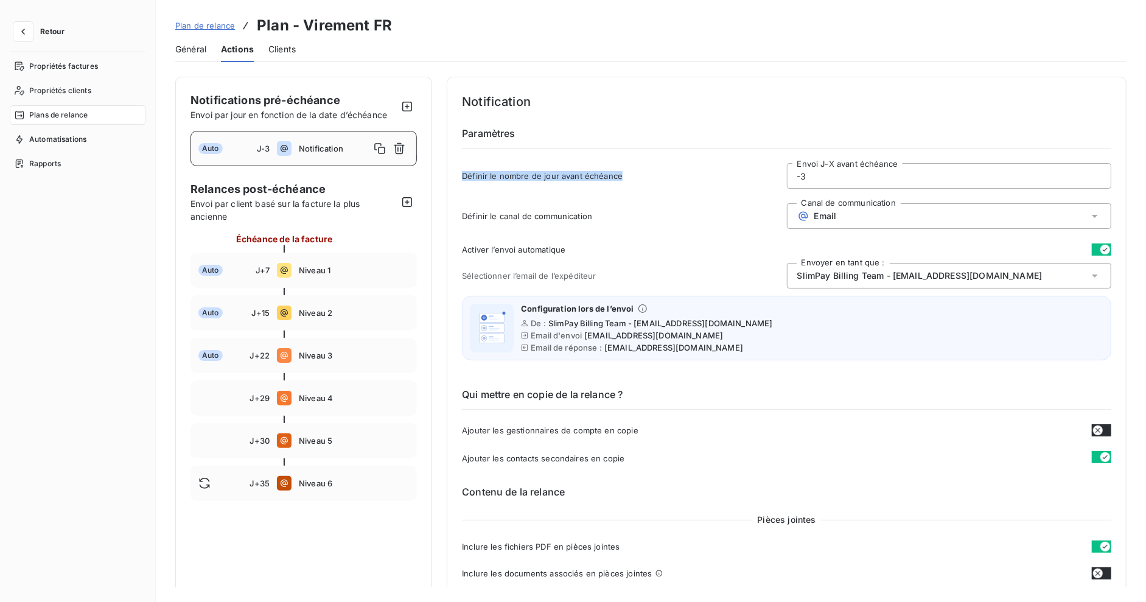
click at [695, 171] on div "Définir le nombre de jour avant échéance -3 Envoi J-X avant échéance" at bounding box center [786, 179] width 649 height 33
click at [339, 265] on span "Niveau 1" at bounding box center [354, 270] width 110 height 10
type input "7"
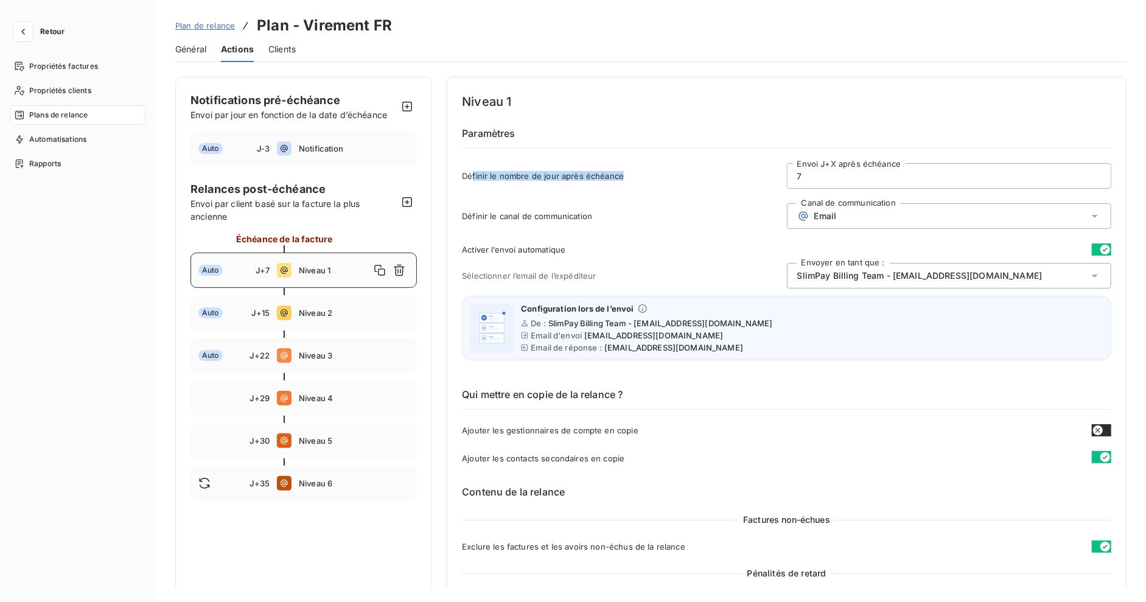
drag, startPoint x: 485, startPoint y: 179, endPoint x: 663, endPoint y: 191, distance: 178.2
click at [663, 191] on div "Définir le nombre de jour après échéance 7 Envoi J+X après échéance" at bounding box center [786, 179] width 649 height 33
click at [673, 208] on div "Définir le canal de communication Canal de communication Email" at bounding box center [786, 219] width 649 height 33
drag, startPoint x: 701, startPoint y: 387, endPoint x: 725, endPoint y: 385, distance: 24.4
click at [724, 385] on div "Qui mettre en copie de la relance ? Ajouter les gestionnaires de compte en copi…" at bounding box center [786, 416] width 649 height 97
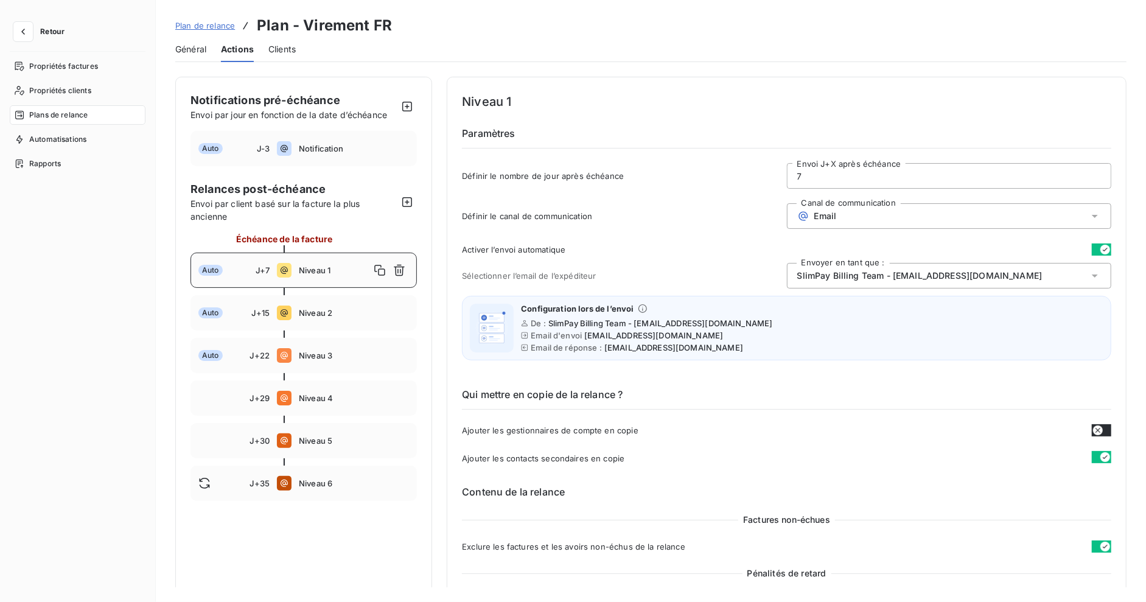
click at [876, 279] on span "SlimPay Billing Team - [EMAIL_ADDRESS][DOMAIN_NAME]" at bounding box center [919, 276] width 245 height 12
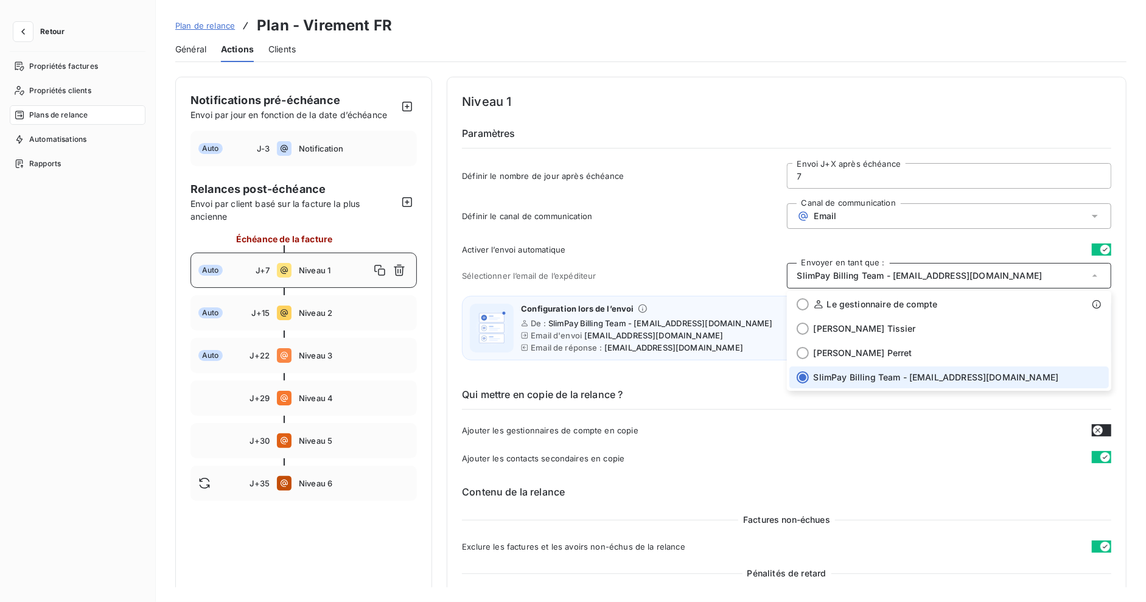
click at [826, 100] on h4 "Niveau 1" at bounding box center [786, 101] width 649 height 19
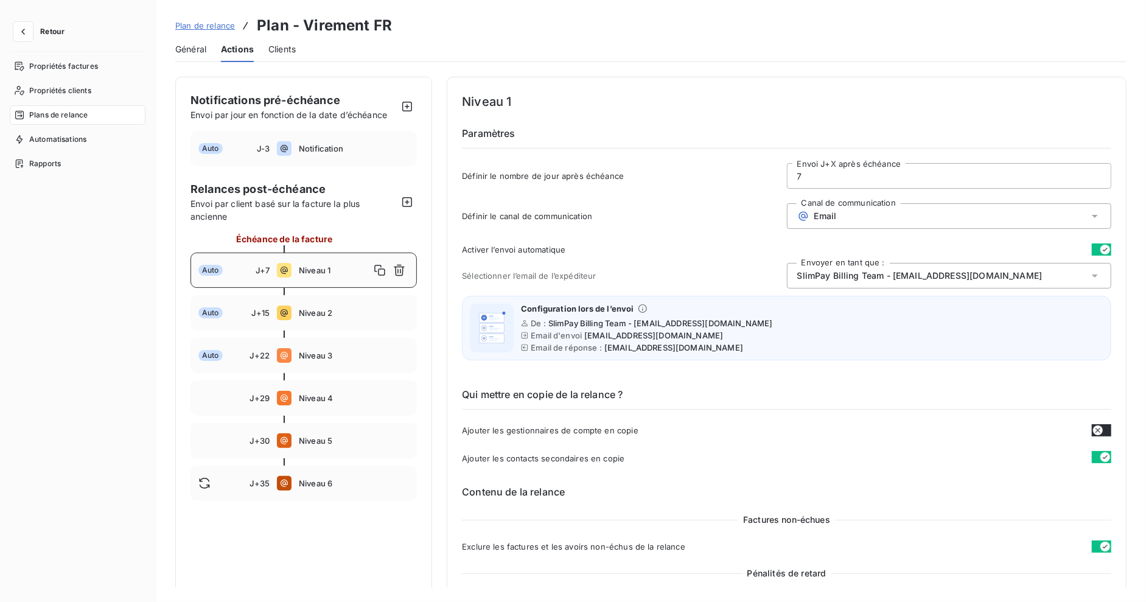
click at [47, 25] on button "Retour" at bounding box center [42, 31] width 65 height 19
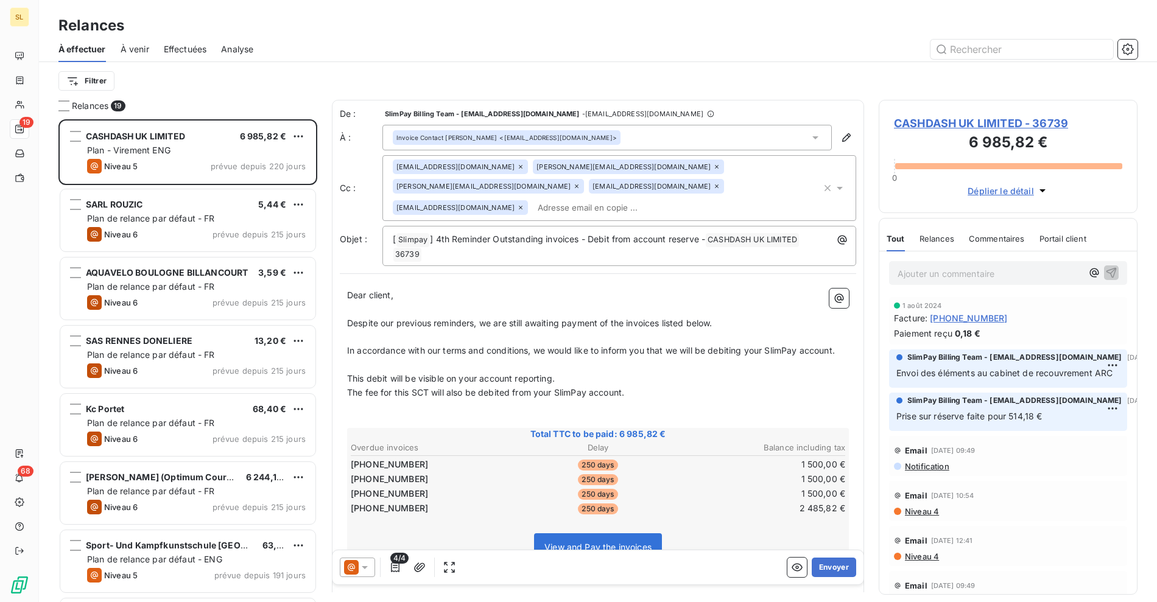
scroll to position [472, 248]
click at [94, 53] on span "À effectuer" at bounding box center [81, 49] width 47 height 12
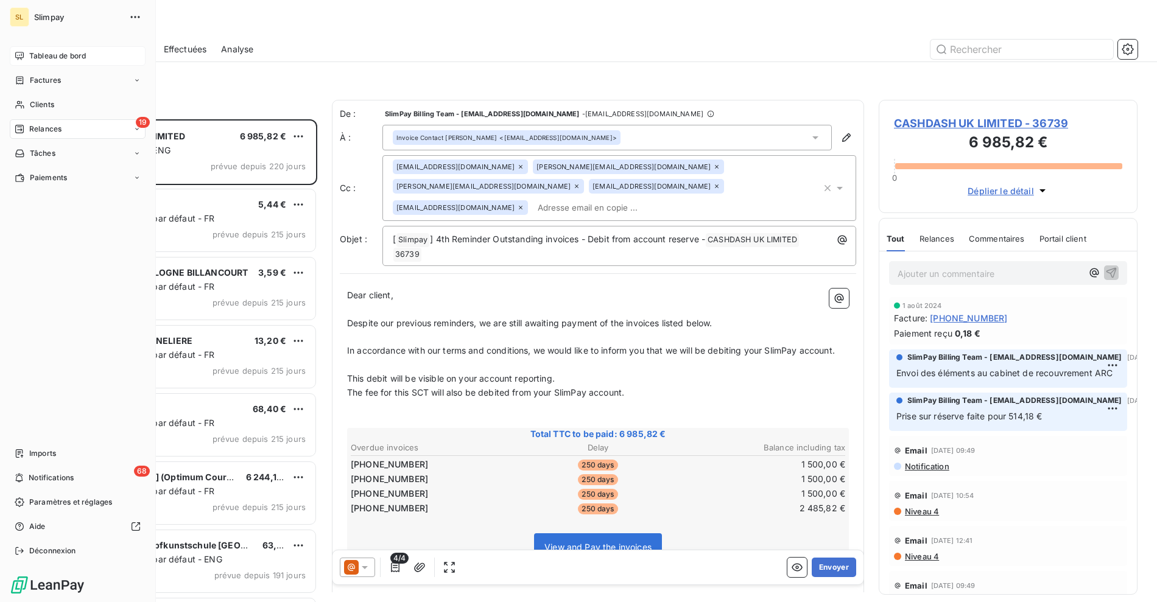
click at [40, 59] on span "Tableau de bord" at bounding box center [57, 56] width 57 height 11
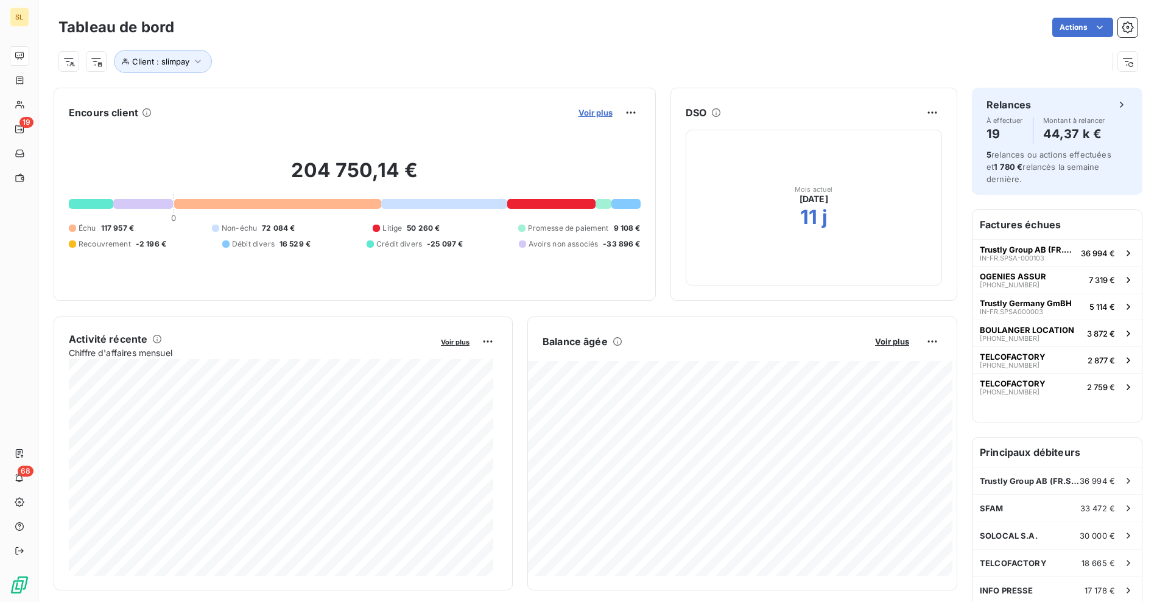
click at [597, 109] on span "Voir plus" at bounding box center [595, 113] width 34 height 10
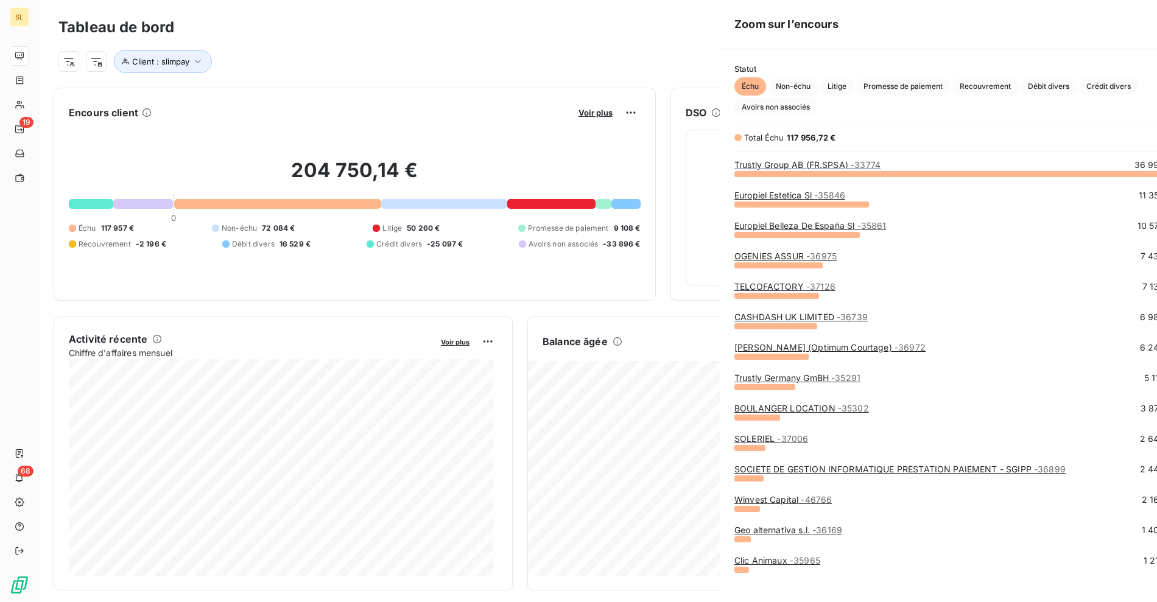
scroll to position [592, 457]
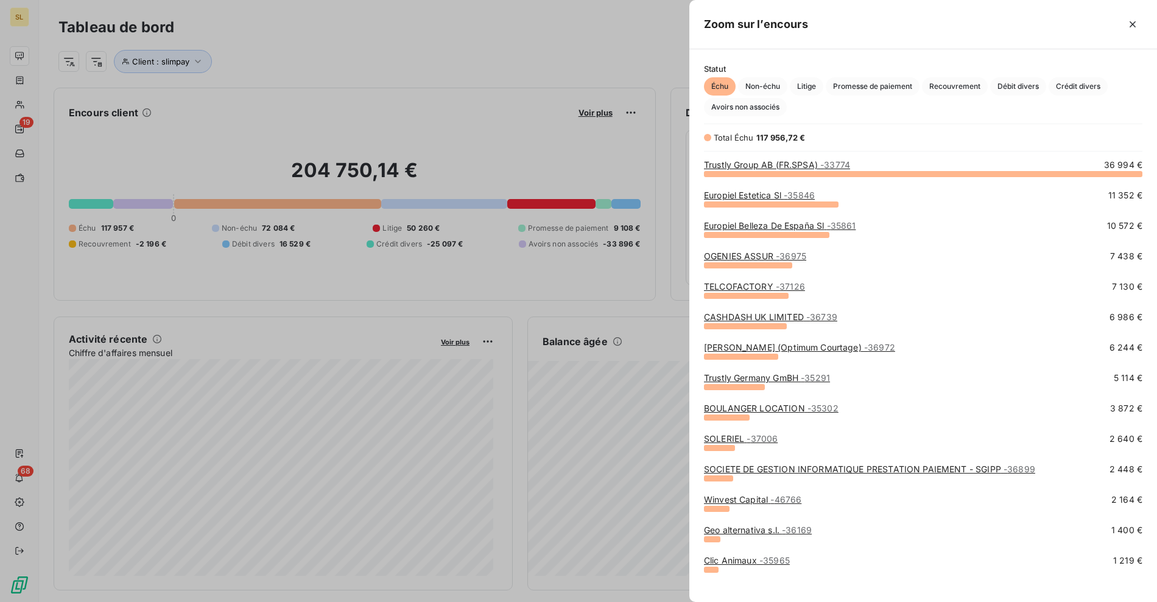
click at [754, 287] on link "TELCOFACTORY - 37126" at bounding box center [754, 286] width 101 height 10
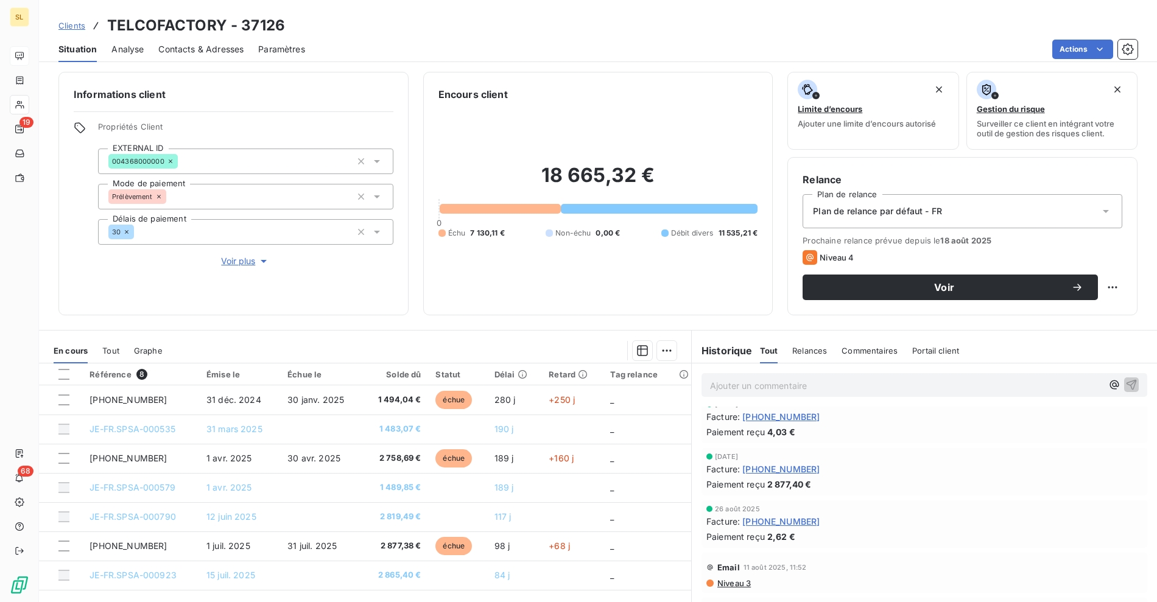
scroll to position [135, 0]
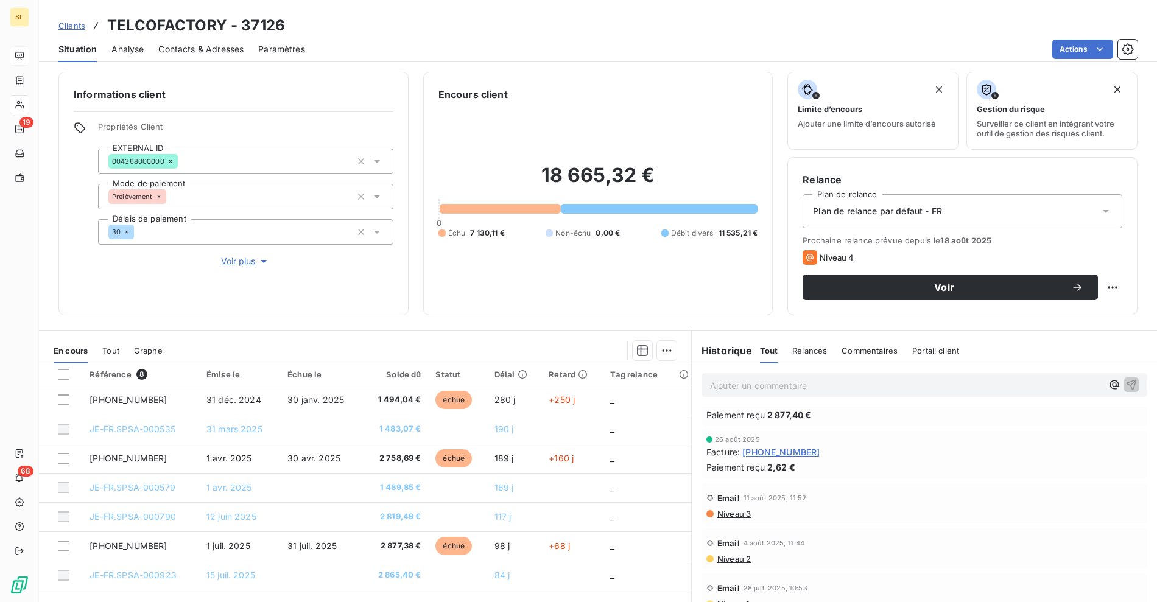
click at [733, 513] on span "Niveau 3" at bounding box center [733, 514] width 35 height 10
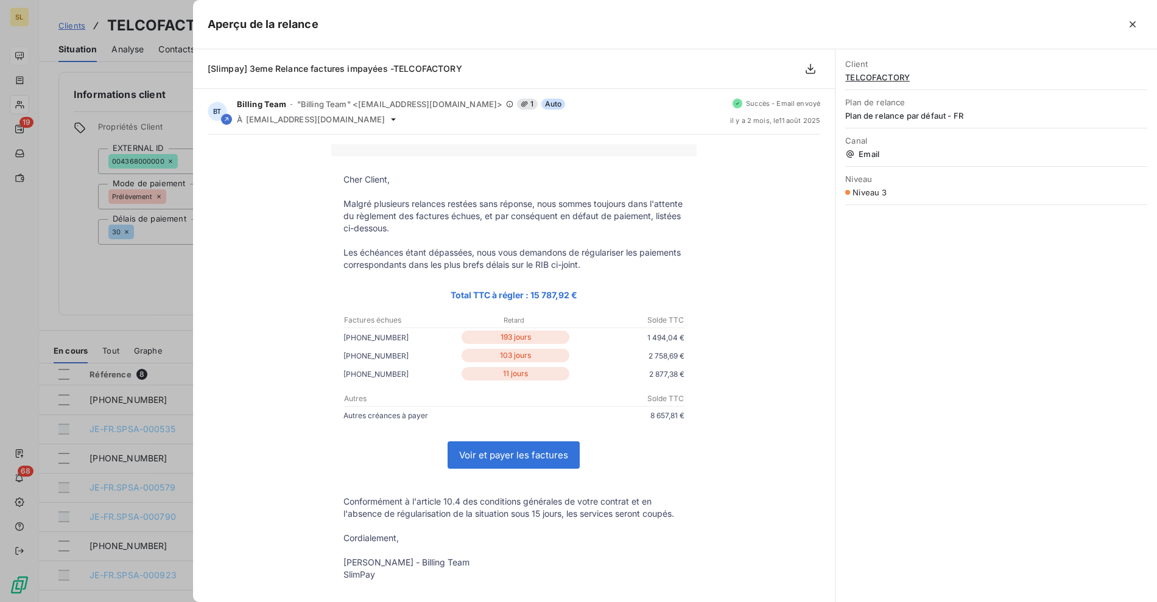
drag, startPoint x: 387, startPoint y: 352, endPoint x: 389, endPoint y: 365, distance: 12.9
click at [389, 365] on tbody "Cher Client, Malgré plusieurs relances restées sans réponse, nous sommes toujou…" at bounding box center [513, 376] width 365 height 407
click at [387, 378] on p "[PHONE_NUMBER]" at bounding box center [401, 374] width 116 height 13
drag, startPoint x: 379, startPoint y: 344, endPoint x: 401, endPoint y: 374, distance: 37.0
click at [401, 374] on div "Cher Client, Malgré plusieurs relances restées sans réponse, nous sommes toujou…" at bounding box center [514, 391] width 613 height 494
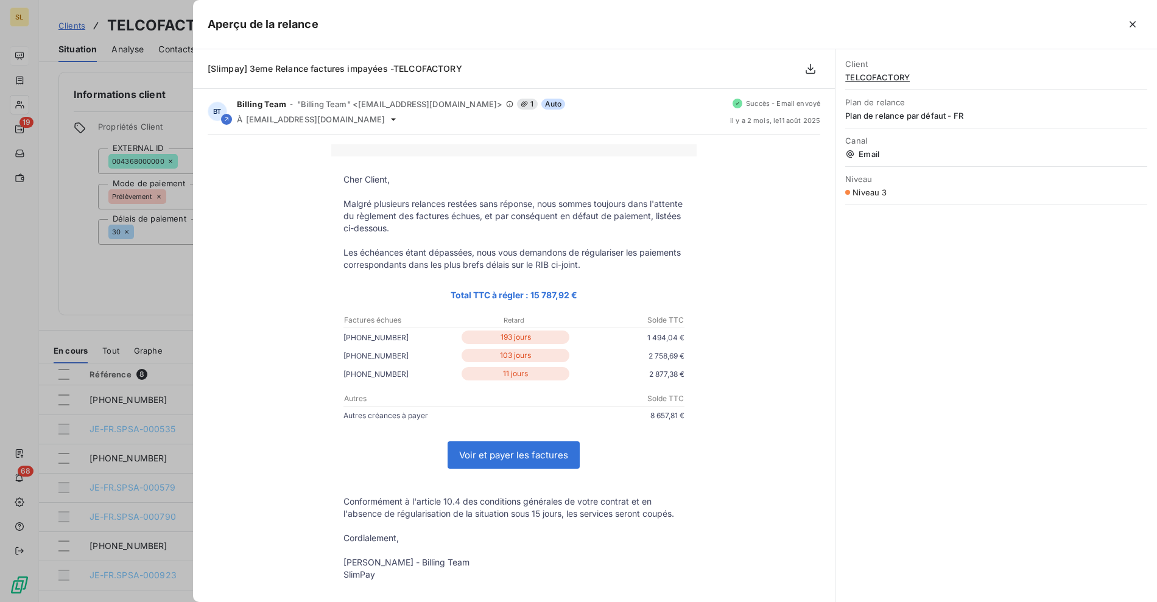
click at [94, 288] on div at bounding box center [578, 301] width 1157 height 602
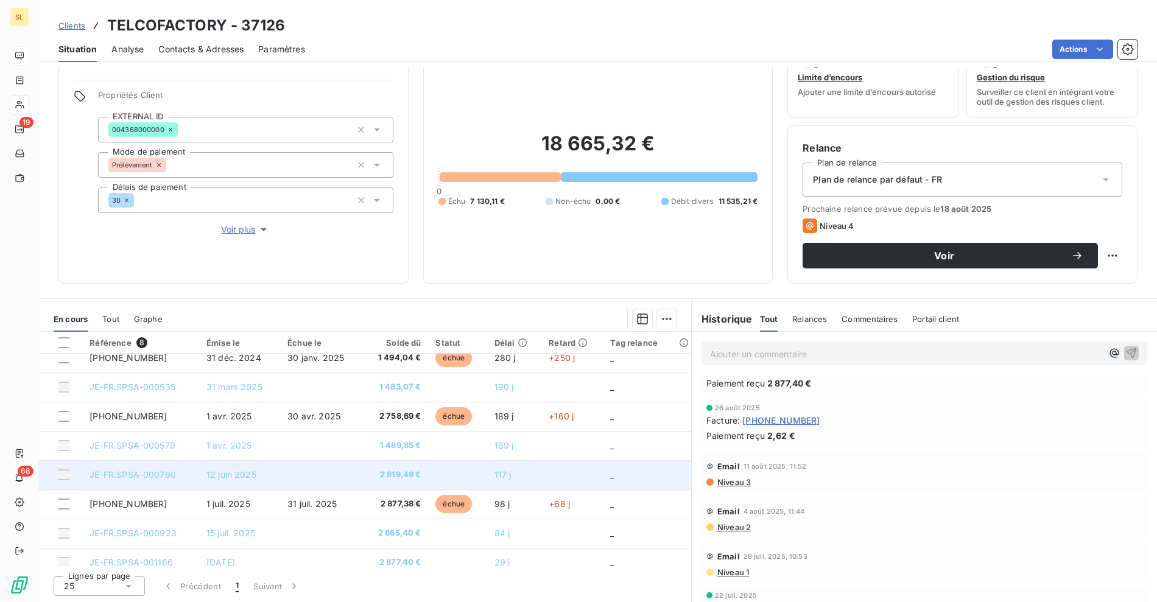
scroll to position [0, 0]
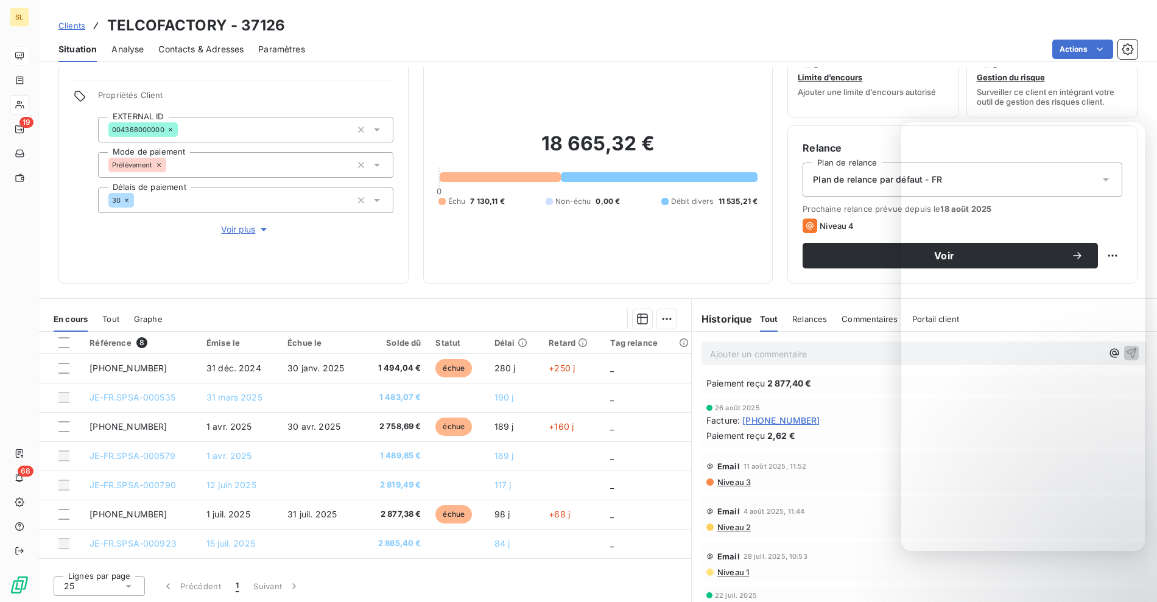
click at [147, 17] on h3 "TELCOFACTORY - 37126" at bounding box center [196, 26] width 178 height 22
click at [735, 482] on span "Niveau 3" at bounding box center [733, 482] width 35 height 10
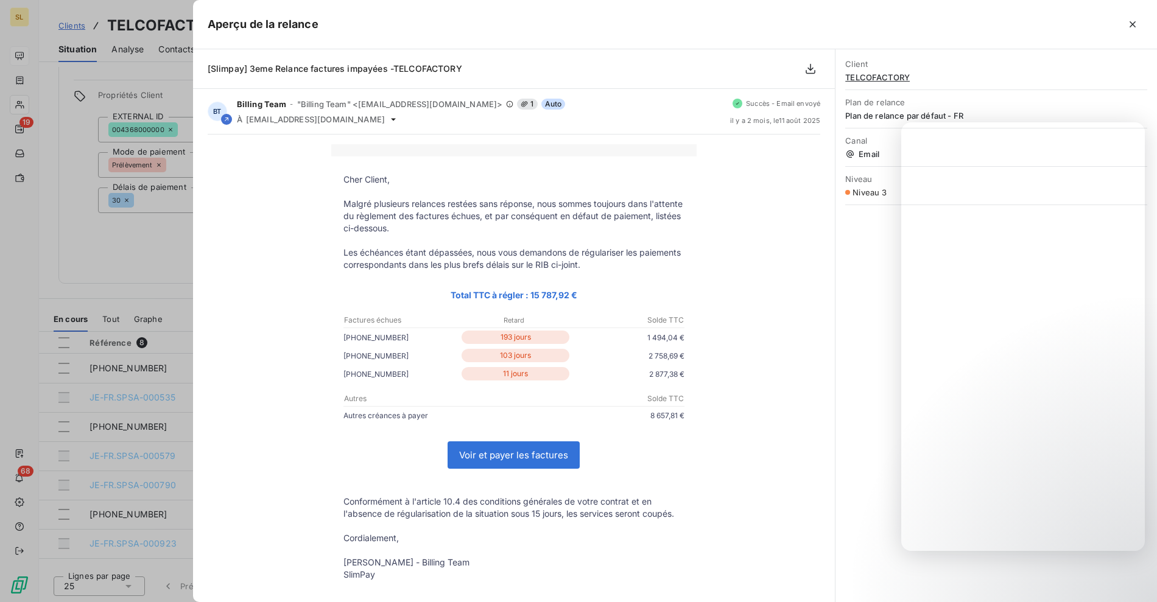
click at [127, 208] on div at bounding box center [578, 301] width 1157 height 602
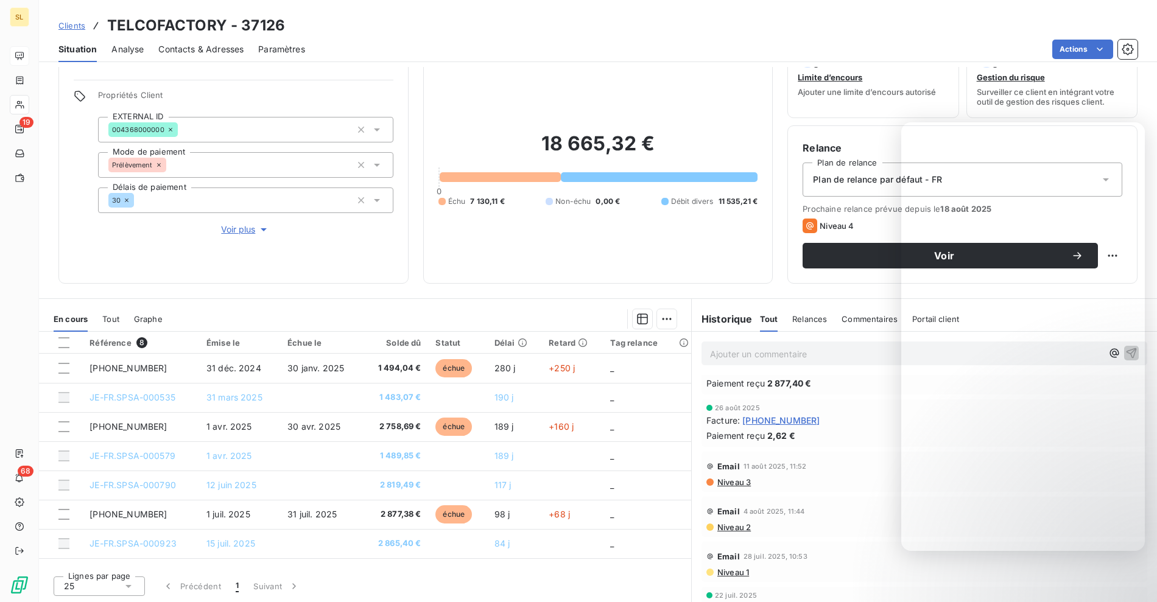
click at [162, 23] on h3 "TELCOFACTORY - 37126" at bounding box center [196, 26] width 178 height 22
copy h3 "TELCOFACTORY"
click at [720, 474] on div "Email [DATE] 11:52" at bounding box center [924, 466] width 436 height 19
click at [727, 483] on span "Niveau 3" at bounding box center [733, 482] width 35 height 10
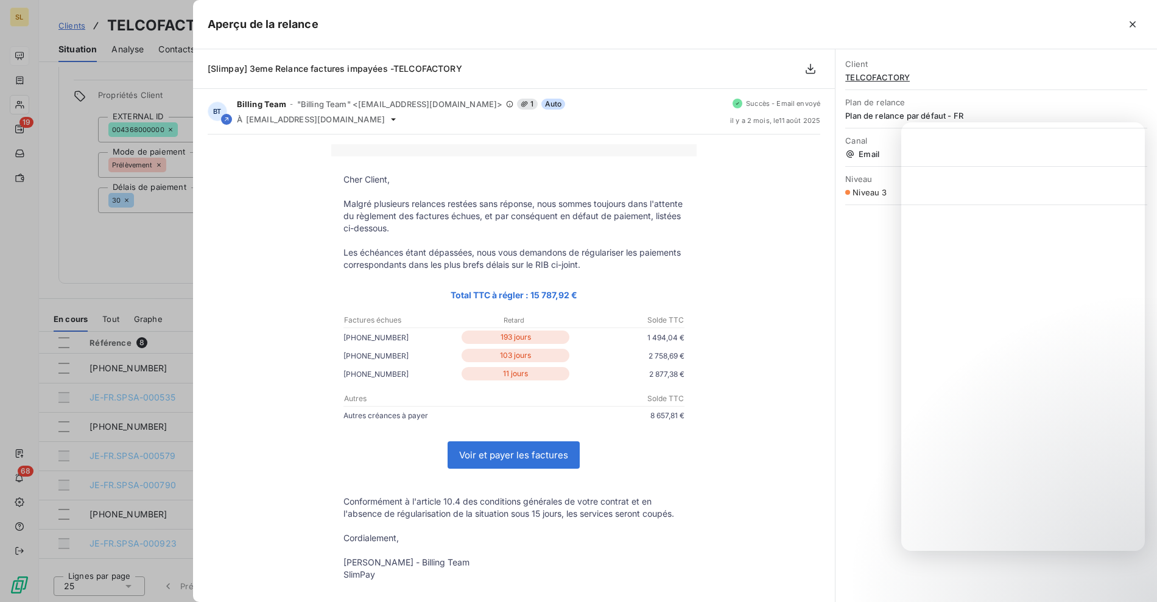
drag, startPoint x: 382, startPoint y: 417, endPoint x: 481, endPoint y: 415, distance: 99.9
click at [481, 415] on td "Autres créances à payer 8 657,81 €" at bounding box center [513, 418] width 365 height 18
copy td "Autres créances à payer"
click at [150, 291] on div at bounding box center [578, 301] width 1157 height 602
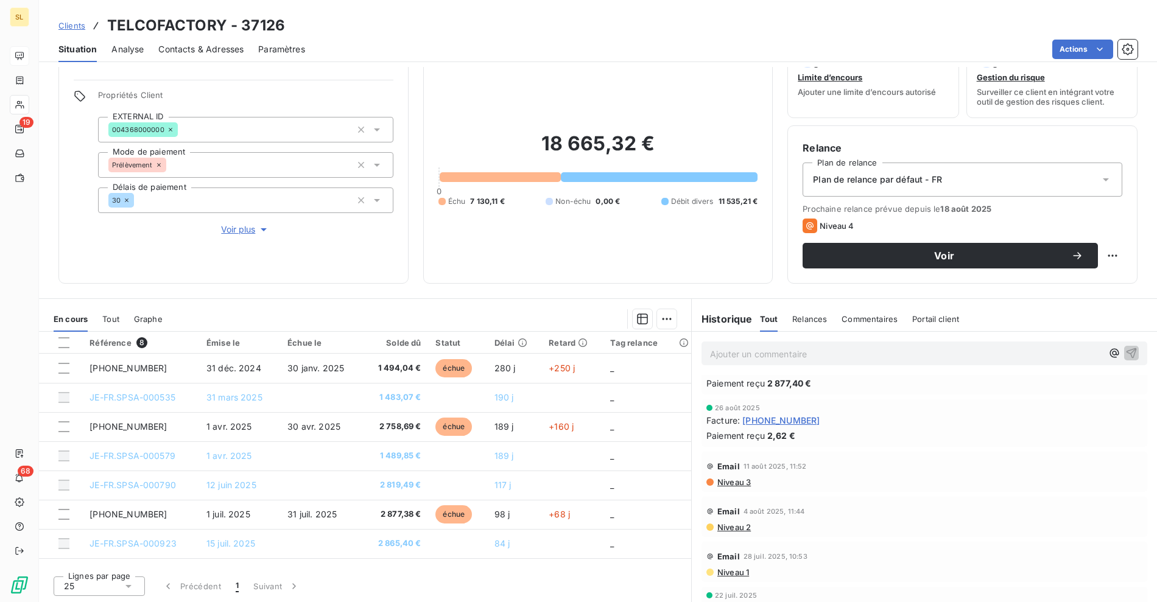
click at [730, 480] on span "Niveau 3" at bounding box center [733, 482] width 35 height 10
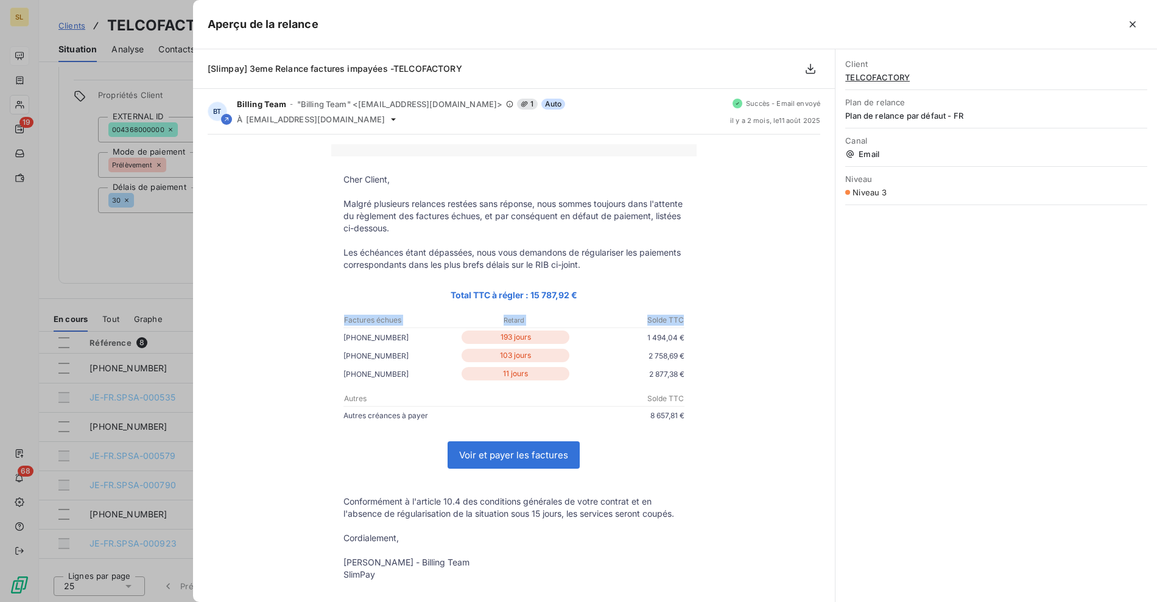
drag, startPoint x: 358, startPoint y: 341, endPoint x: 386, endPoint y: 346, distance: 28.3
click at [386, 346] on tbody "Cher Client, Malgré plusieurs relances restées sans réponse, nous sommes toujou…" at bounding box center [513, 376] width 365 height 407
drag, startPoint x: 386, startPoint y: 346, endPoint x: 390, endPoint y: 377, distance: 31.3
click at [390, 377] on tbody "Cher Client, Malgré plusieurs relances restées sans réponse, nous sommes toujou…" at bounding box center [513, 376] width 365 height 407
drag, startPoint x: 407, startPoint y: 402, endPoint x: 393, endPoint y: 411, distance: 17.1
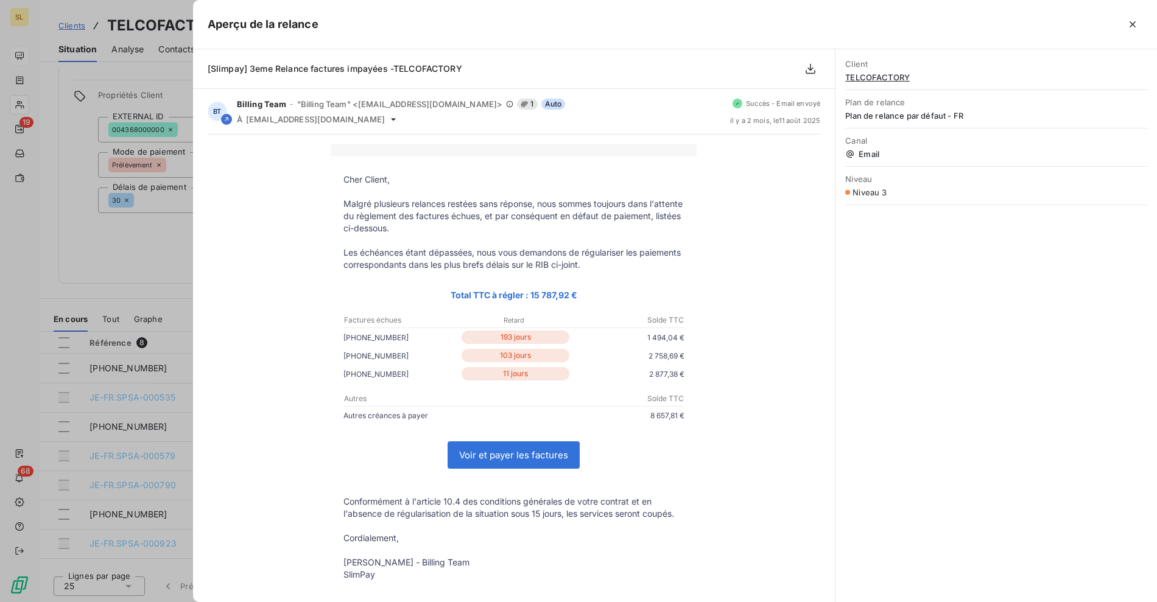
click at [407, 402] on p "Autres" at bounding box center [428, 398] width 169 height 11
drag, startPoint x: 389, startPoint y: 415, endPoint x: 480, endPoint y: 421, distance: 90.9
click at [480, 421] on td "Autres créances à payer 8 657,81 €" at bounding box center [513, 418] width 365 height 18
click at [582, 404] on td "Solde TTC" at bounding box center [599, 399] width 170 height 12
click at [80, 247] on div at bounding box center [578, 301] width 1157 height 602
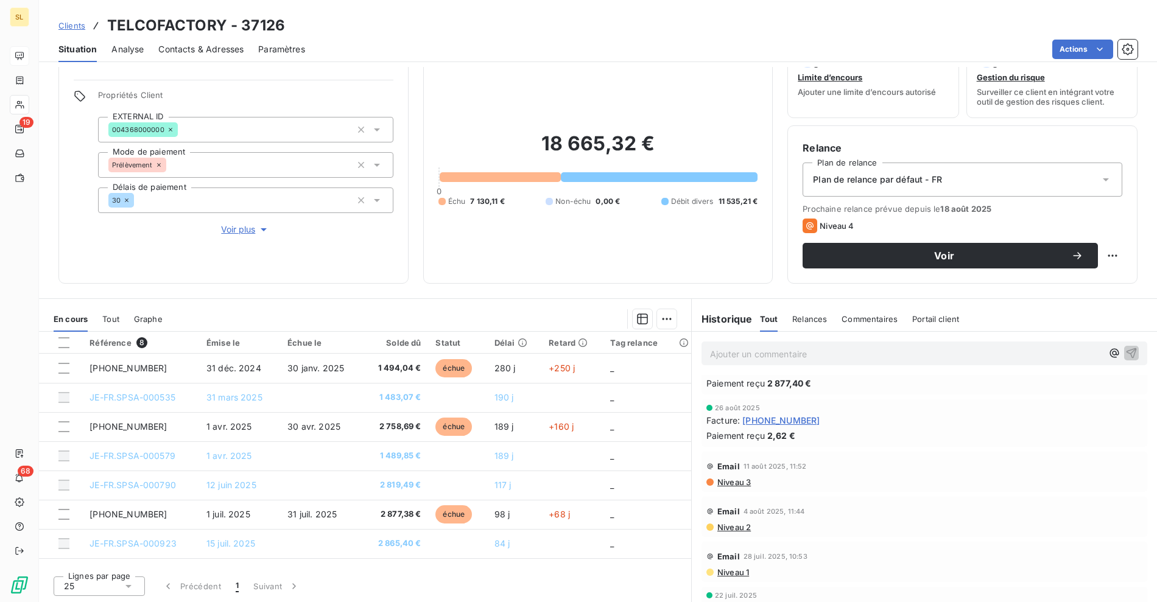
click at [490, 226] on div "18 665,32 € 0 Échu 7 130,11 € Non-échu 0,00 € Débit divers 11 535,21 €" at bounding box center [598, 169] width 320 height 198
drag, startPoint x: 701, startPoint y: 259, endPoint x: 545, endPoint y: 158, distance: 186.2
click at [699, 256] on div "18 665,32 € 0 Échu 7 130,11 € Non-échu 0,00 € Débit divers 11 535,21 €" at bounding box center [598, 169] width 320 height 198
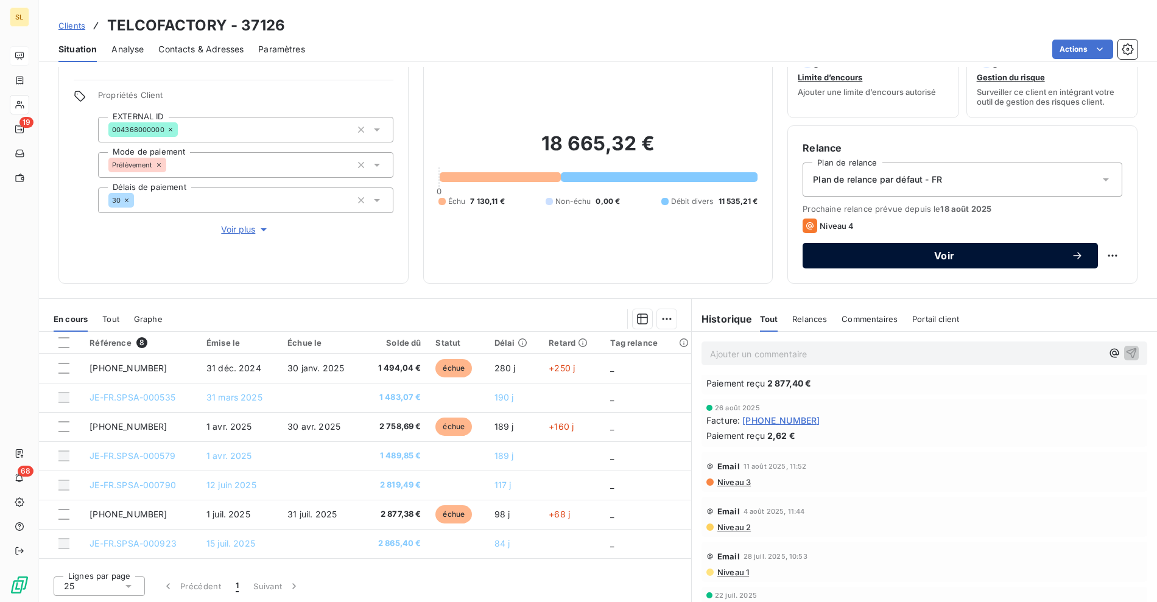
click at [867, 260] on div "Voir" at bounding box center [950, 256] width 266 height 12
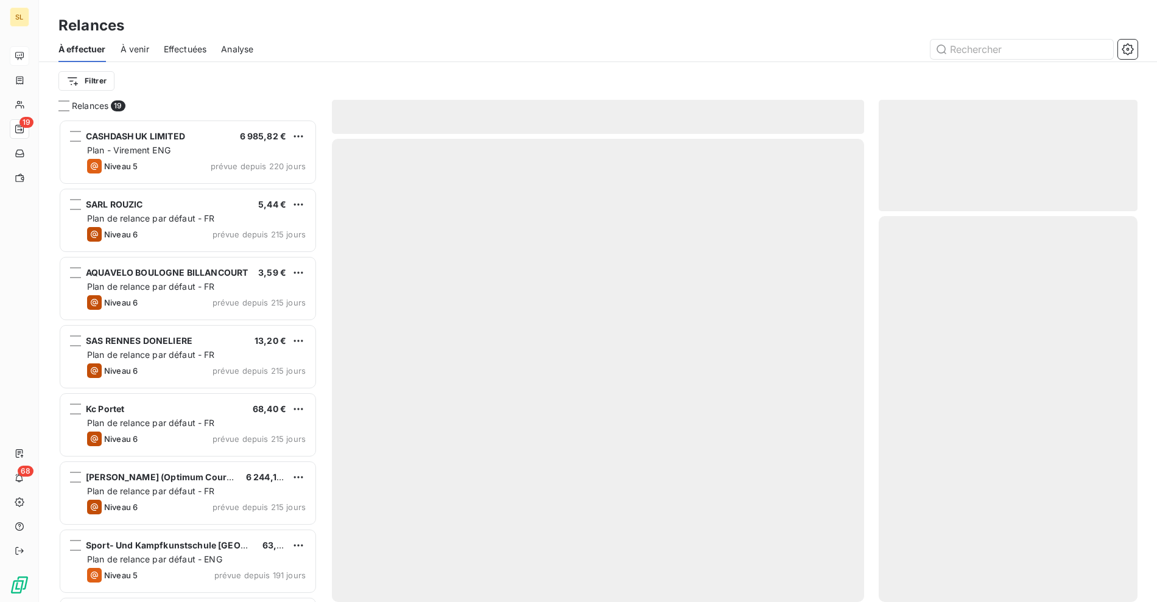
scroll to position [472, 248]
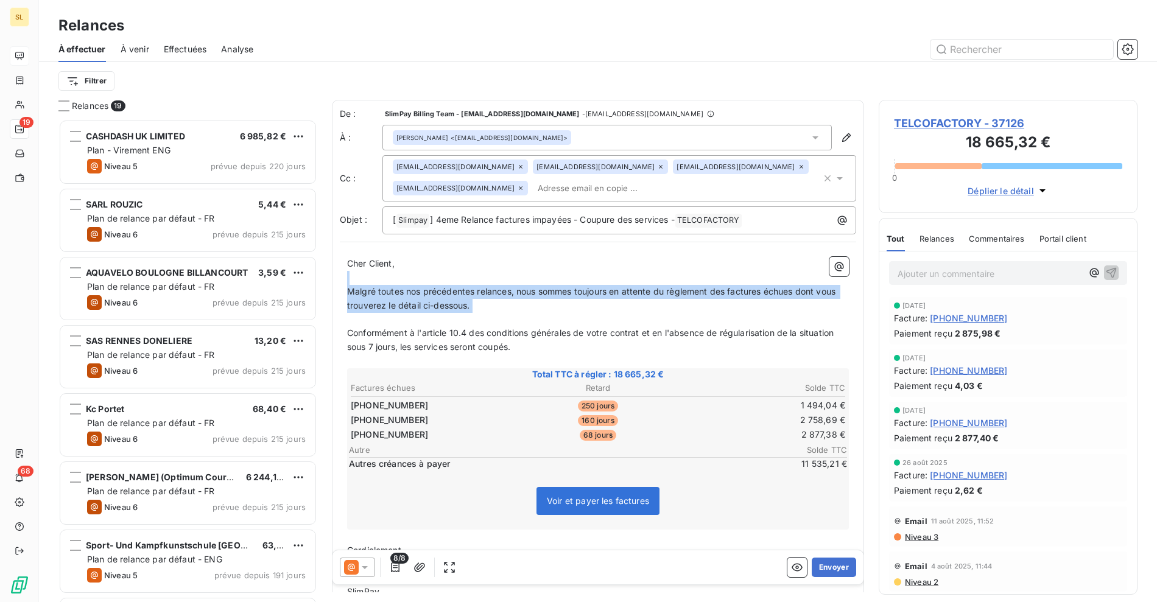
drag, startPoint x: 391, startPoint y: 278, endPoint x: 475, endPoint y: 315, distance: 91.6
click at [475, 316] on div "Cher Client, ﻿ Malgré toutes nos précédentes relances, nous sommes toujours en …" at bounding box center [598, 428] width 502 height 342
click at [540, 316] on p "﻿" at bounding box center [598, 320] width 502 height 14
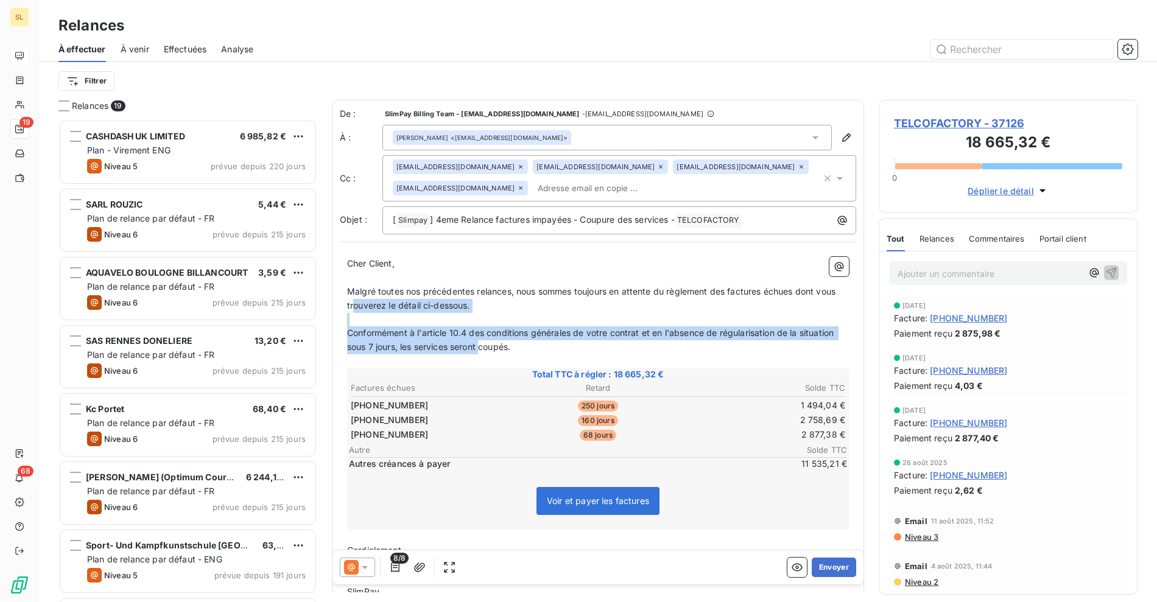
drag, startPoint x: 377, startPoint y: 310, endPoint x: 480, endPoint y: 345, distance: 109.1
click at [480, 345] on div "Cher Client, ﻿ Malgré toutes nos précédentes relances, nous sommes toujours en …" at bounding box center [598, 428] width 502 height 342
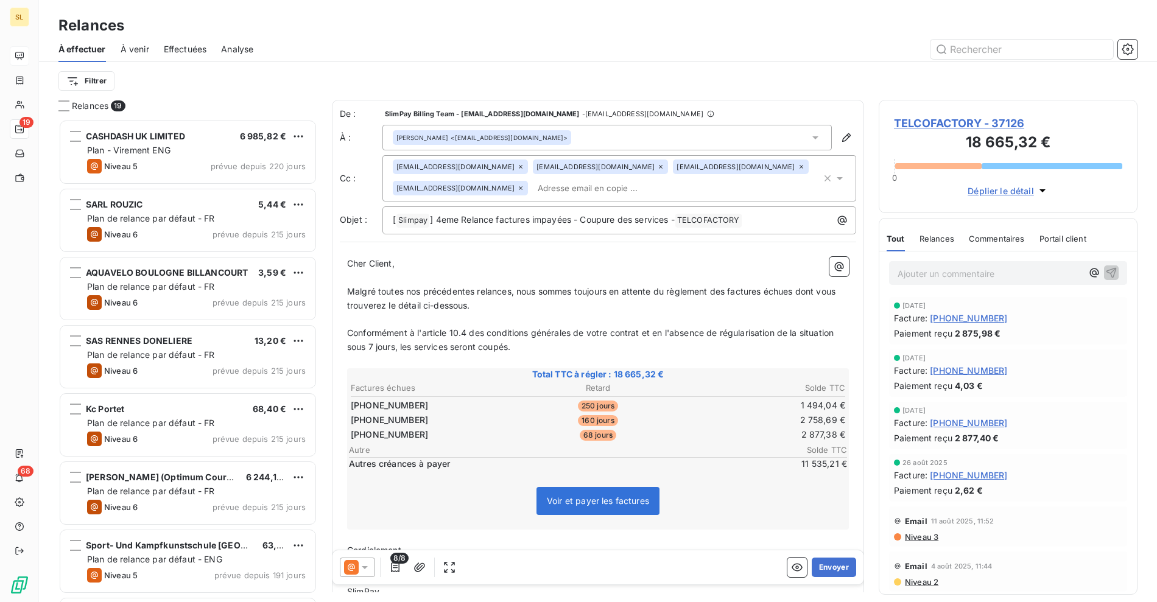
click at [541, 345] on p "Conformément à l'article 10.4 des conditions générales de votre contrat et en l…" at bounding box center [598, 340] width 502 height 28
drag, startPoint x: 889, startPoint y: 122, endPoint x: 981, endPoint y: 120, distance: 91.9
click at [981, 120] on div "TELCOFACTORY - 37126 18 665,32 € 0 Déplier le détail" at bounding box center [1007, 156] width 259 height 113
copy span "TELCOFACTORY"
click at [915, 124] on span "TELCOFACTORY - 37126" at bounding box center [1008, 123] width 228 height 16
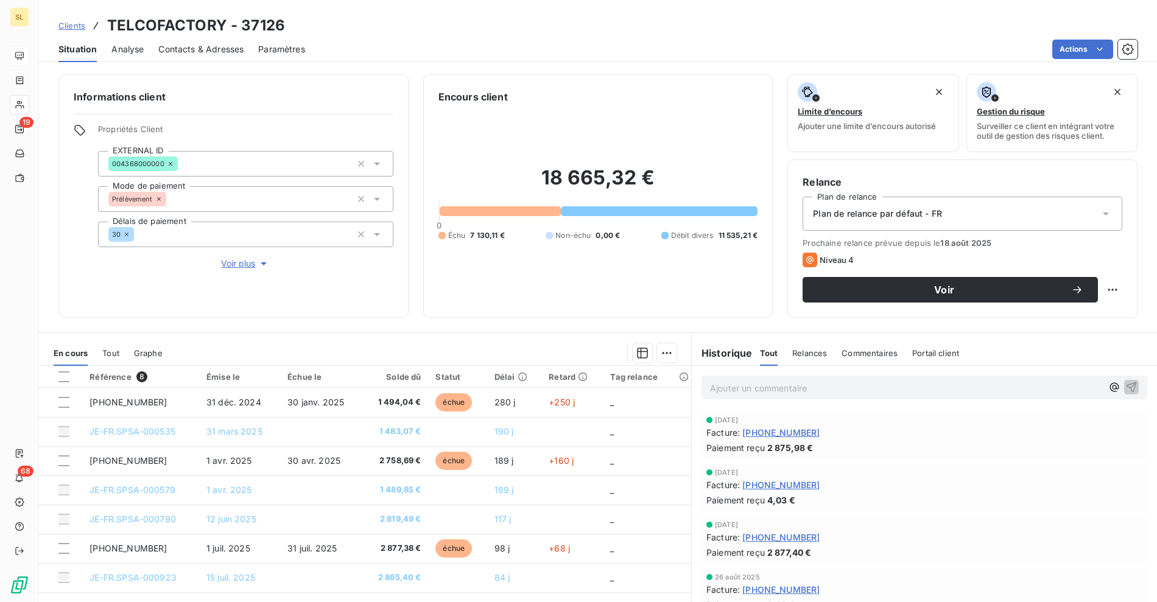
scroll to position [21, 0]
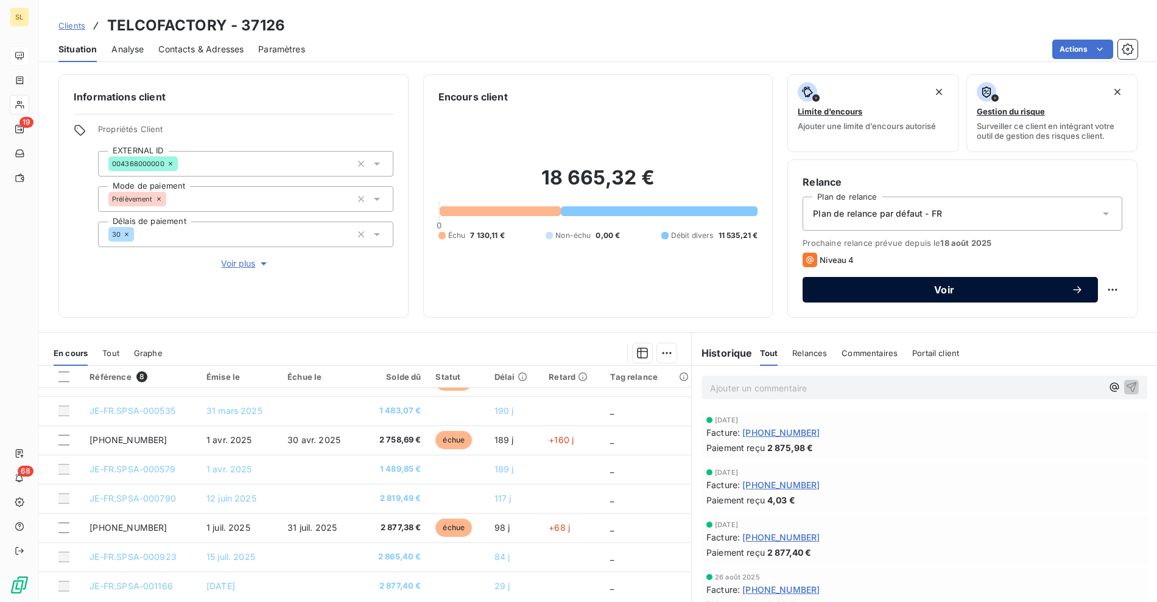
click at [894, 290] on span "Voir" at bounding box center [944, 290] width 254 height 10
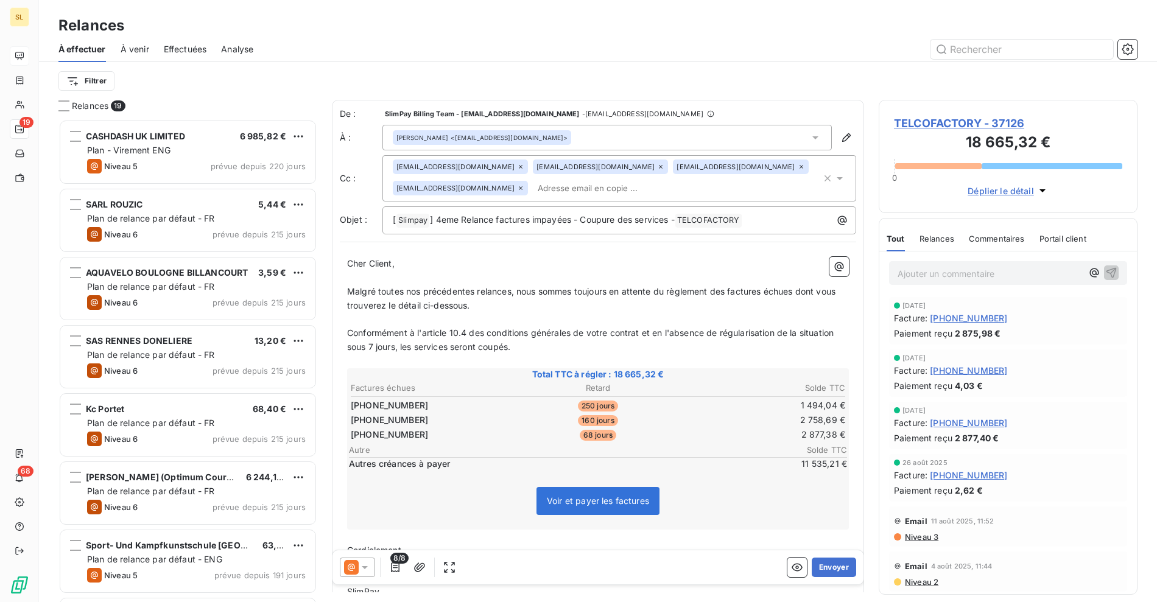
scroll to position [472, 248]
click at [592, 263] on p "Cher Client," at bounding box center [598, 264] width 502 height 14
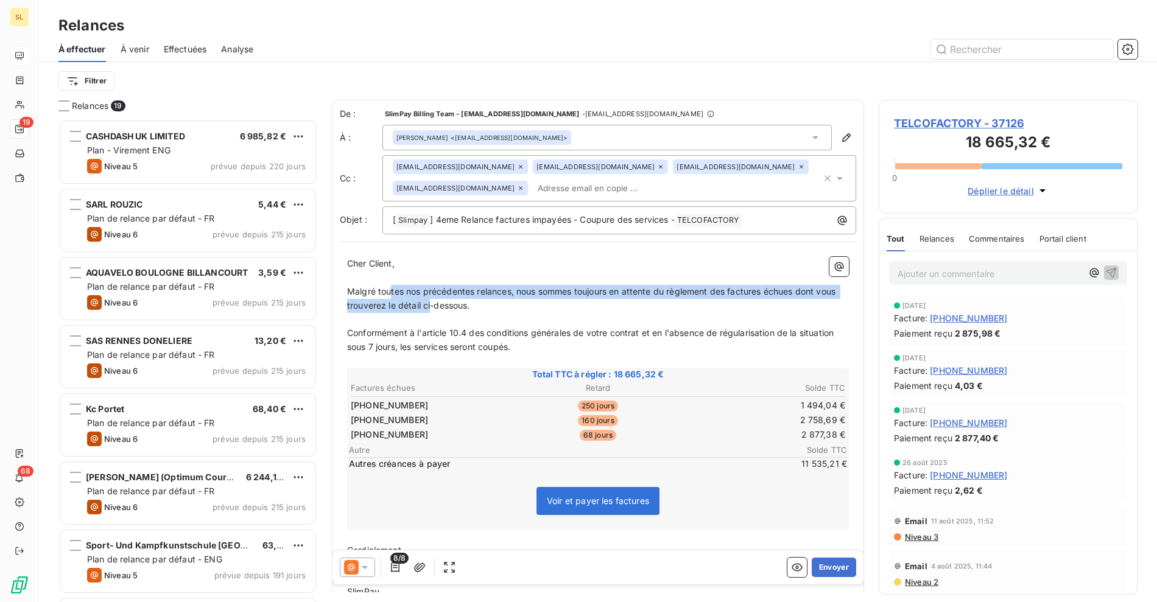
drag, startPoint x: 444, startPoint y: 302, endPoint x: 502, endPoint y: 320, distance: 60.6
click at [454, 312] on div "Cher Client, ﻿ Malgré toutes nos précédentes relances, nous sommes toujours en …" at bounding box center [598, 428] width 502 height 342
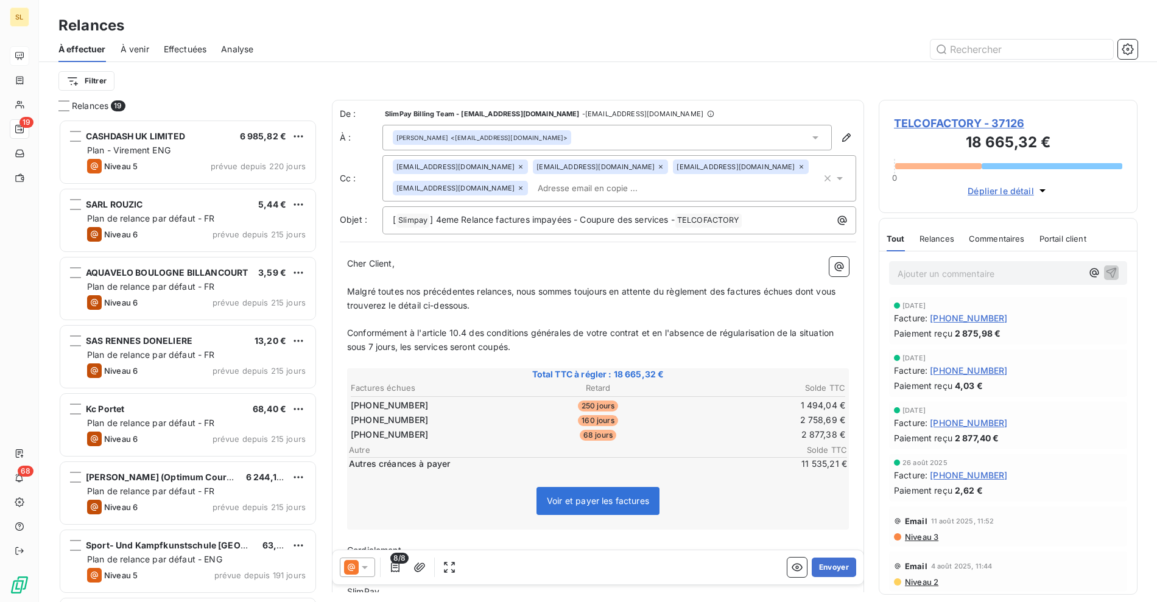
click at [519, 320] on p "﻿" at bounding box center [598, 320] width 502 height 14
click at [537, 326] on p "Conformément à l'article 10.4 des conditions générales de votre contrat et en l…" at bounding box center [598, 340] width 502 height 28
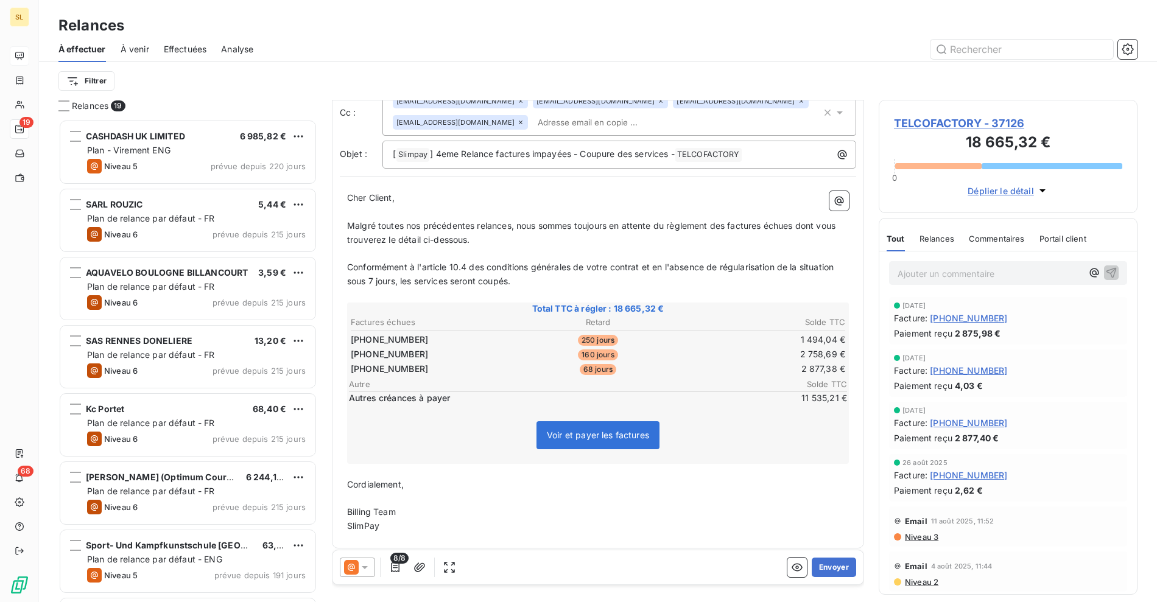
scroll to position [66, 0]
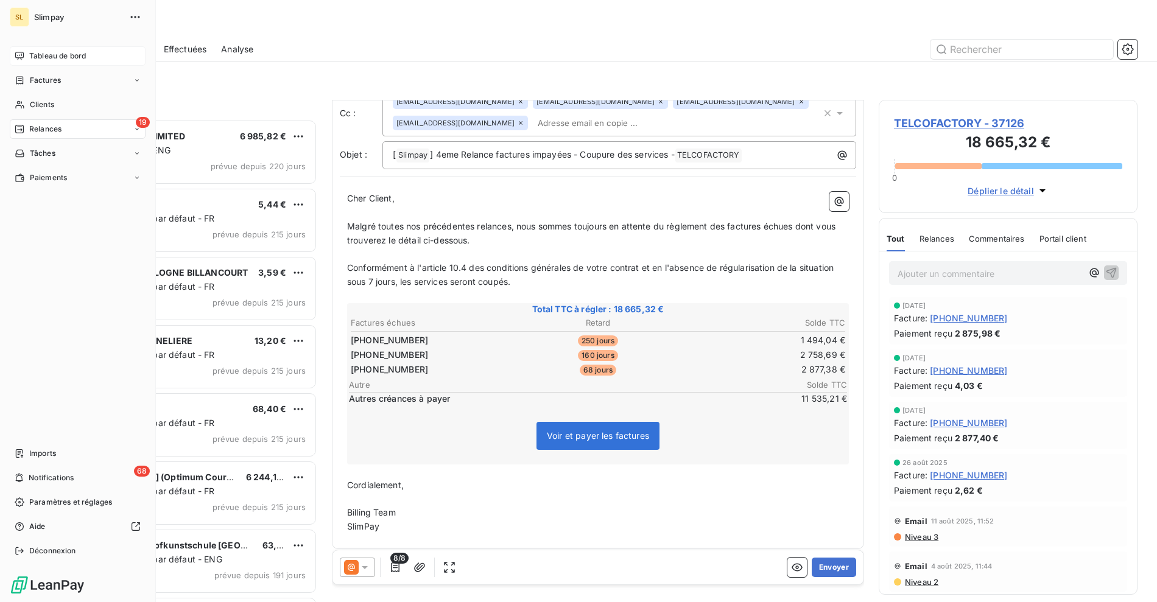
drag, startPoint x: 35, startPoint y: 138, endPoint x: 57, endPoint y: 139, distance: 22.6
click at [35, 138] on div "19 Relances" at bounding box center [78, 128] width 136 height 19
click at [46, 124] on span "Relances" at bounding box center [45, 129] width 32 height 11
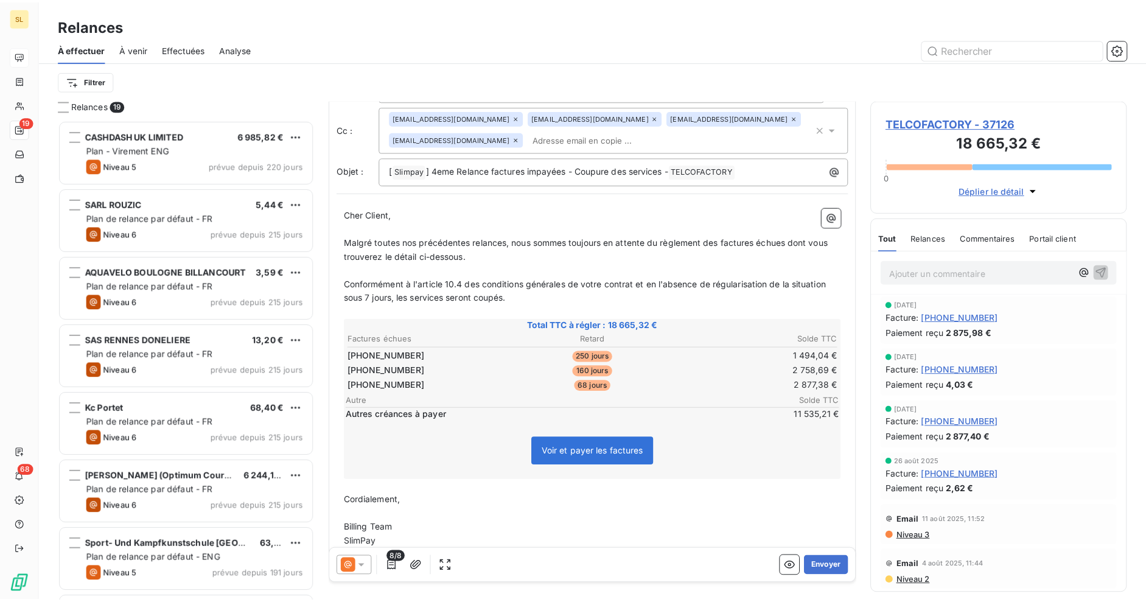
scroll to position [41, 0]
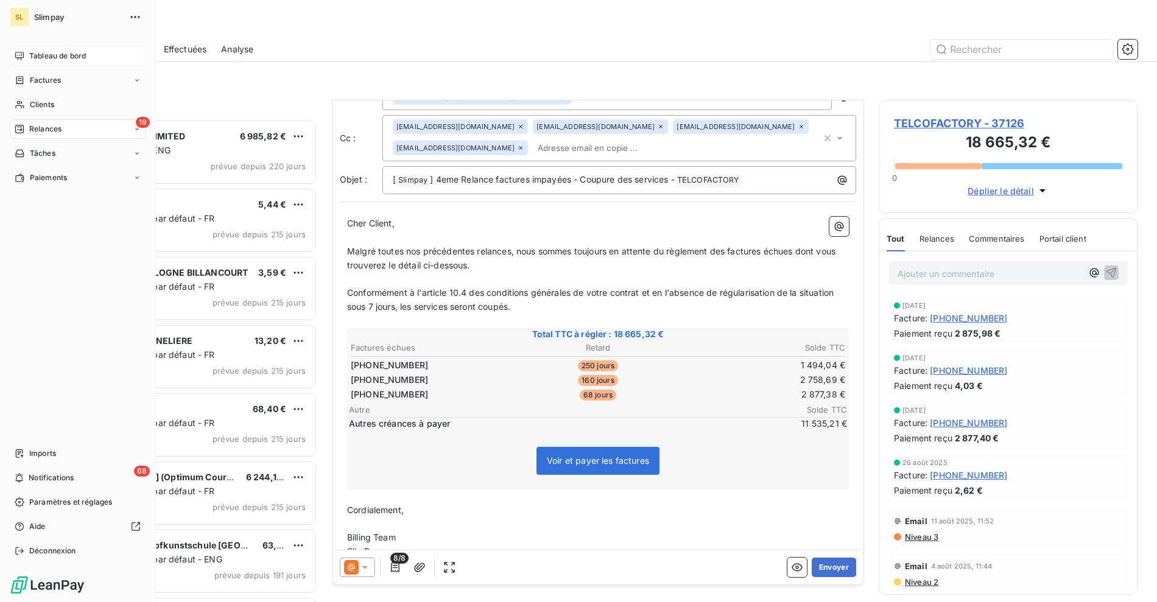
click at [47, 130] on span "Relances" at bounding box center [45, 129] width 32 height 11
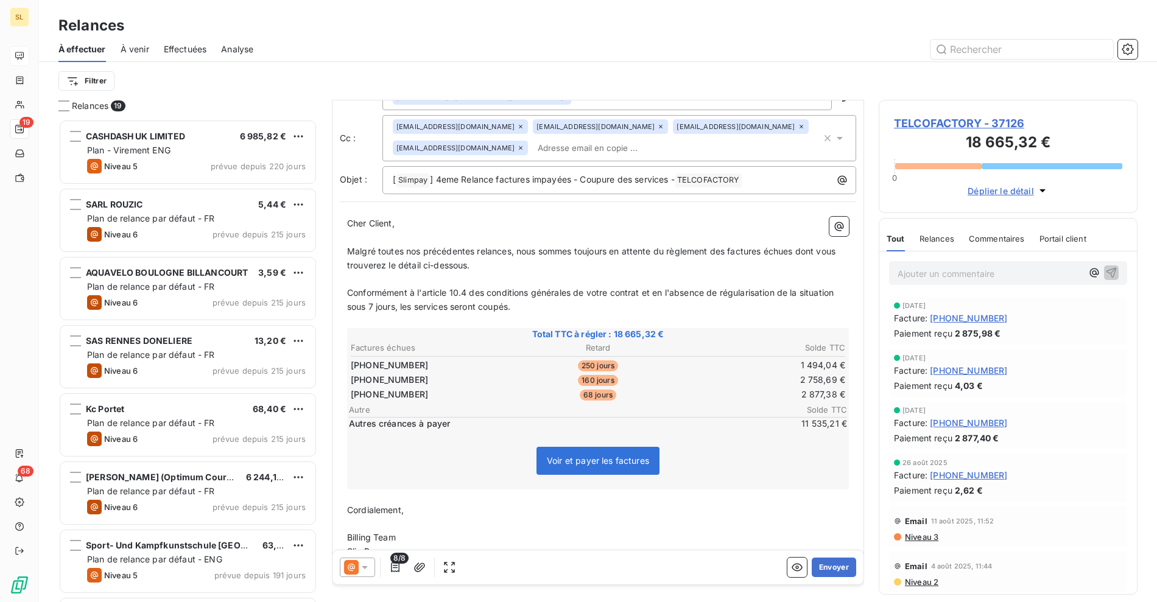
click at [1138, 53] on div "À effectuer À venir Effectuées Analyse" at bounding box center [598, 50] width 1118 height 26
click at [1135, 49] on button "button" at bounding box center [1127, 49] width 19 height 19
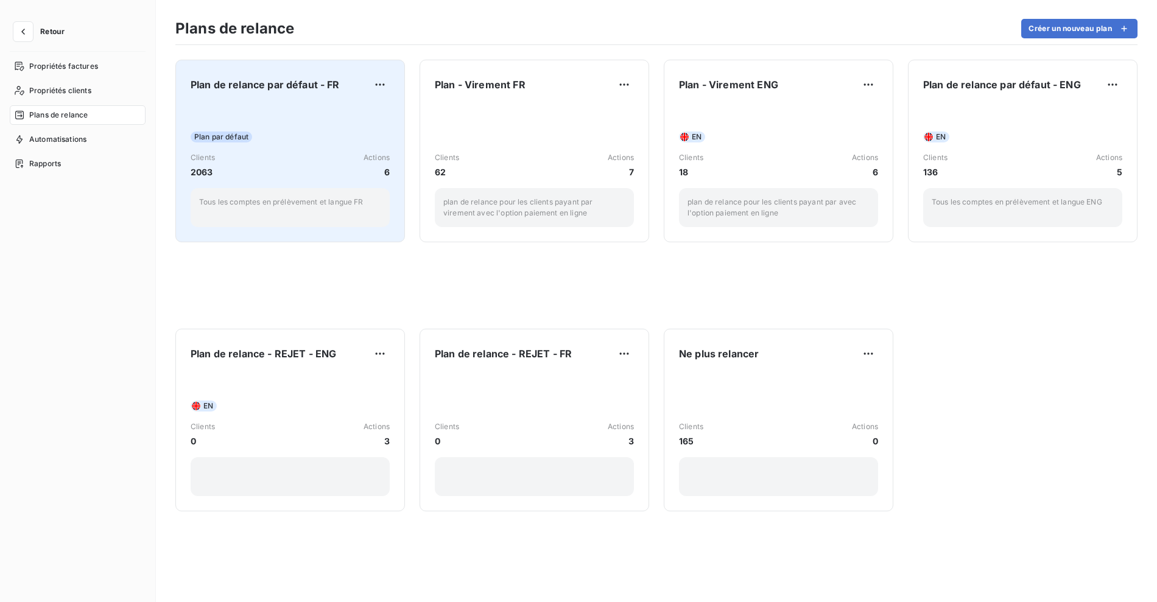
click at [270, 114] on div "Plan par défaut Clients 2063 Actions 6 Tous les comptes en prélèvement et langu…" at bounding box center [290, 165] width 199 height 123
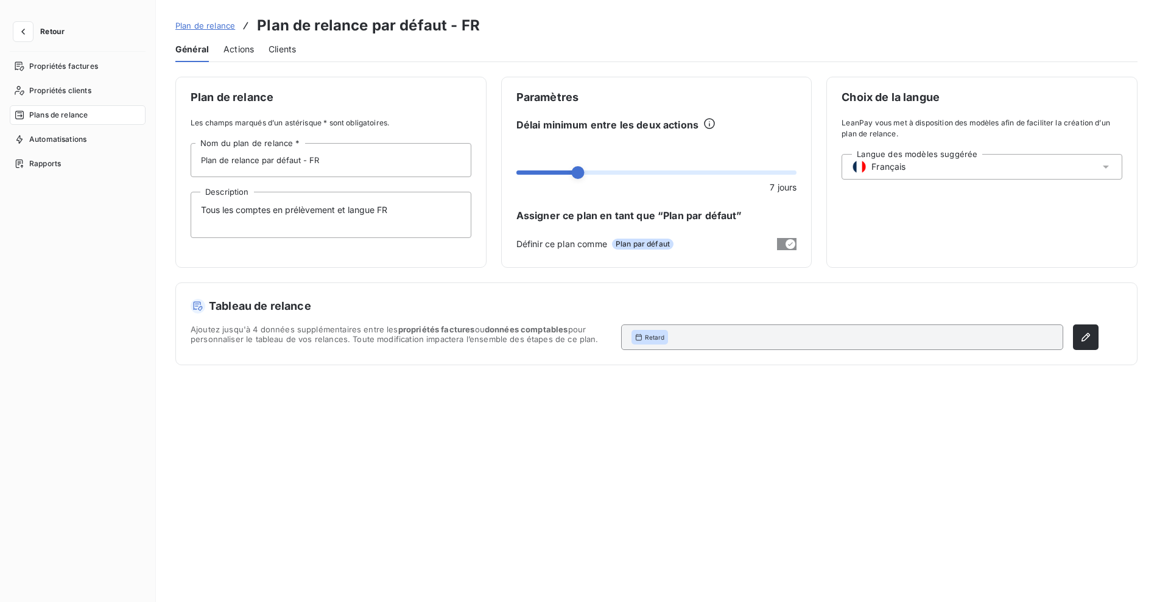
click at [233, 46] on span "Actions" at bounding box center [238, 49] width 30 height 12
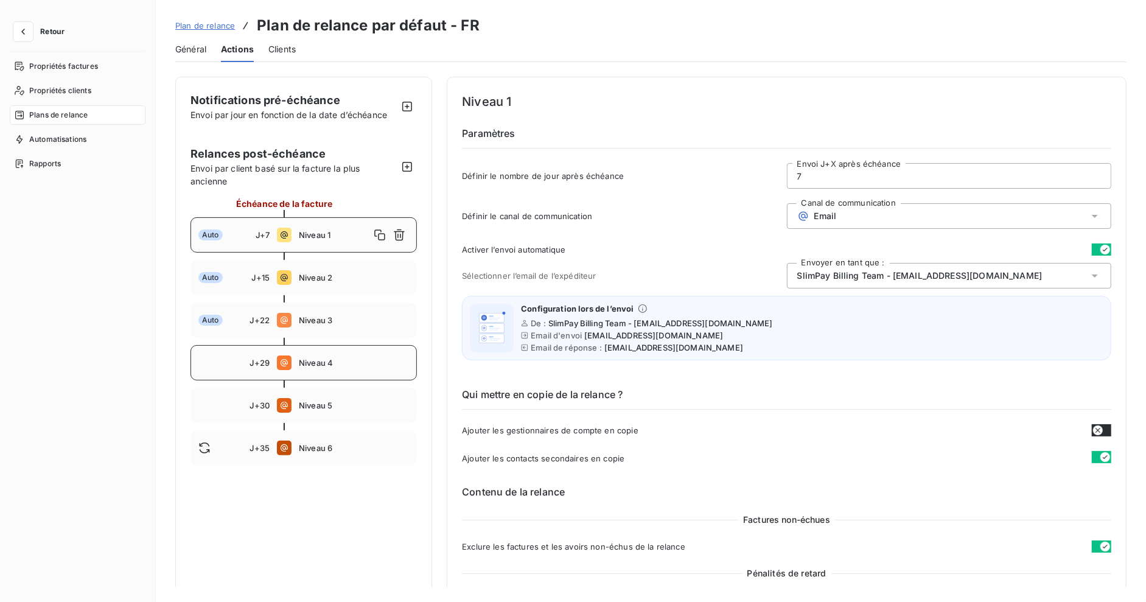
click at [323, 358] on span "Niveau 4" at bounding box center [354, 363] width 110 height 10
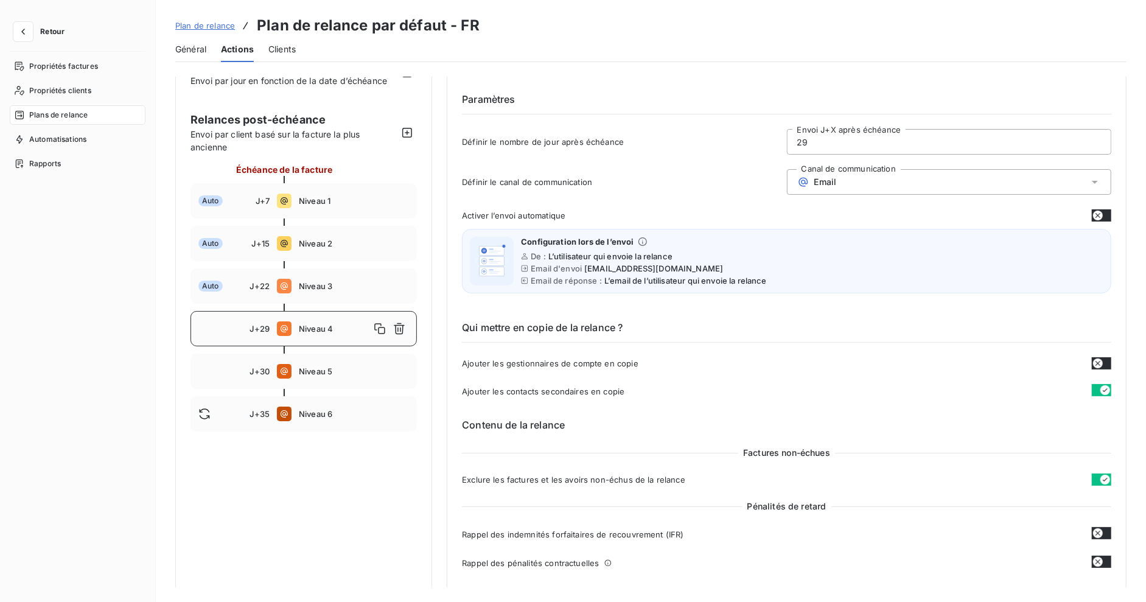
scroll to position [23, 0]
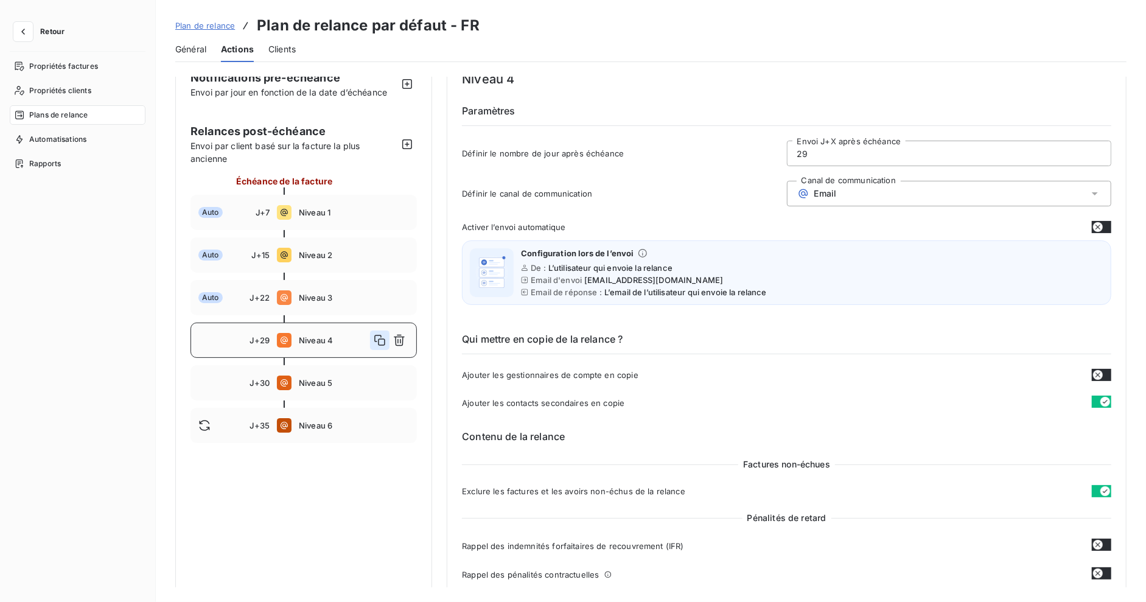
click at [383, 340] on icon "button" at bounding box center [380, 340] width 12 height 12
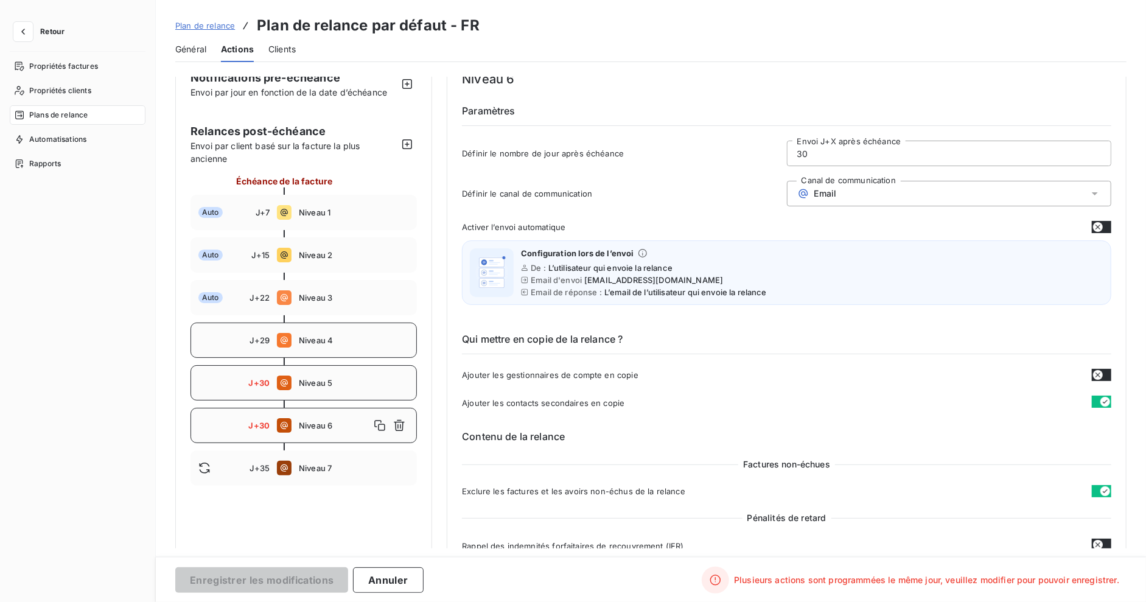
drag, startPoint x: 324, startPoint y: 382, endPoint x: 331, endPoint y: 391, distance: 11.3
click at [324, 382] on span "Niveau 5" at bounding box center [354, 383] width 110 height 10
click at [823, 161] on input "30" at bounding box center [949, 153] width 323 height 24
type input "3"
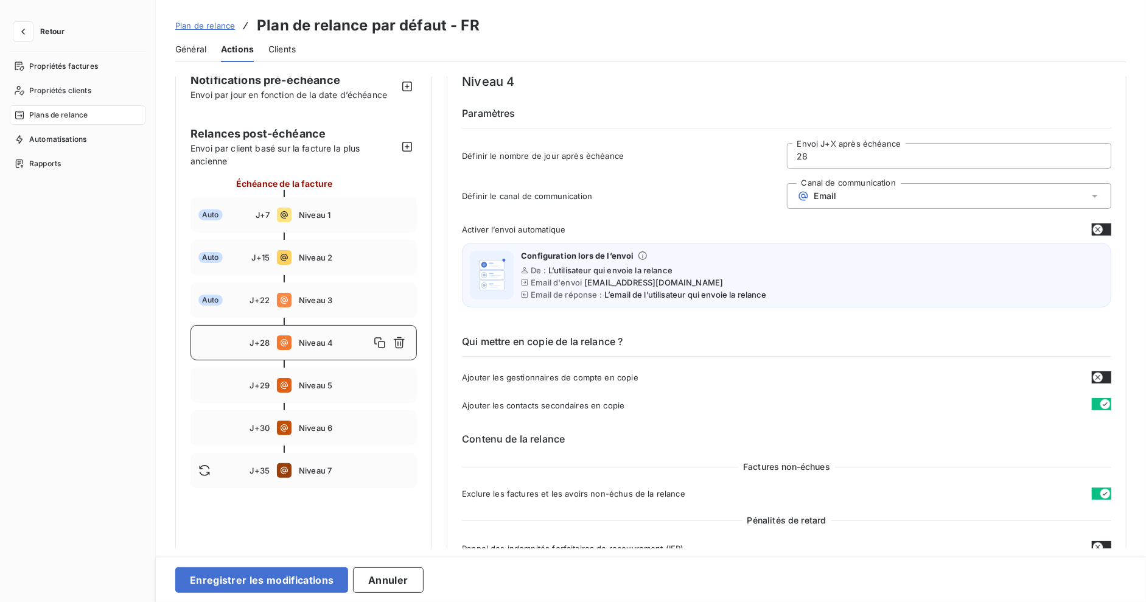
scroll to position [20, 0]
click at [313, 387] on span "Niveau 5" at bounding box center [354, 385] width 110 height 10
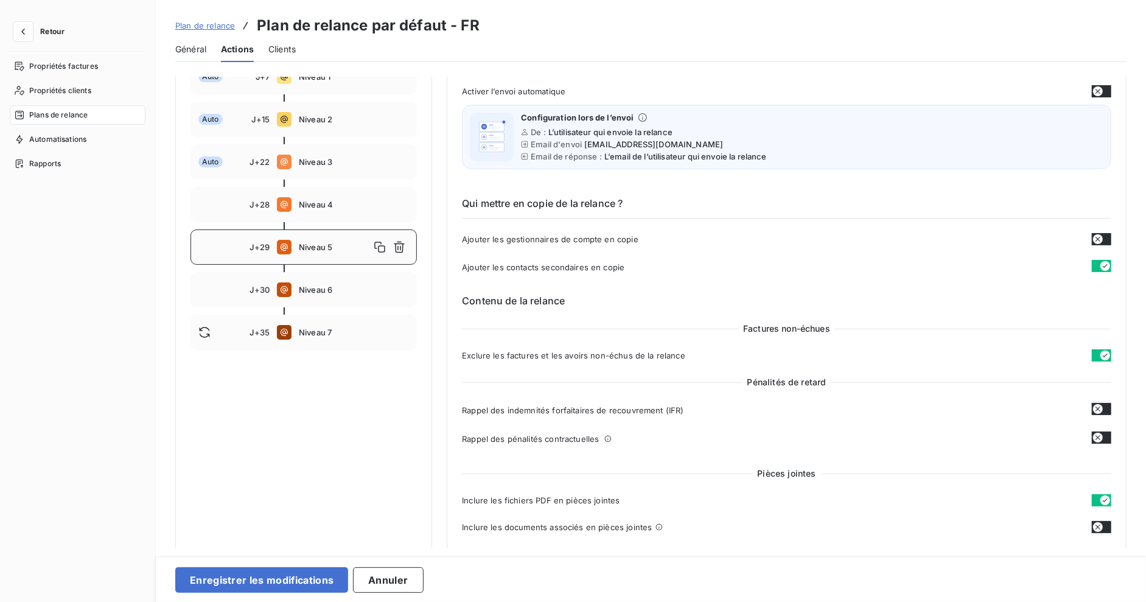
scroll to position [12, 0]
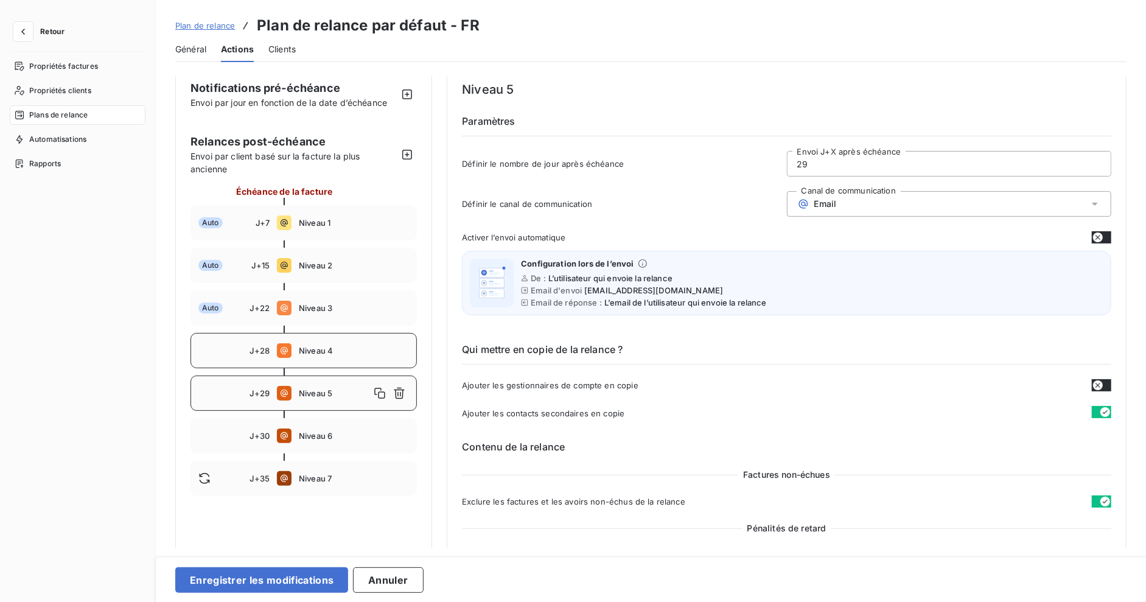
drag, startPoint x: 312, startPoint y: 345, endPoint x: 303, endPoint y: 350, distance: 10.1
click at [312, 346] on span "Niveau 4" at bounding box center [354, 351] width 110 height 10
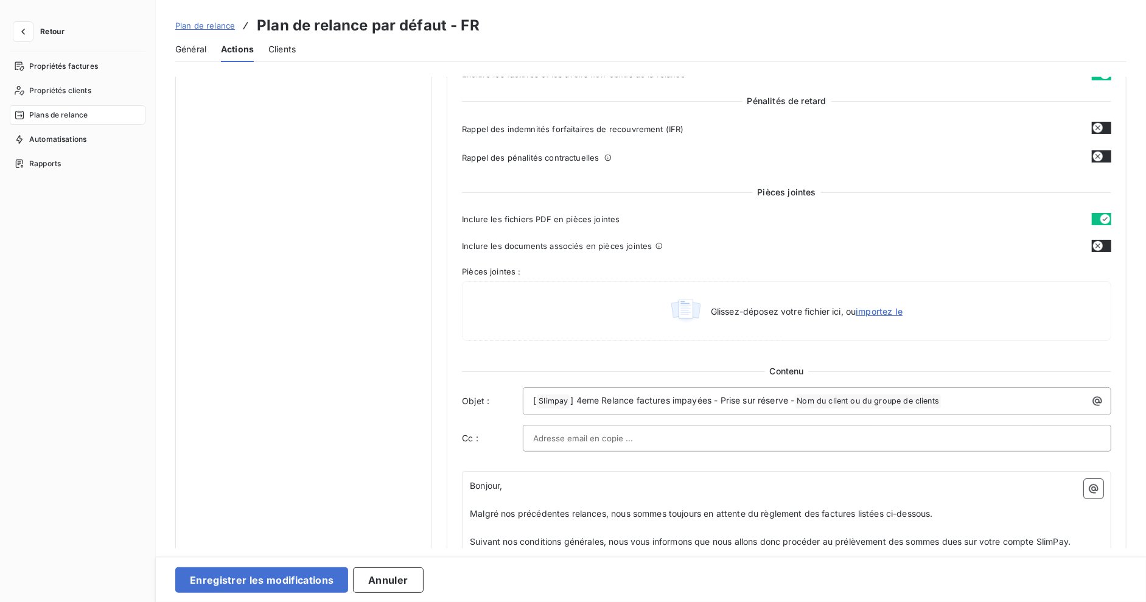
scroll to position [146, 0]
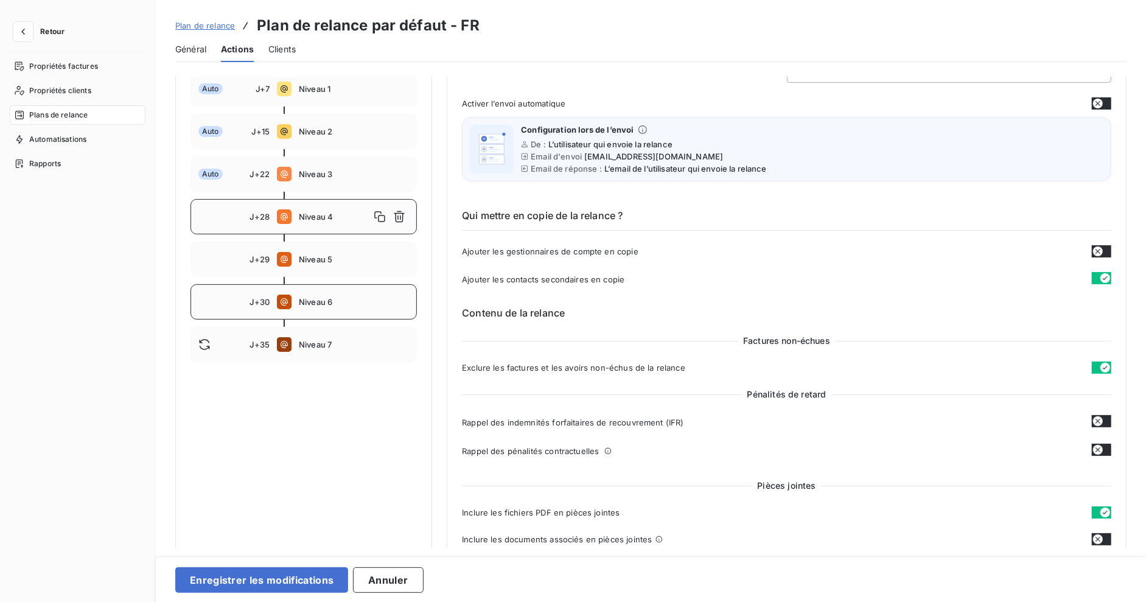
click at [313, 292] on div "J+30 Niveau 6" at bounding box center [304, 301] width 226 height 35
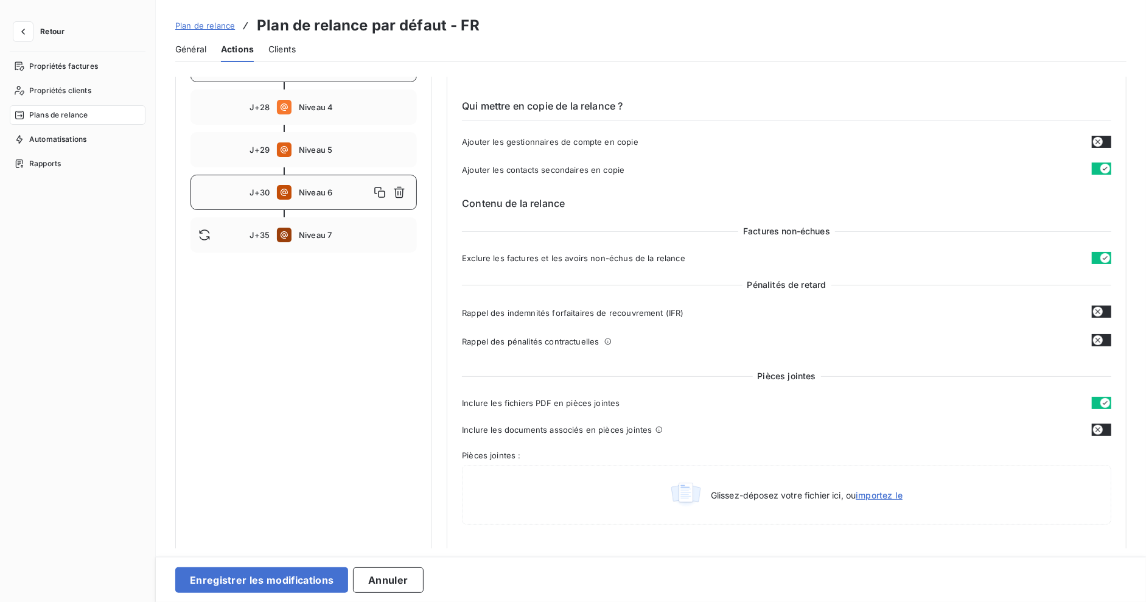
scroll to position [175, 0]
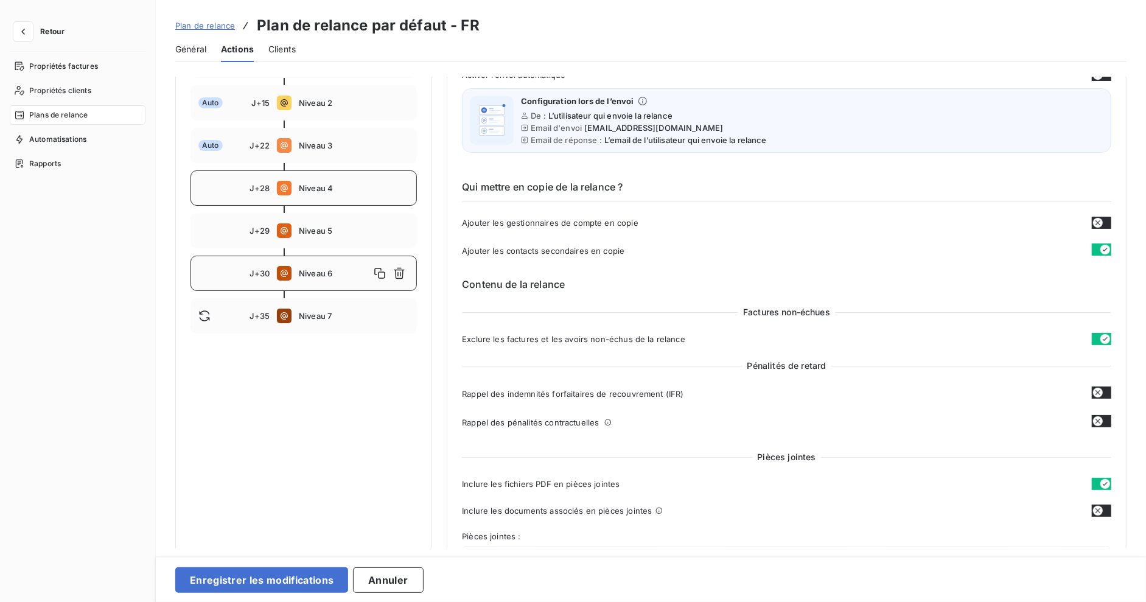
click at [316, 195] on div "J+28 Niveau 4" at bounding box center [304, 187] width 226 height 35
click at [309, 226] on span "Niveau 5" at bounding box center [354, 231] width 110 height 10
drag, startPoint x: 312, startPoint y: 189, endPoint x: 303, endPoint y: 196, distance: 11.8
click at [310, 267] on div "Échéance de la facture Auto J+7 Niveau 1 Auto J+15 Niveau 2 Auto J+22 Niveau 3 …" at bounding box center [304, 178] width 226 height 311
click at [305, 194] on div "J+28 Niveau 4" at bounding box center [304, 187] width 226 height 35
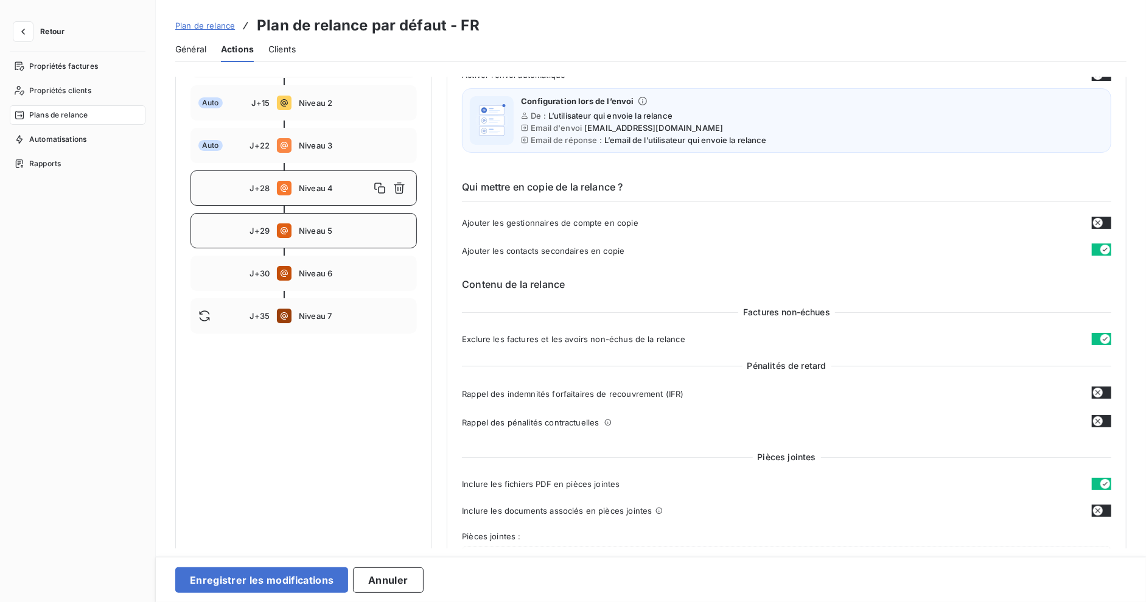
click at [313, 237] on div "J+29 Niveau 5" at bounding box center [304, 230] width 226 height 35
drag, startPoint x: 323, startPoint y: 186, endPoint x: 335, endPoint y: 187, distance: 12.2
click at [323, 186] on span "Niveau 4" at bounding box center [354, 188] width 110 height 10
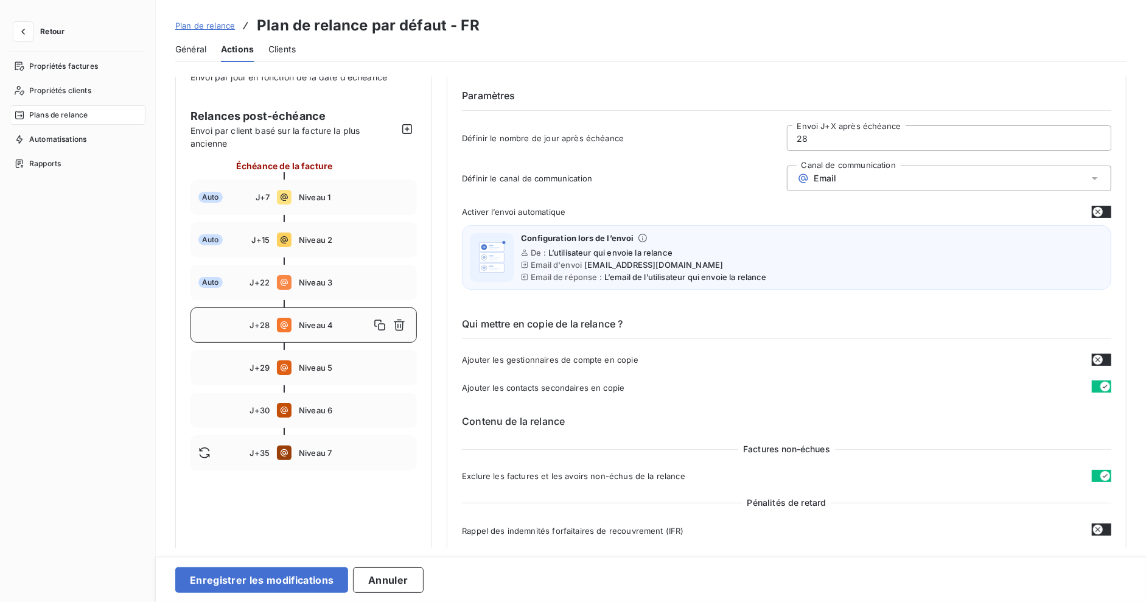
drag, startPoint x: 815, startPoint y: 134, endPoint x: 774, endPoint y: 134, distance: 41.4
click at [778, 133] on div "Définir le nombre de jour après échéance 28 Envoi J+X après échéance" at bounding box center [786, 141] width 649 height 33
click at [320, 332] on div "J+29 Niveau 4" at bounding box center [304, 324] width 226 height 35
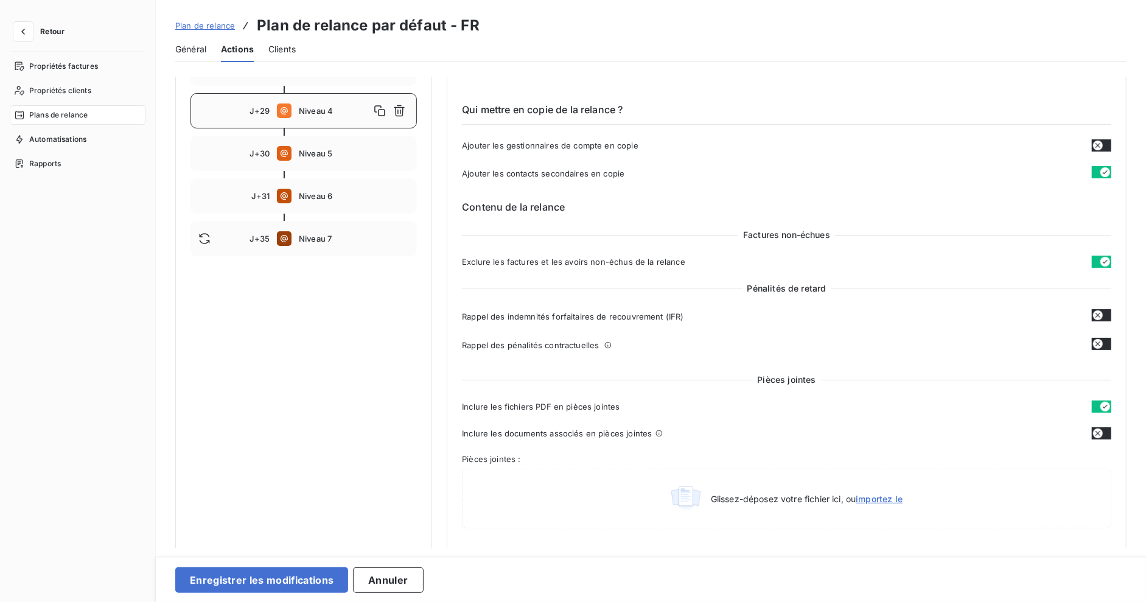
scroll to position [309, 0]
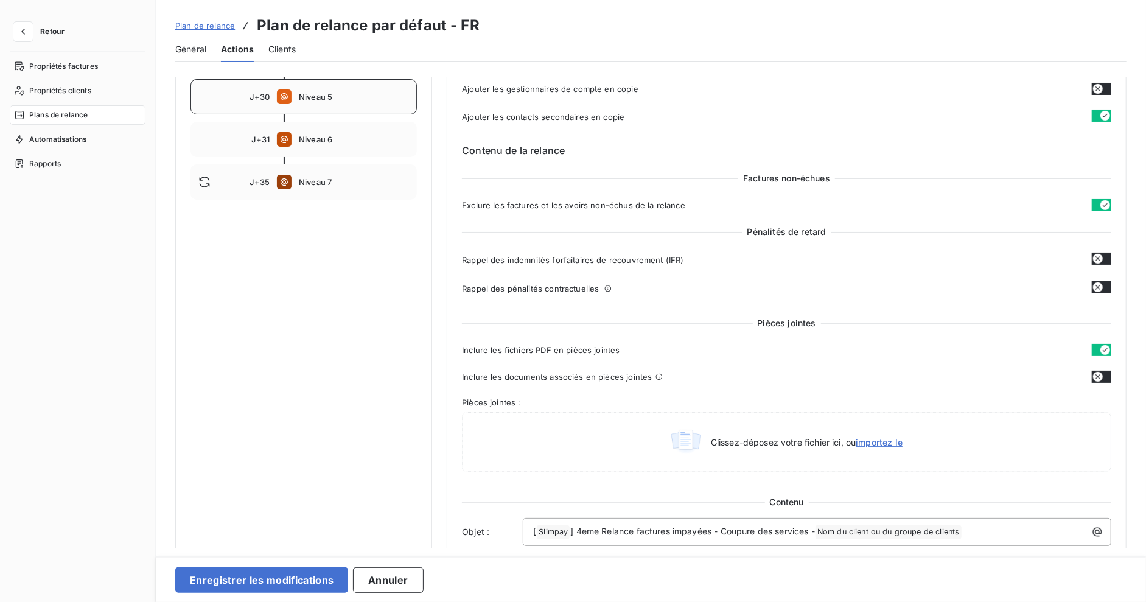
click at [306, 100] on span "Niveau 5" at bounding box center [354, 97] width 110 height 10
click at [319, 140] on span "Niveau 6" at bounding box center [354, 140] width 110 height 10
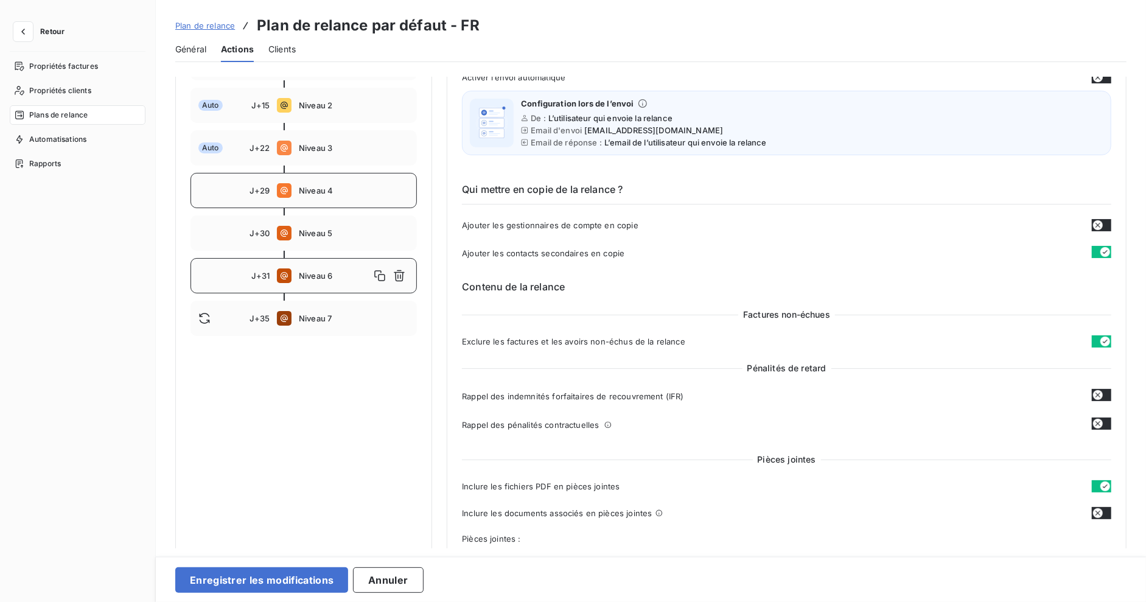
click at [328, 189] on span "Niveau 4" at bounding box center [354, 191] width 110 height 10
type input "29"
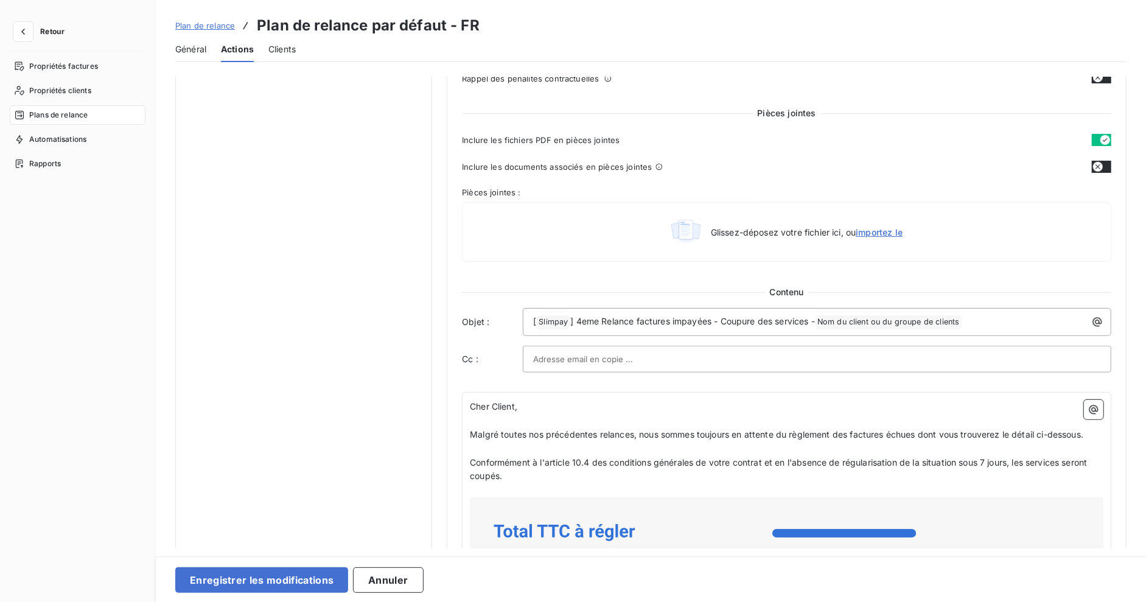
scroll to position [589, 0]
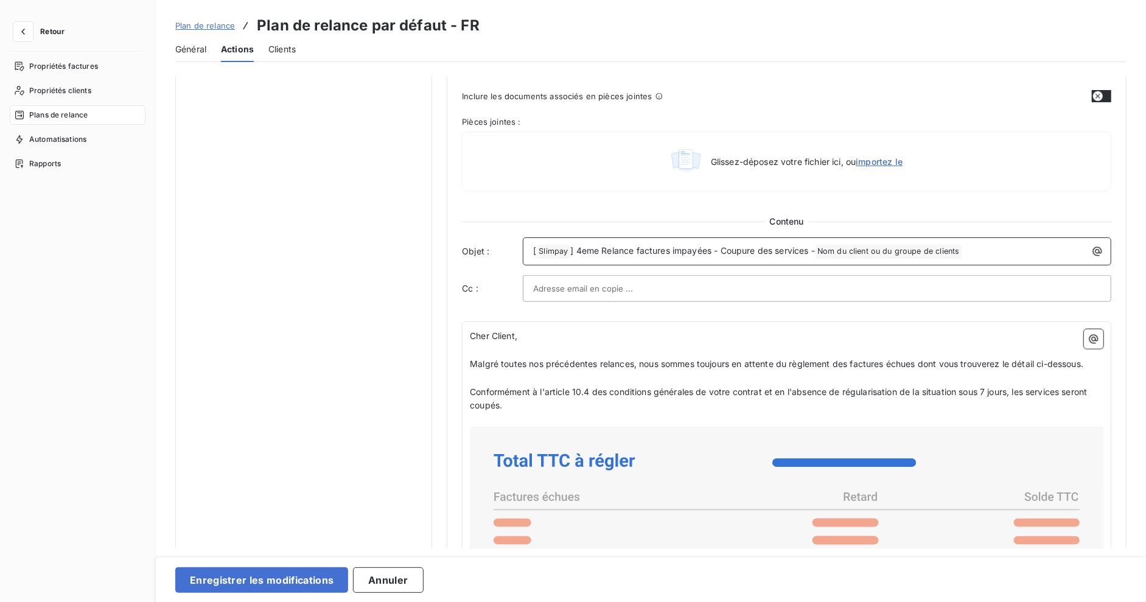
click at [575, 247] on span "] 4eme Relance factures impayées - Coupure des services -" at bounding box center [692, 250] width 245 height 10
click at [751, 247] on span "] 4eme Relance factures impayées - Coupure des services -" at bounding box center [692, 250] width 245 height 10
click at [721, 248] on span "] 4eme Relance factures impayées - Coupure des services -" at bounding box center [692, 250] width 245 height 10
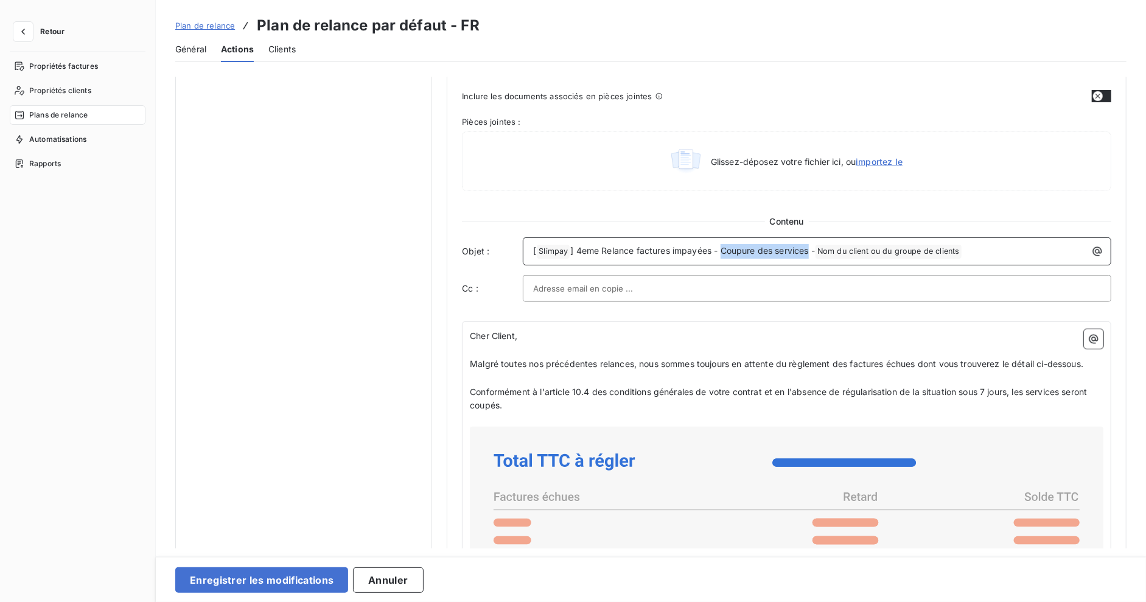
click at [794, 247] on span "] 4eme Relance factures impayées - Coupure des services -" at bounding box center [692, 250] width 245 height 10
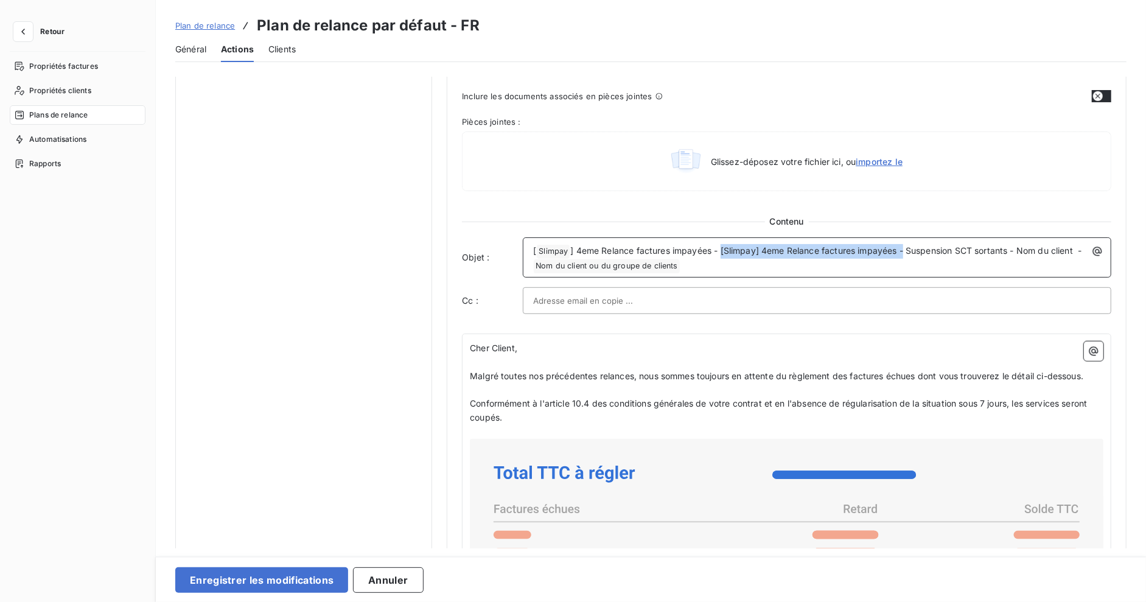
drag, startPoint x: 720, startPoint y: 247, endPoint x: 903, endPoint y: 251, distance: 182.6
click at [903, 251] on span "] 4eme Relance factures impayées - [Slimpay] 4eme Relance factures impayées - S…" at bounding box center [825, 250] width 511 height 10
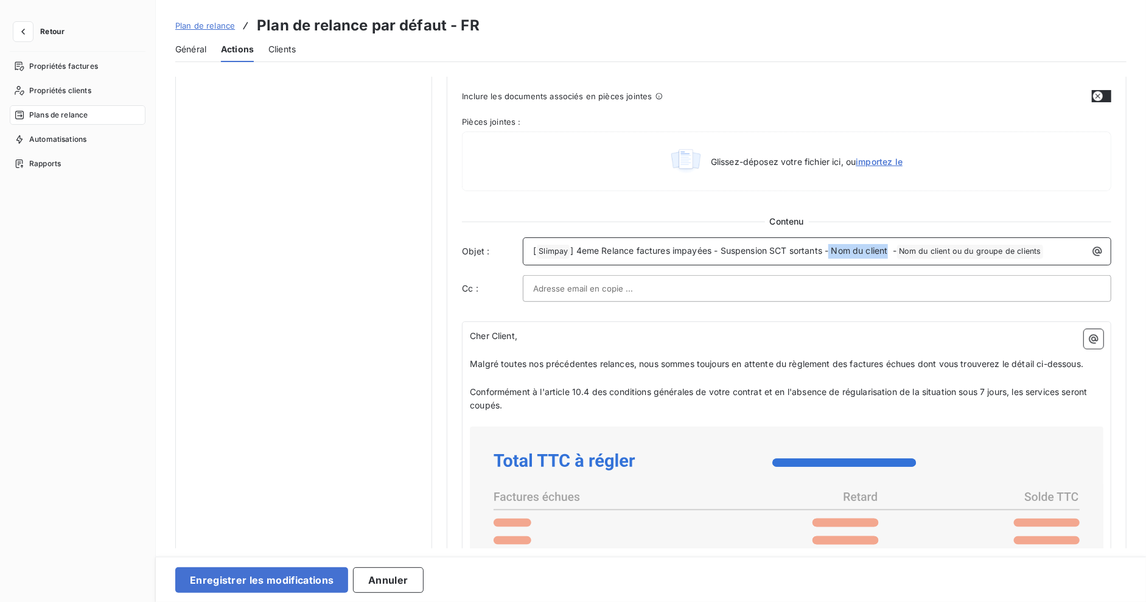
drag, startPoint x: 844, startPoint y: 248, endPoint x: 891, endPoint y: 246, distance: 46.3
click at [891, 246] on span "] 4eme Relance factures impayées - Suspension SCT sortants - Nom du client -" at bounding box center [733, 250] width 326 height 10
click at [948, 248] on span "Nom du client ou du groupe de clients ﻿" at bounding box center [911, 252] width 146 height 14
click at [835, 248] on span "] 4eme Relance factures impayées - Suspension SCT sortants - -" at bounding box center [703, 250] width 267 height 10
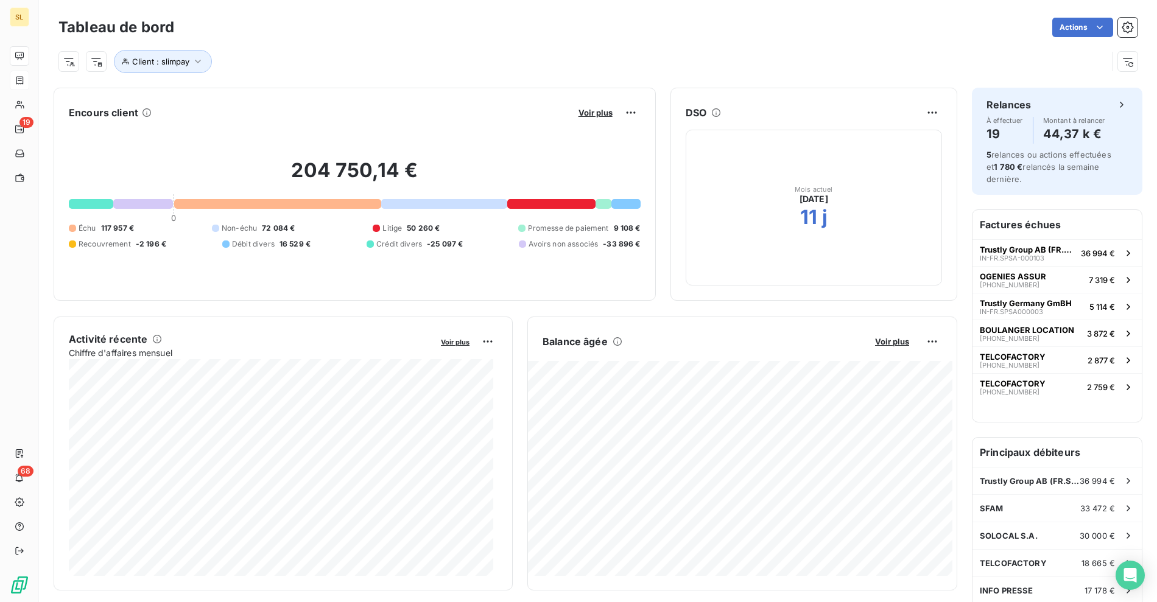
drag, startPoint x: 108, startPoint y: 238, endPoint x: 24, endPoint y: 78, distance: 180.8
click at [108, 238] on div "Échu 117 957 € Non-échu 72 084 € Litige 50 260 € Promesse de paiement 9 108 € R…" at bounding box center [355, 236] width 572 height 27
click at [626, 30] on div "Actions" at bounding box center [663, 27] width 948 height 19
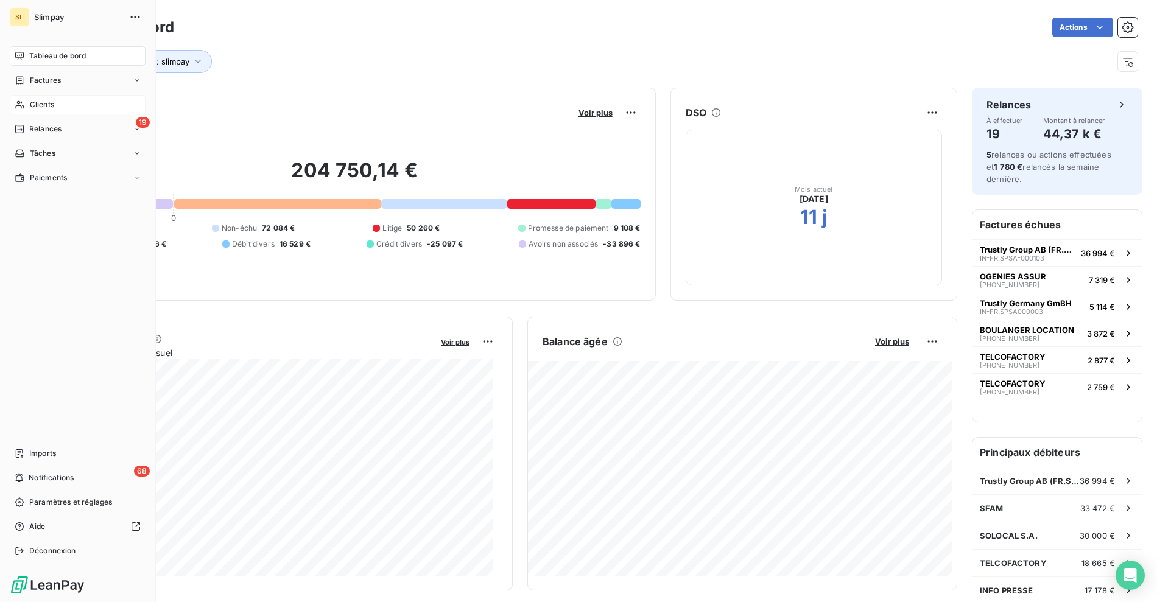
click at [38, 94] on nav "Tableau de bord Factures Clients 19 Relances Tâches Paiements" at bounding box center [78, 116] width 136 height 141
click at [19, 104] on icon at bounding box center [20, 105] width 10 height 10
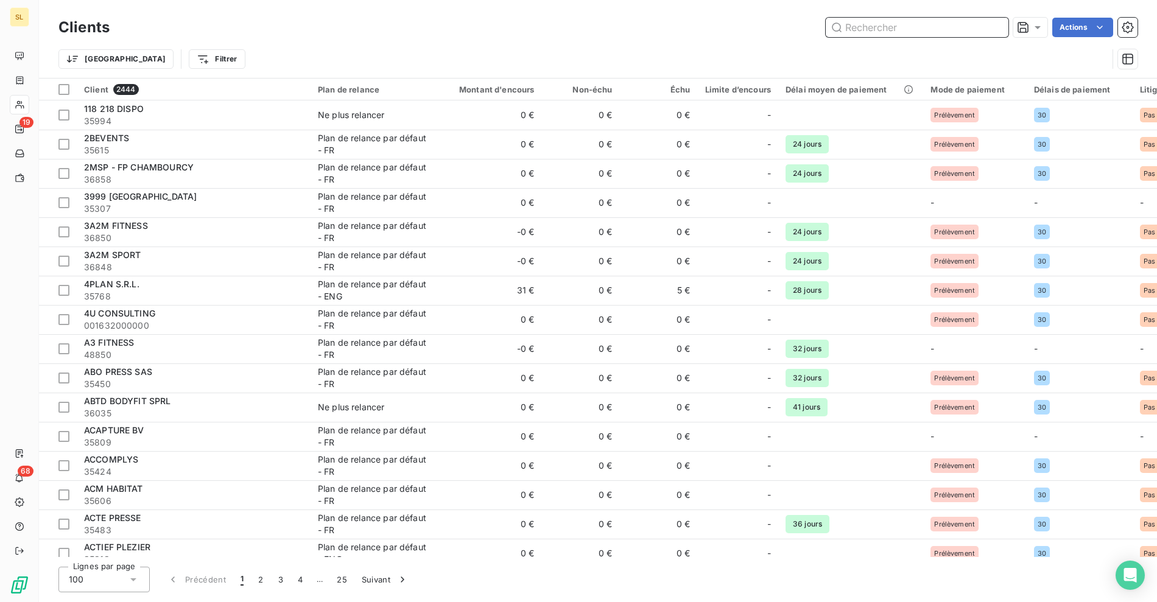
click at [852, 30] on input "text" at bounding box center [916, 27] width 183 height 19
paste input "CCI FINANCE - 35509"
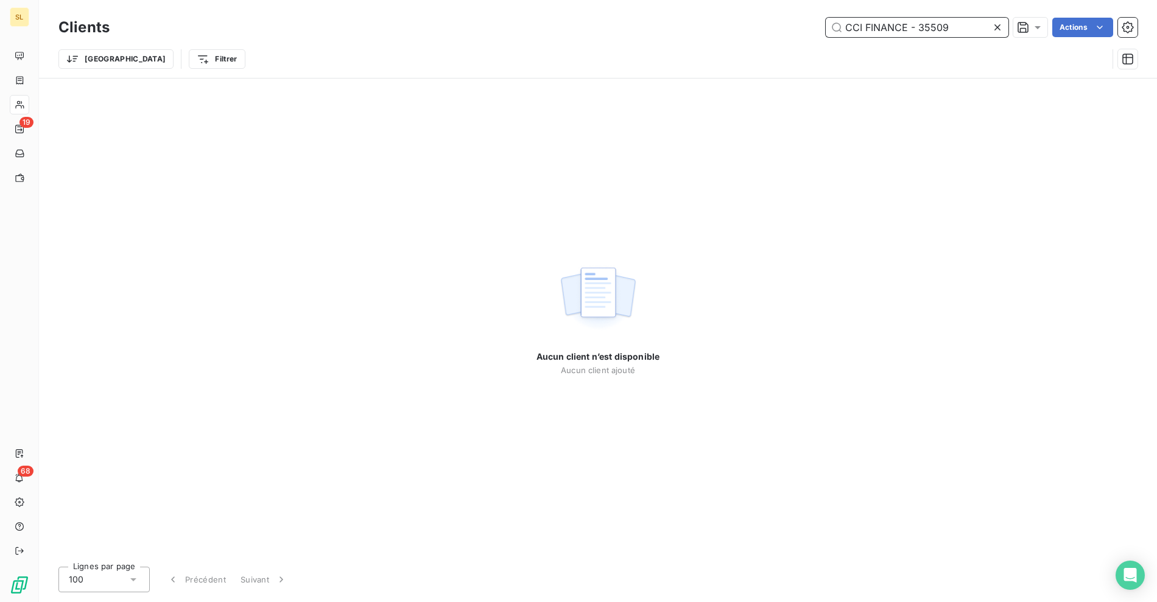
click at [850, 24] on input "CCI FINANCE - 35509" at bounding box center [916, 27] width 183 height 19
drag, startPoint x: 850, startPoint y: 24, endPoint x: 894, endPoint y: 27, distance: 43.9
click at [850, 23] on input "CCI FINANCE - 35509" at bounding box center [916, 27] width 183 height 19
click at [894, 27] on input "CCI FINANCE - 35509" at bounding box center [916, 27] width 183 height 19
paste input "text"
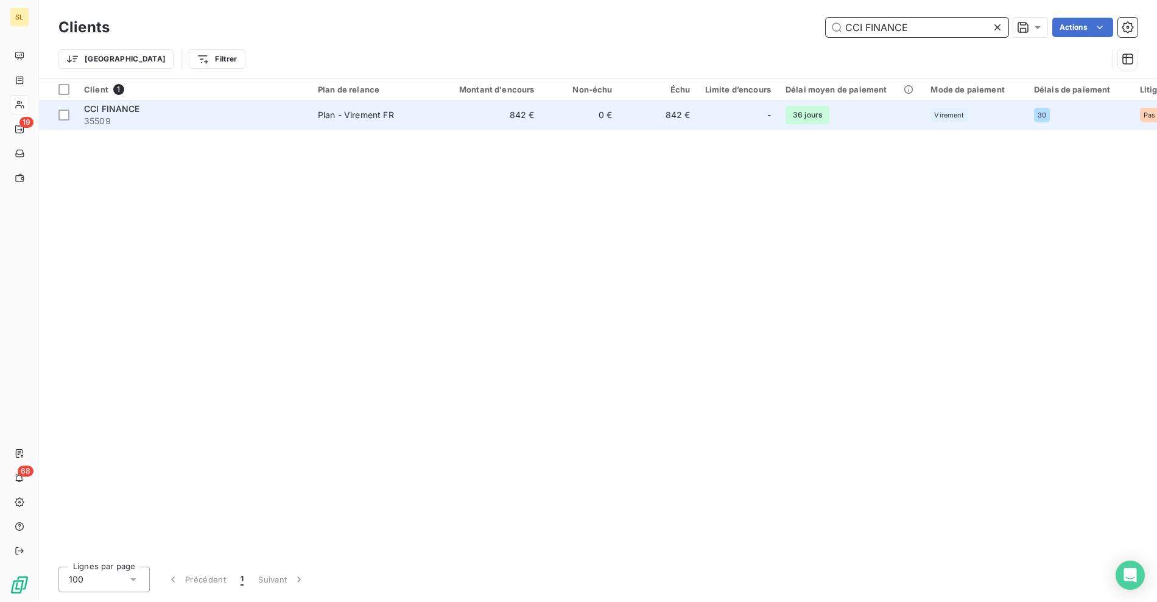
type input "CCI FINANCE"
click at [197, 120] on span "35509" at bounding box center [193, 121] width 219 height 12
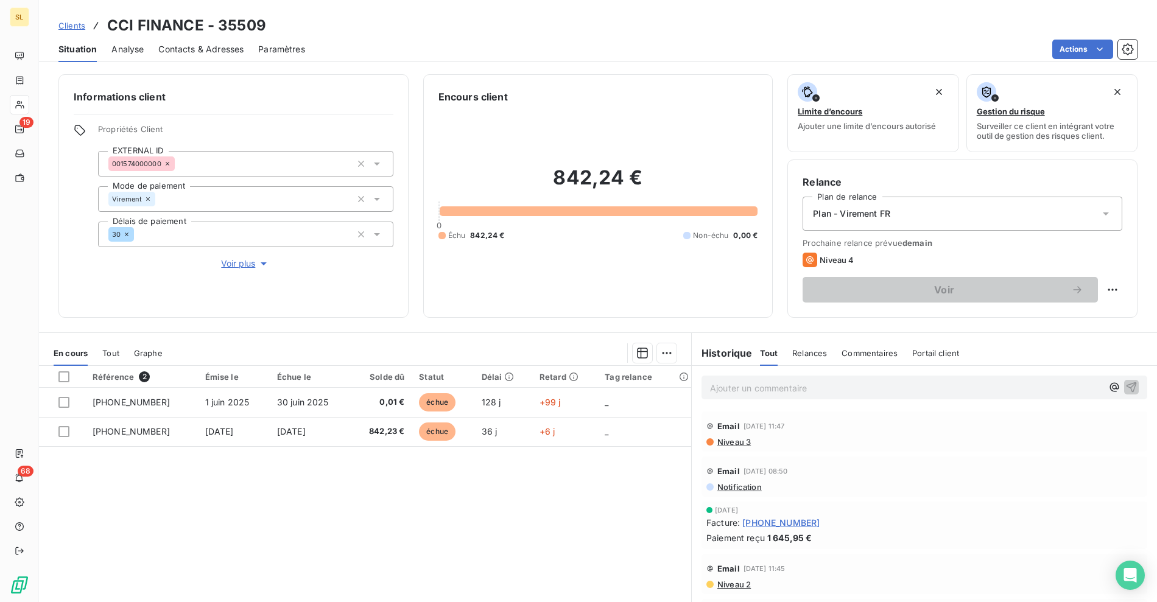
click at [733, 435] on div "Email 1 oct. 2025, 11:47" at bounding box center [924, 425] width 436 height 19
click at [729, 438] on span "Niveau 3" at bounding box center [733, 442] width 35 height 10
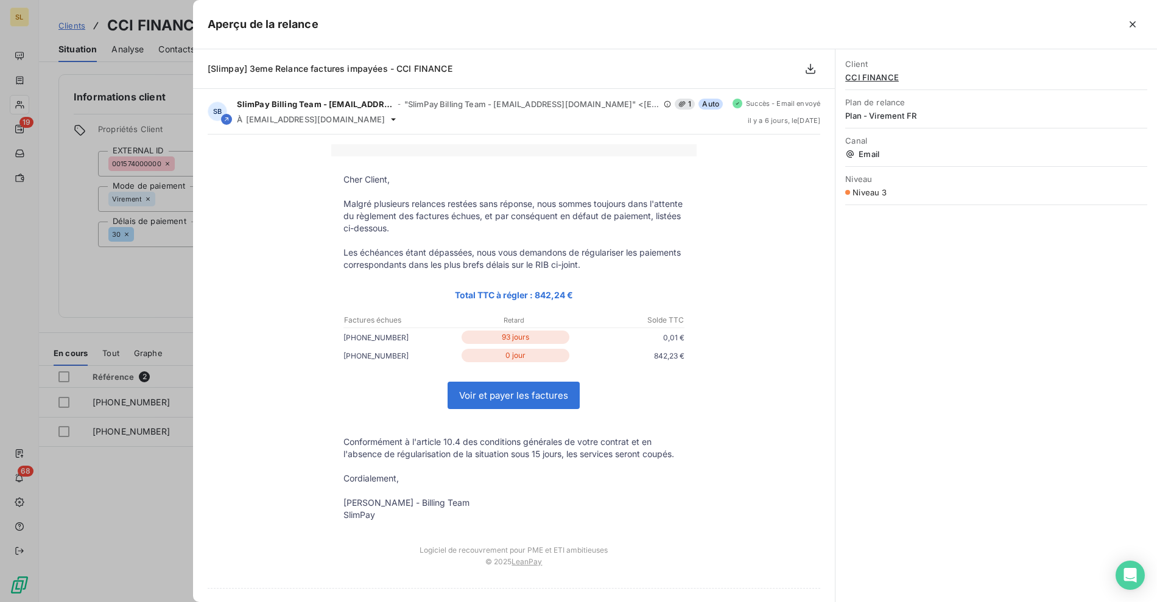
drag, startPoint x: 68, startPoint y: 296, endPoint x: 78, endPoint y: 298, distance: 10.5
click at [68, 296] on div at bounding box center [578, 301] width 1157 height 602
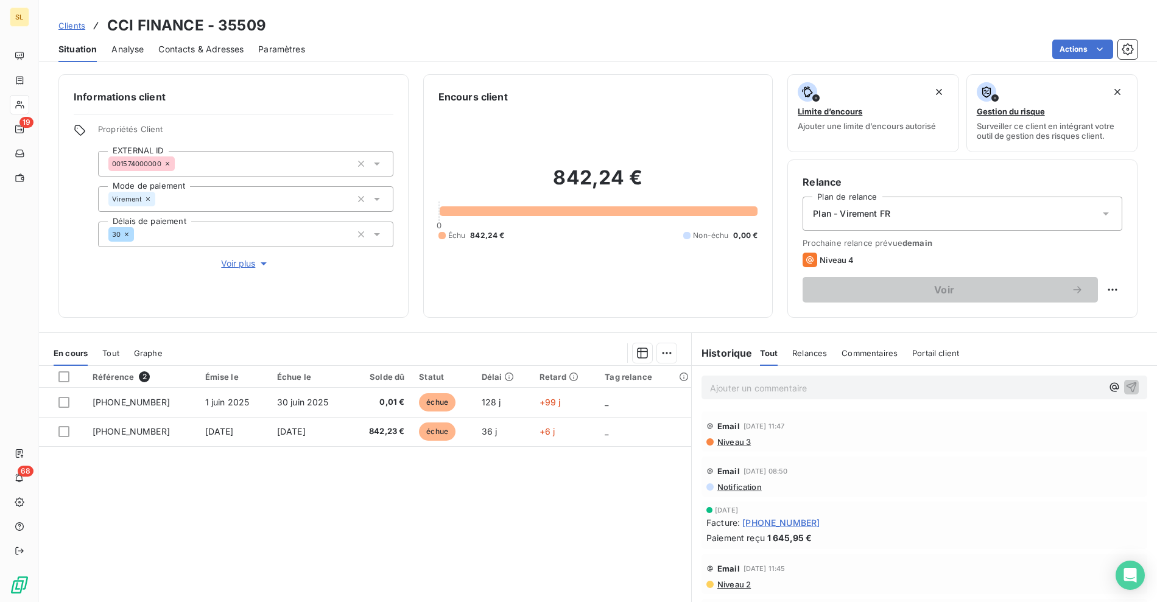
click at [723, 439] on span "Niveau 3" at bounding box center [733, 442] width 35 height 10
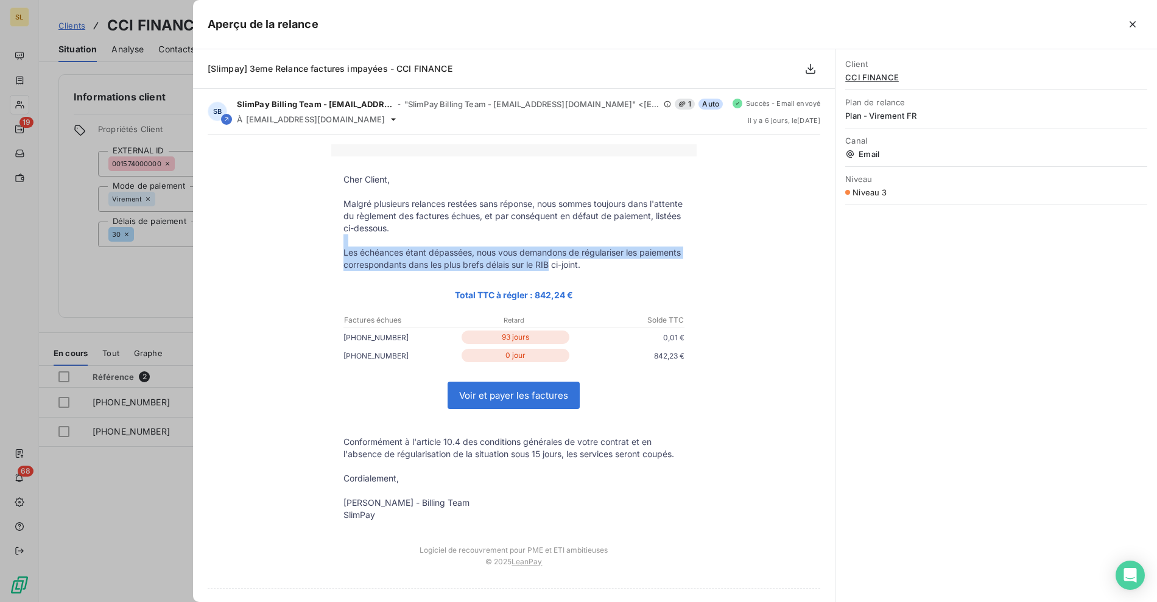
drag, startPoint x: 512, startPoint y: 253, endPoint x: 591, endPoint y: 264, distance: 79.9
click at [591, 264] on tbody "Cher Client, Malgré plusieurs relances restées sans réponse, nous sommes toujou…" at bounding box center [513, 347] width 365 height 348
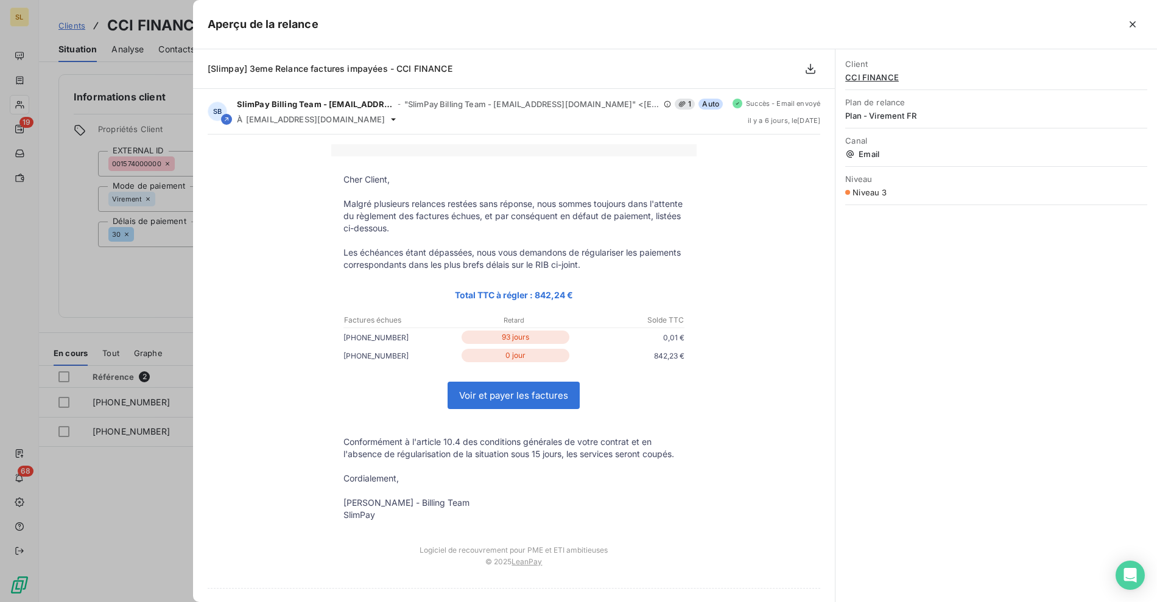
click at [656, 268] on p "Les échéances étant dépassées, nous vous demandons de régulariser les paiements…" at bounding box center [513, 259] width 341 height 24
click at [189, 261] on div at bounding box center [578, 301] width 1157 height 602
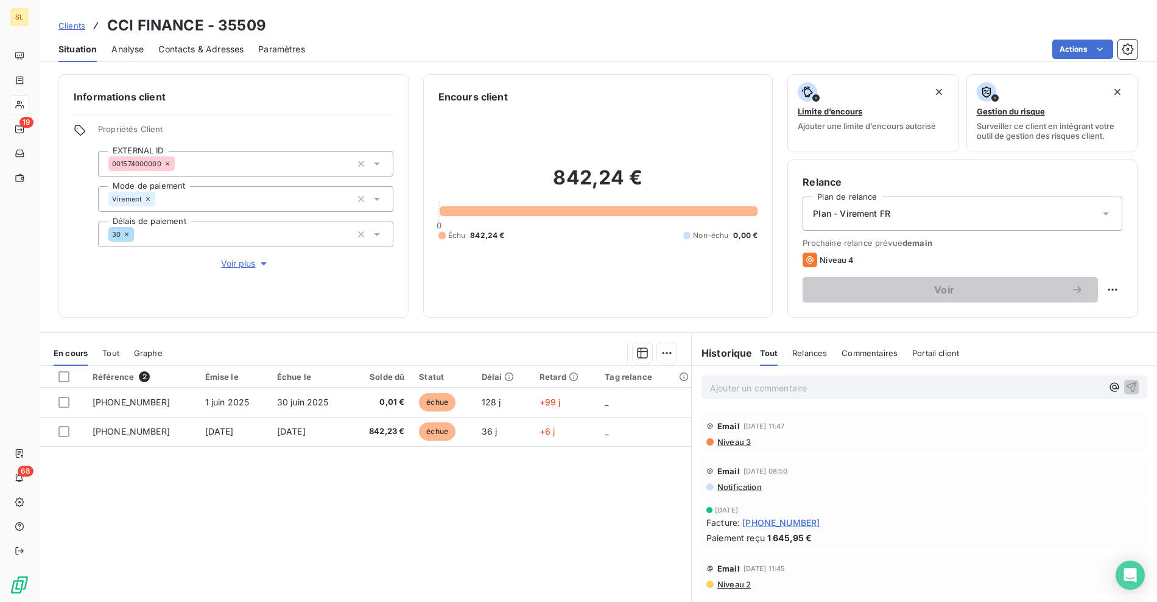
click at [190, 263] on button "Voir plus" at bounding box center [245, 263] width 295 height 13
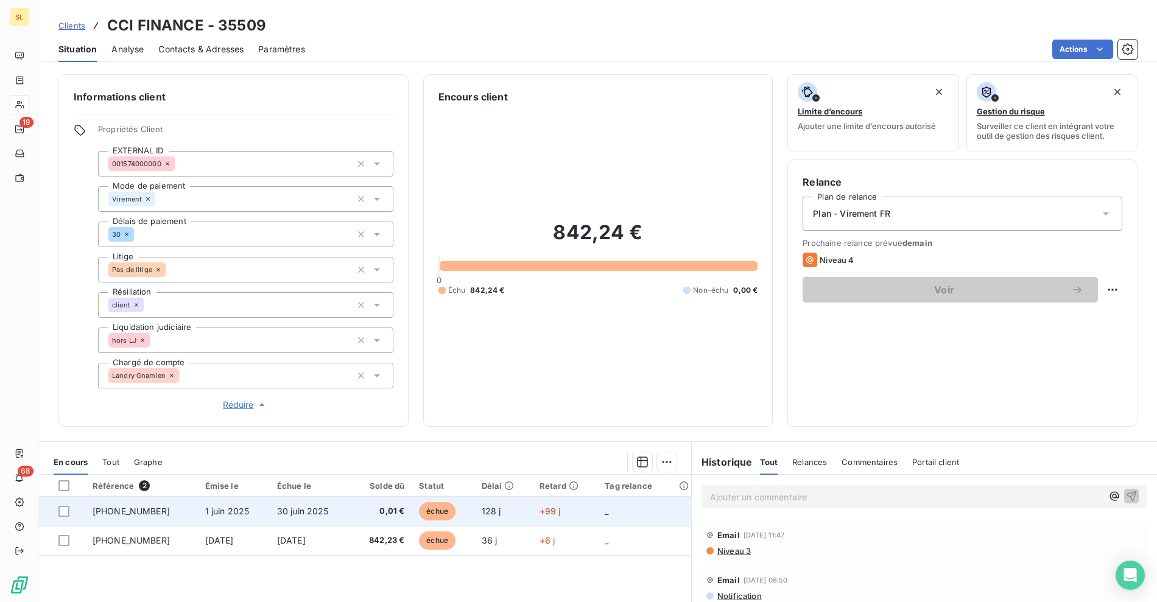
click at [241, 406] on span "Réduire" at bounding box center [245, 405] width 45 height 12
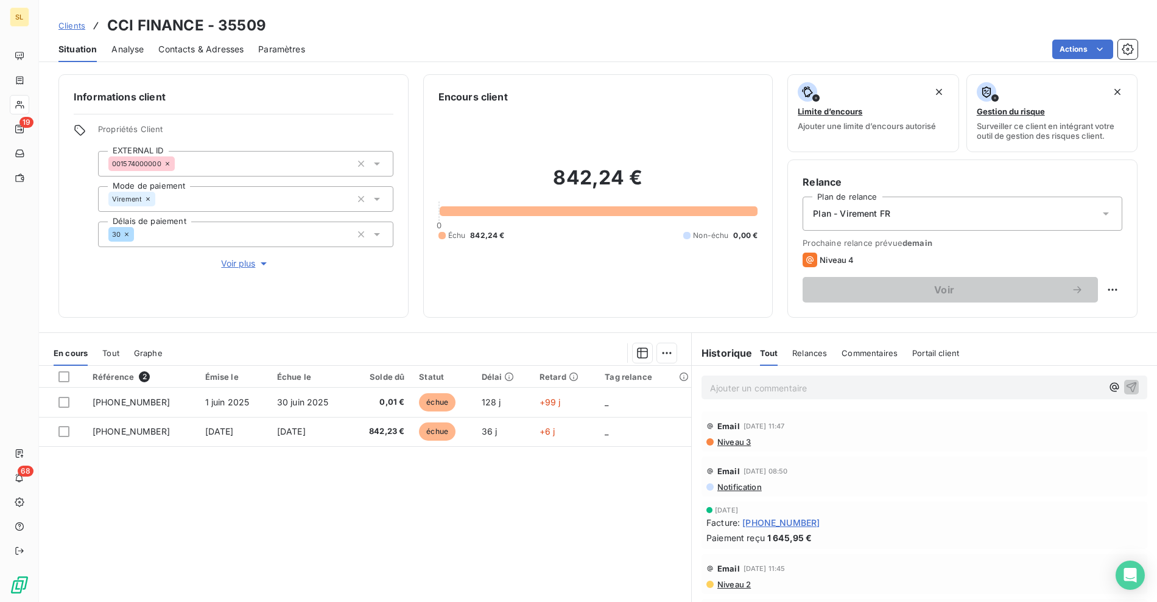
click at [411, 541] on div "Référence 2 Émise le Échue le Solde dû Statut Délai Retard Tag relance 25-05-01…" at bounding box center [365, 483] width 652 height 234
click at [567, 523] on div "Référence 2 Émise le Échue le Solde dû Statut Délai Retard Tag relance 25-05-01…" at bounding box center [365, 483] width 652 height 234
click at [107, 23] on h3 "CCI FINANCE - 35509" at bounding box center [186, 26] width 159 height 22
click at [170, 21] on h3 "CCI FINANCE - 35509" at bounding box center [186, 26] width 159 height 22
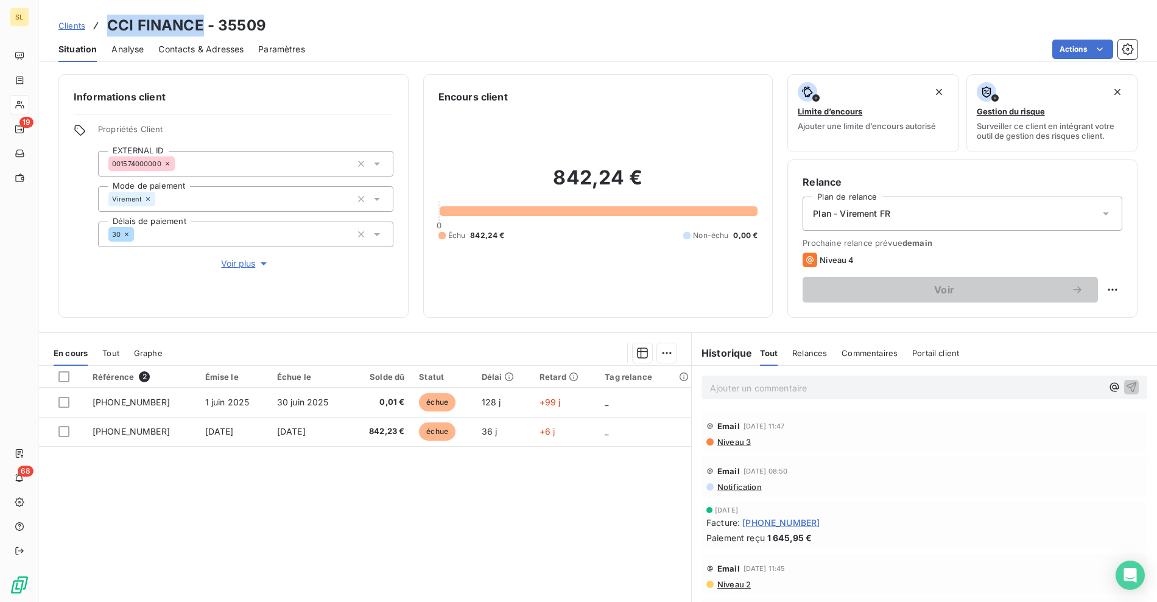
copy h3 "CCI FINANCE"
click at [401, 506] on div "Référence 2 Émise le Échue le Solde dû Statut Délai Retard Tag relance 25-05-01…" at bounding box center [365, 483] width 652 height 234
click at [496, 516] on div "Référence 2 Émise le Échue le Solde dû Statut Délai Retard Tag relance 25-05-01…" at bounding box center [365, 483] width 652 height 234
click at [66, 29] on span "Clients" at bounding box center [71, 26] width 27 height 10
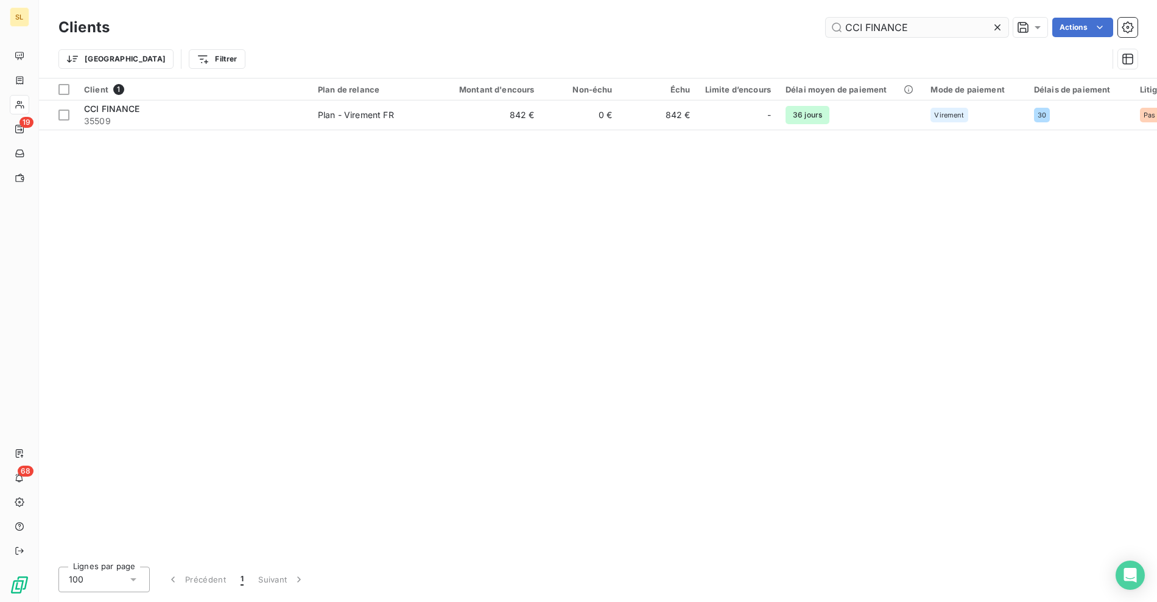
click at [865, 29] on input "CCI FINANCE" at bounding box center [916, 27] width 183 height 19
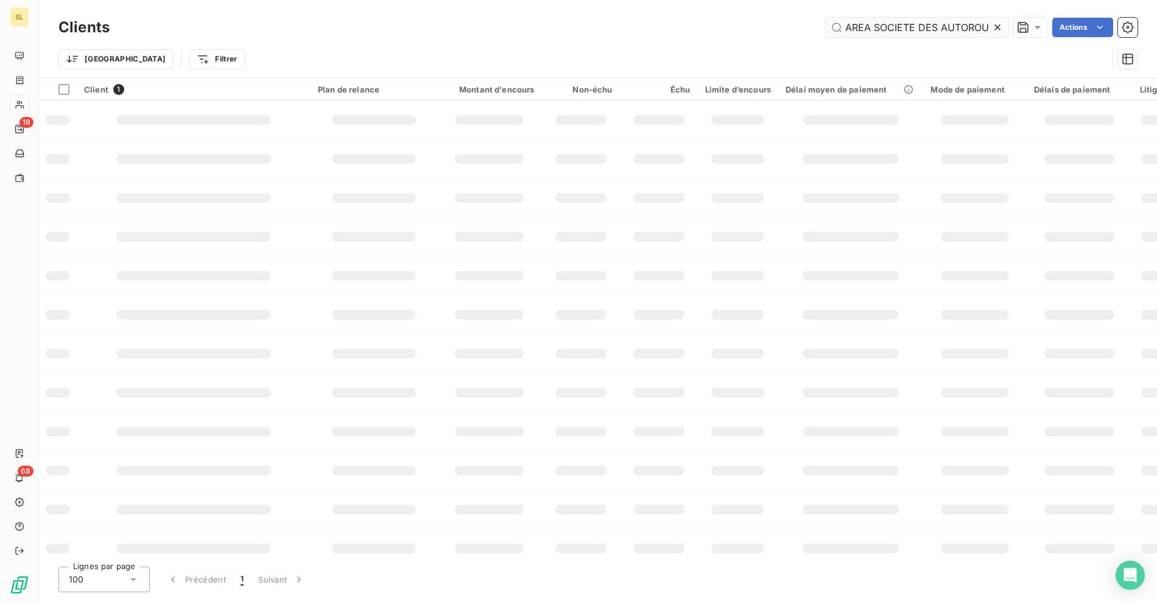
scroll to position [0, 128]
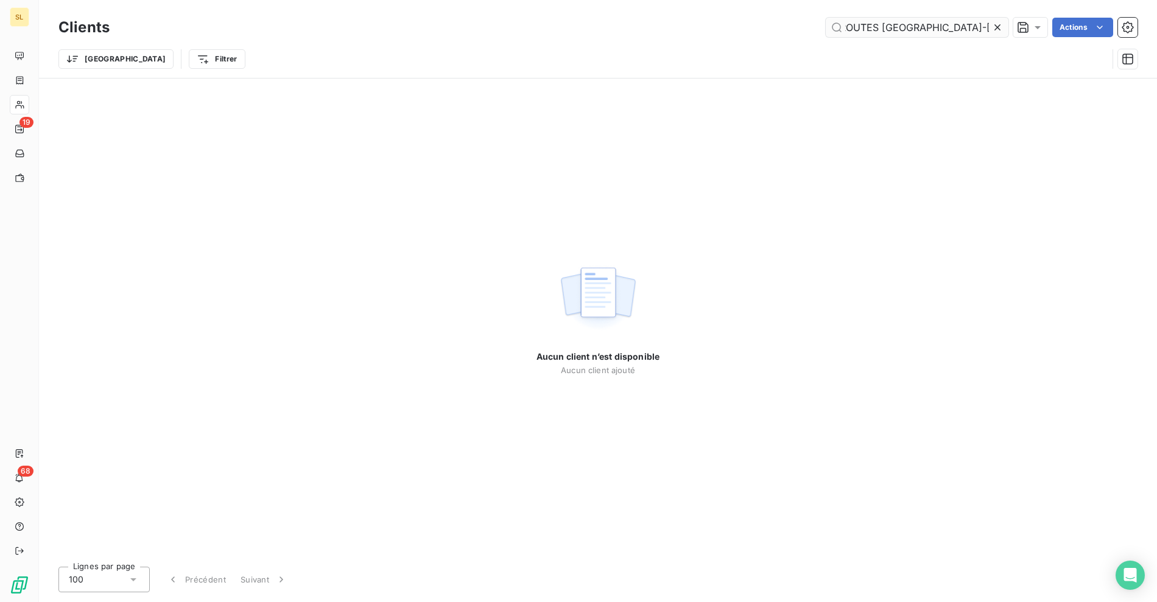
click at [853, 27] on input "AREA SOCIETE DES AUTOROUTES RHONE-ALPES - 35336" at bounding box center [916, 27] width 183 height 19
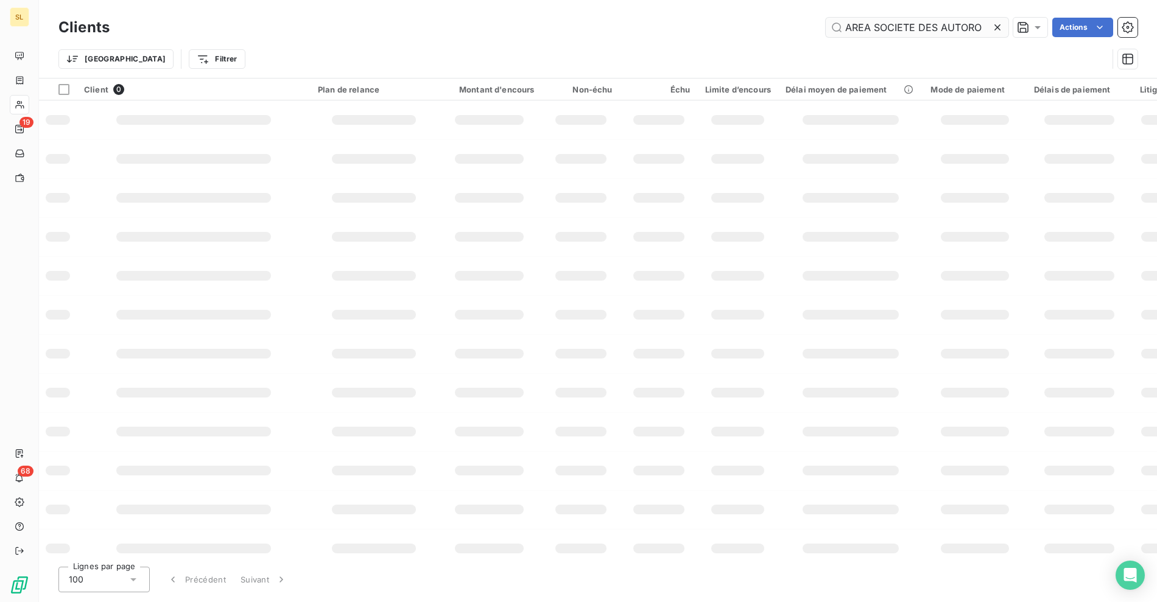
scroll to position [0, 0]
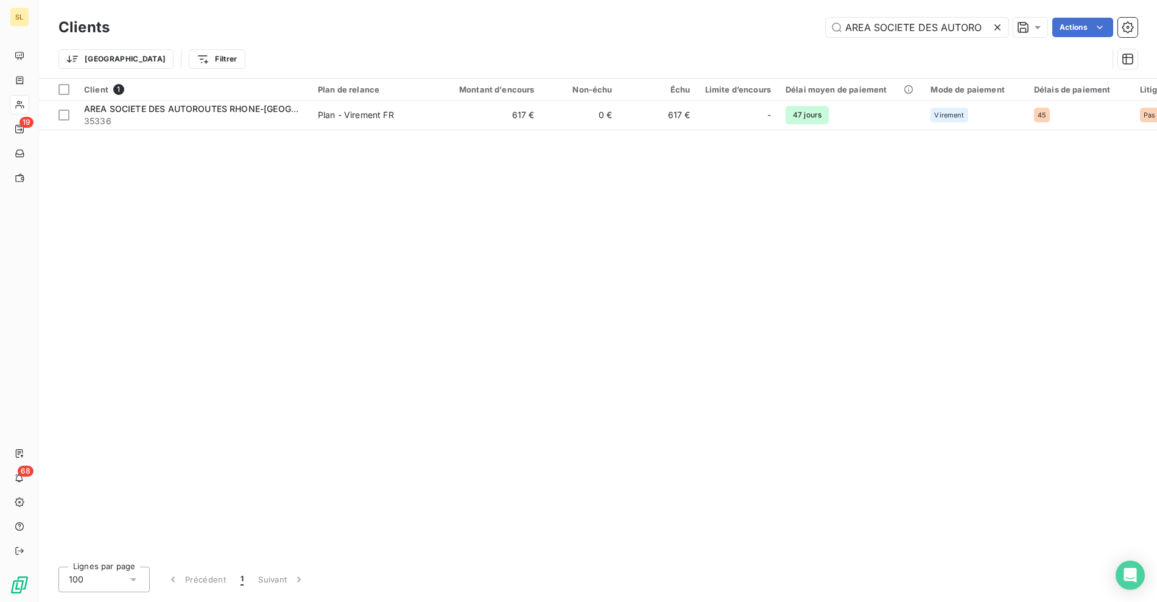
type input "AREA SOCIETE DES AUTORO"
click at [281, 131] on div "Client 1 Plan de relance Montant d'encours Non-échu Échu Limite d’encours Délai…" at bounding box center [598, 318] width 1118 height 478
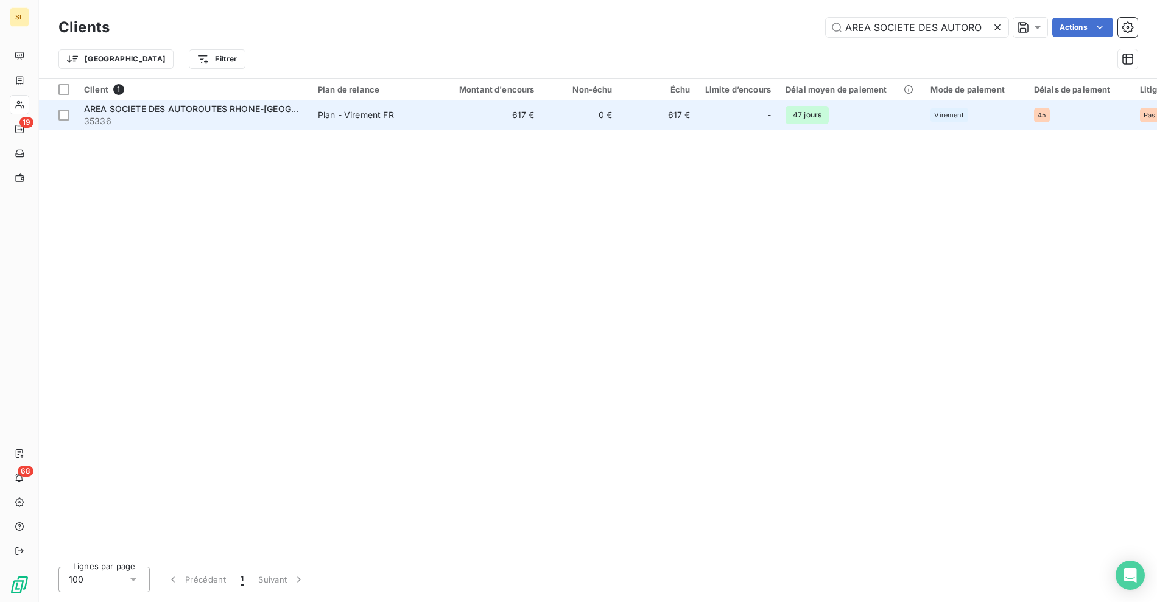
click at [284, 114] on div "AREA SOCIETE DES AUTOROUTES RHONE-[GEOGRAPHIC_DATA]" at bounding box center [193, 109] width 219 height 12
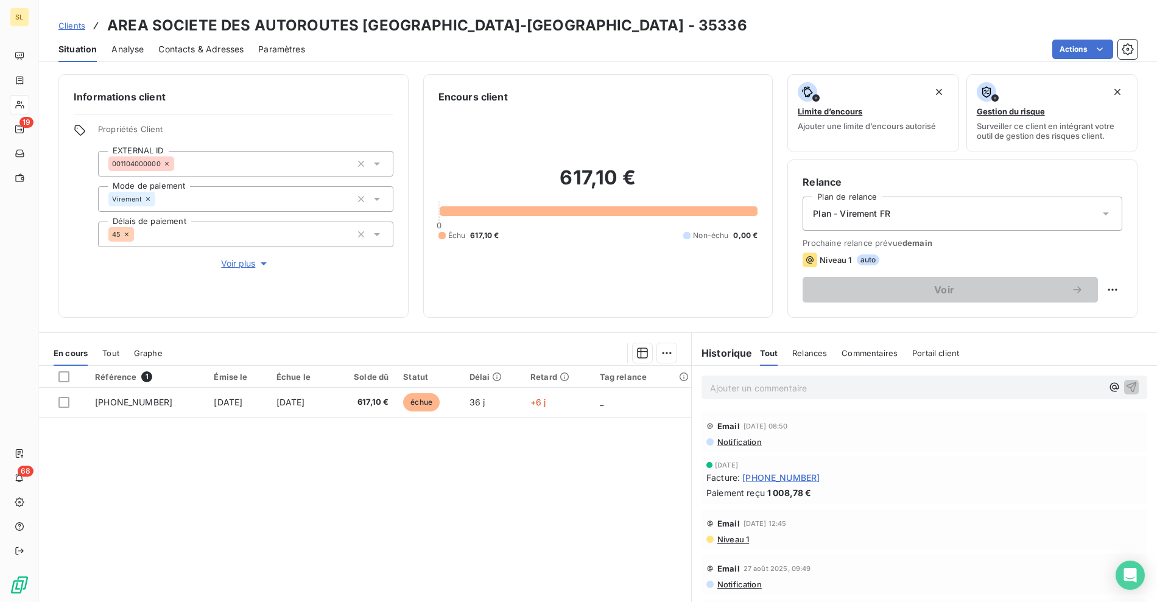
click at [513, 450] on div "Référence 1 Émise le Échue le Solde dû Statut Délai Retard Tag relance 25-08-01…" at bounding box center [365, 483] width 652 height 234
click at [603, 462] on div "Référence 1 Émise le Échue le Solde dû Statut Délai Retard Tag relance 25-08-01…" at bounding box center [365, 483] width 652 height 234
drag, startPoint x: 495, startPoint y: 29, endPoint x: 489, endPoint y: 122, distance: 93.3
click at [495, 29] on h3 "AREA SOCIETE DES AUTOROUTES RHONE-ALPES - 35336" at bounding box center [427, 26] width 640 height 22
click at [470, 504] on div "Référence 1 Émise le Échue le Solde dû Statut Délai Retard Tag relance 25-08-01…" at bounding box center [365, 483] width 652 height 234
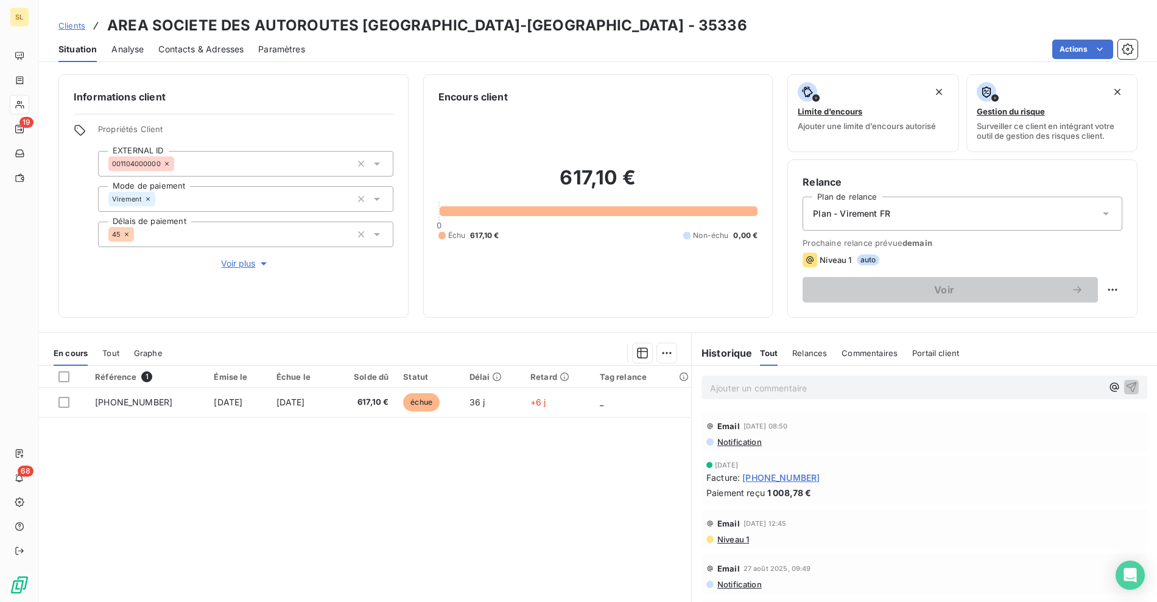
drag, startPoint x: 505, startPoint y: 474, endPoint x: 465, endPoint y: 209, distance: 267.2
click at [505, 472] on div "Référence 1 Émise le Échue le Solde dû Statut Délai Retard Tag relance 25-08-01…" at bounding box center [365, 483] width 652 height 234
click at [377, 23] on h3 "AREA SOCIETE DES AUTOROUTES RHONE-ALPES - 35336" at bounding box center [427, 26] width 640 height 22
click at [415, 23] on h3 "AREA SOCIETE DES AUTOROUTES RHONE-ALPES - 35336" at bounding box center [427, 26] width 640 height 22
